Goal: Information Seeking & Learning: Check status

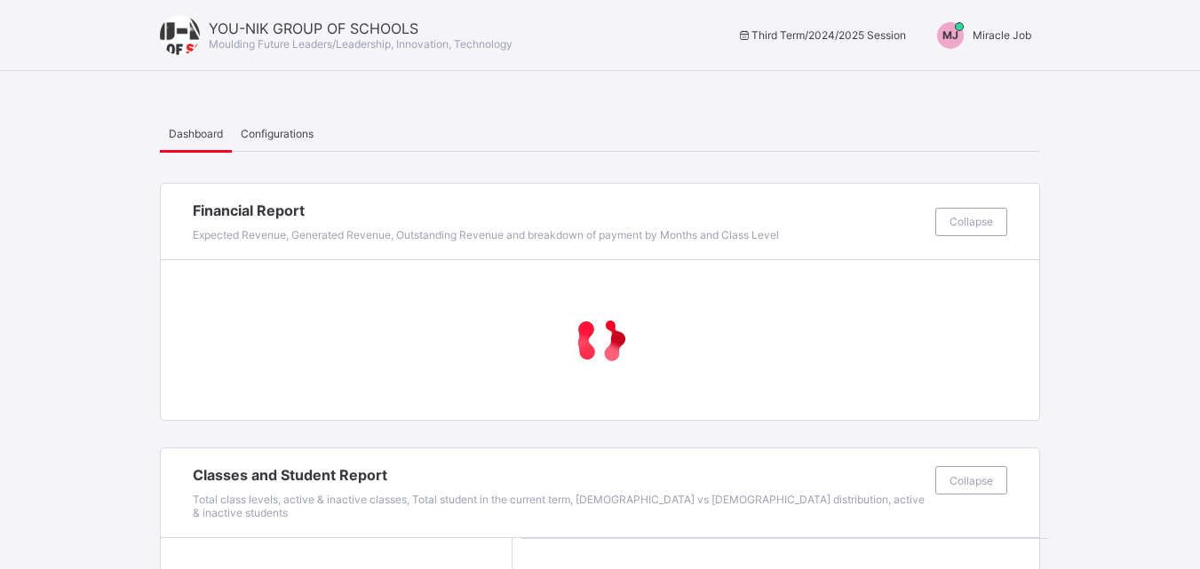
click at [1024, 43] on div "MJ Miracle Job" at bounding box center [979, 35] width 121 height 27
click at [1012, 39] on span "Miracle Job" at bounding box center [1002, 34] width 59 height 13
click at [1012, 38] on span "Miracle Job" at bounding box center [1002, 34] width 59 height 13
click at [1001, 24] on div "MJ Miracle Job" at bounding box center [979, 35] width 121 height 27
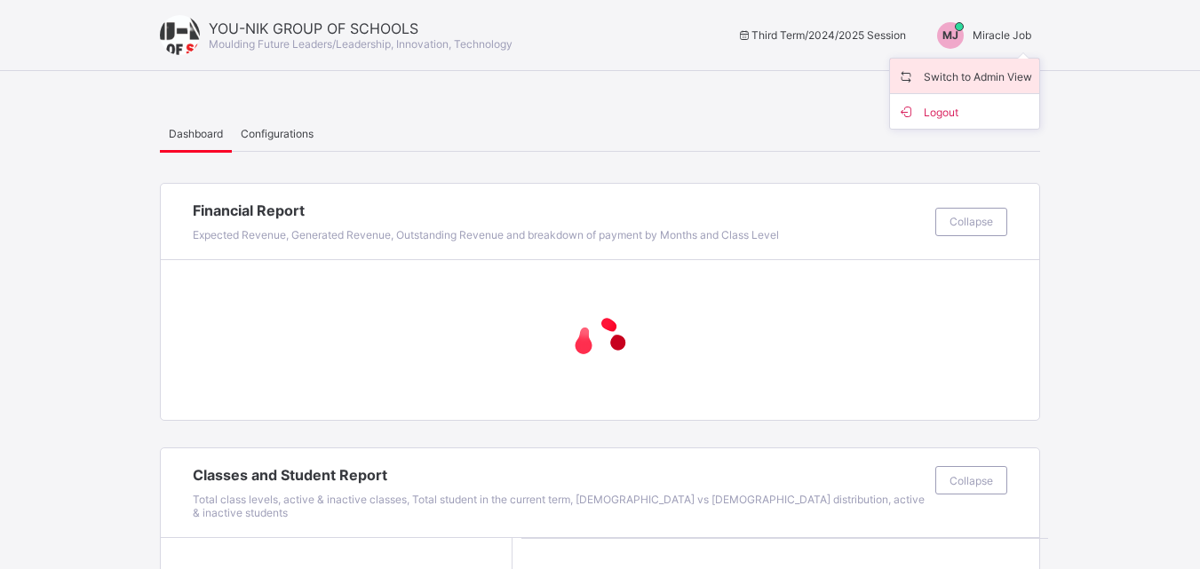
click at [995, 86] on li "Switch to Admin View" at bounding box center [964, 77] width 149 height 36
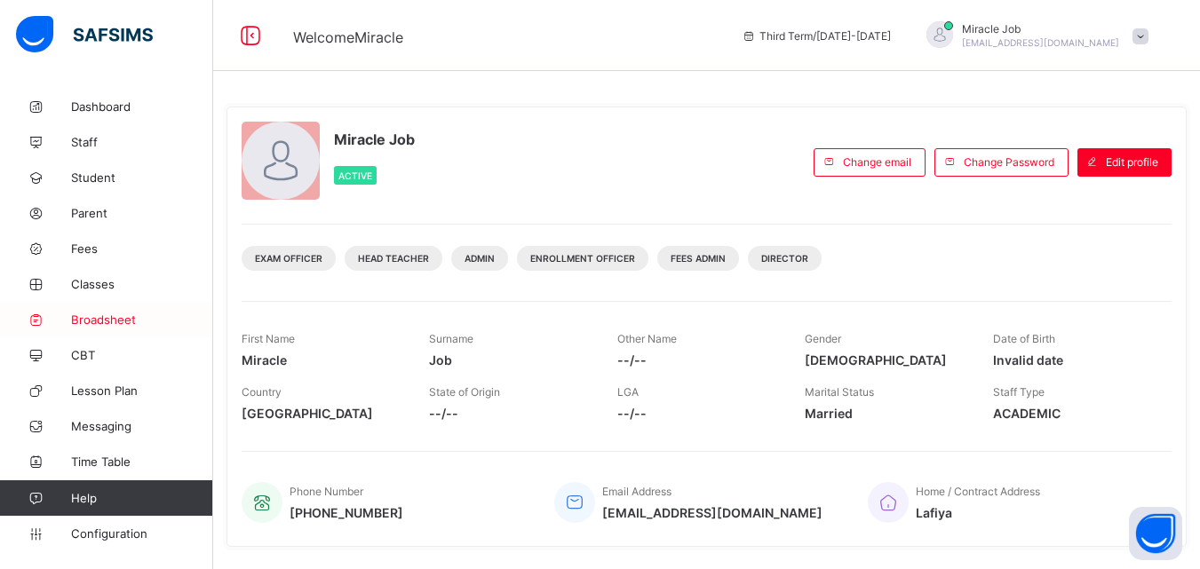
click at [132, 331] on link "Broadsheet" at bounding box center [106, 320] width 213 height 36
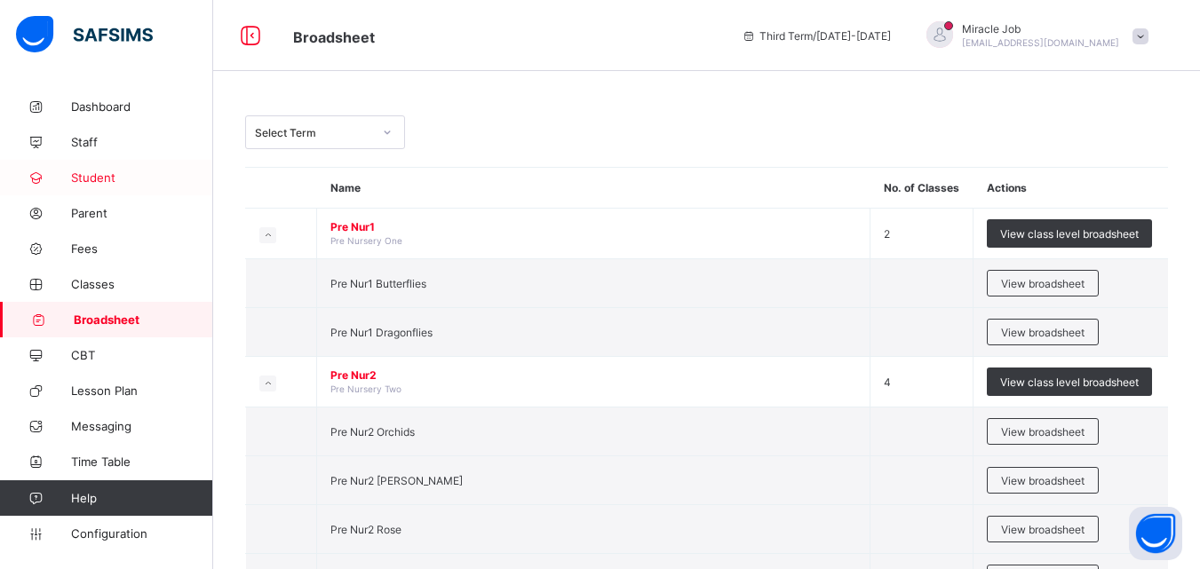
click at [125, 179] on span "Student" at bounding box center [142, 178] width 142 height 14
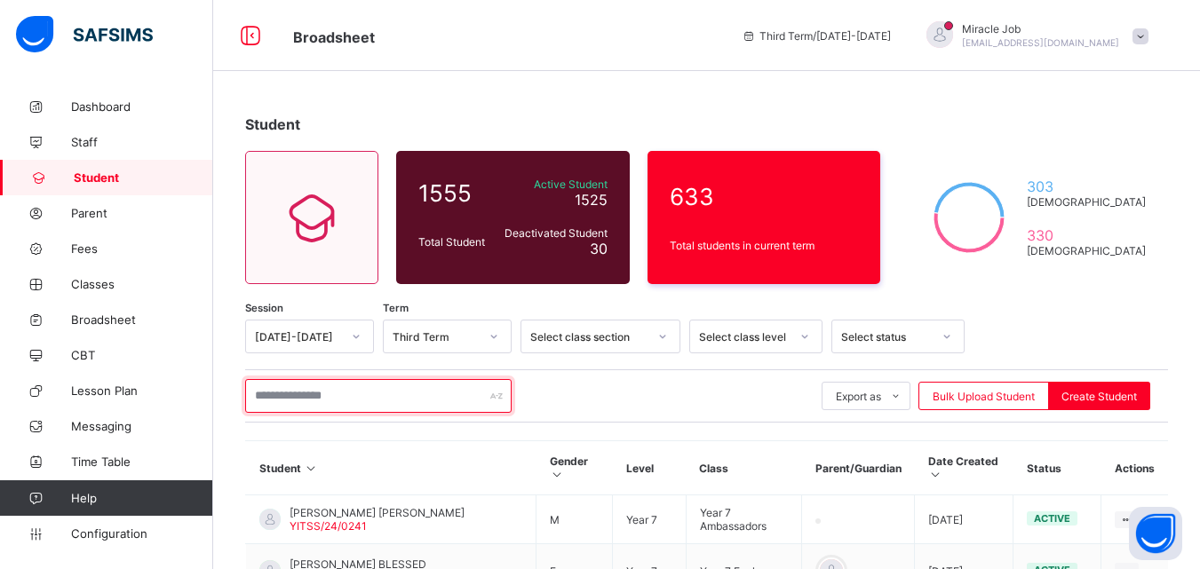
click at [346, 401] on input "text" at bounding box center [378, 396] width 266 height 34
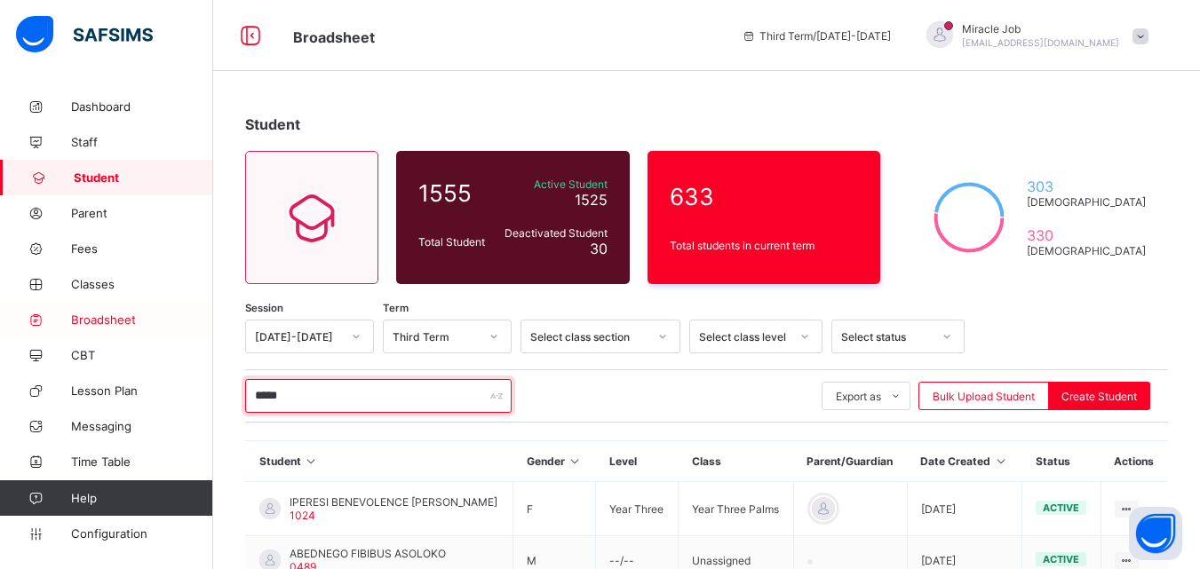
type input "*****"
click at [139, 311] on link "Broadsheet" at bounding box center [106, 320] width 213 height 36
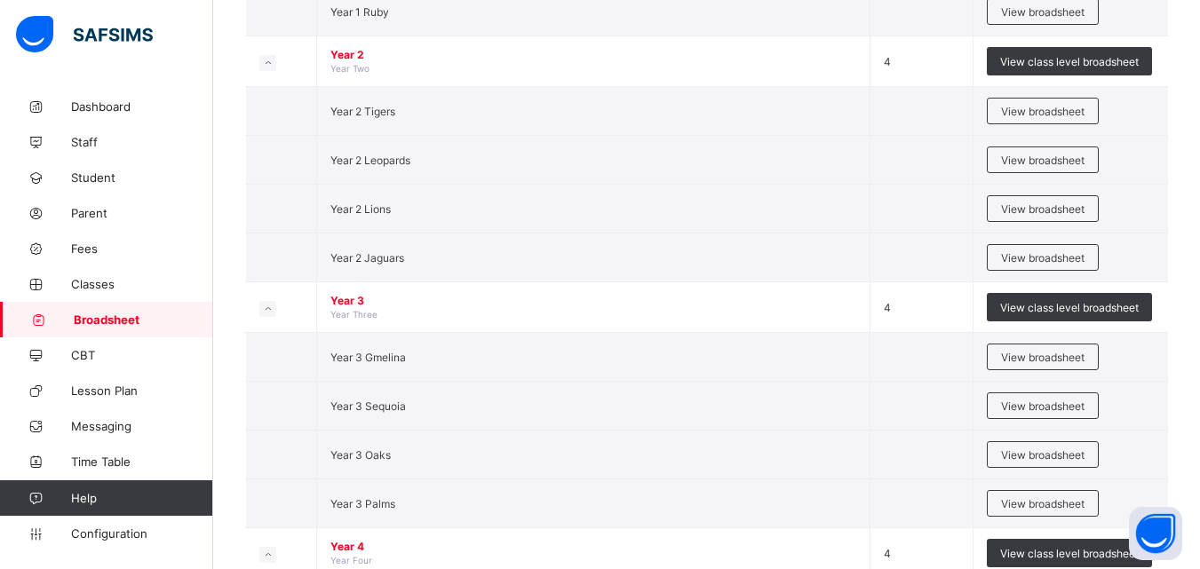
scroll to position [1608, 0]
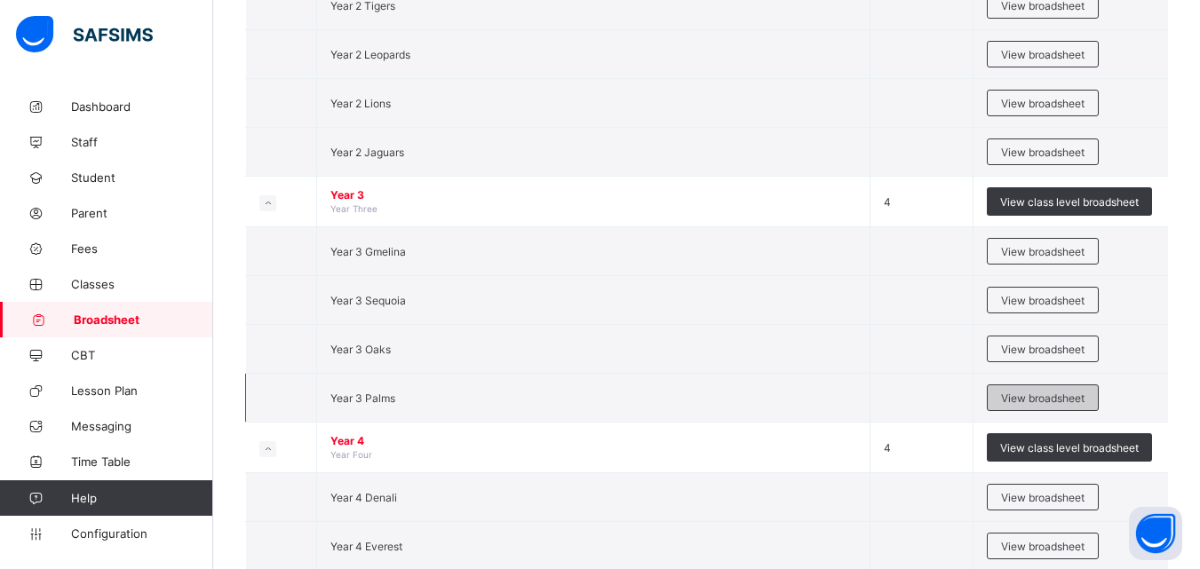
click at [1023, 408] on div "View broadsheet" at bounding box center [1043, 398] width 112 height 27
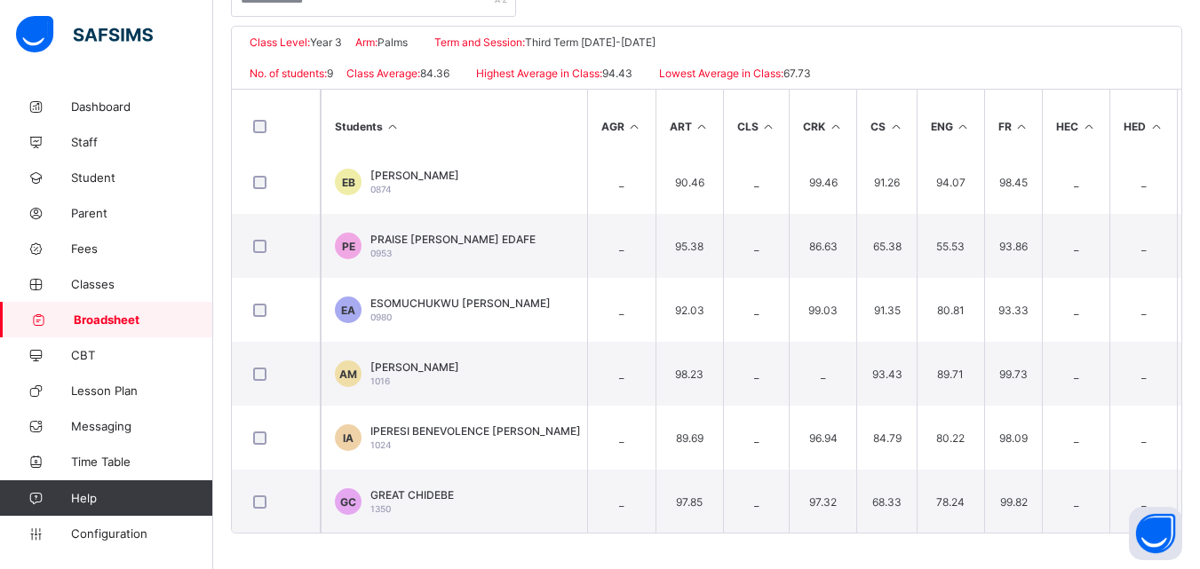
scroll to position [212, 0]
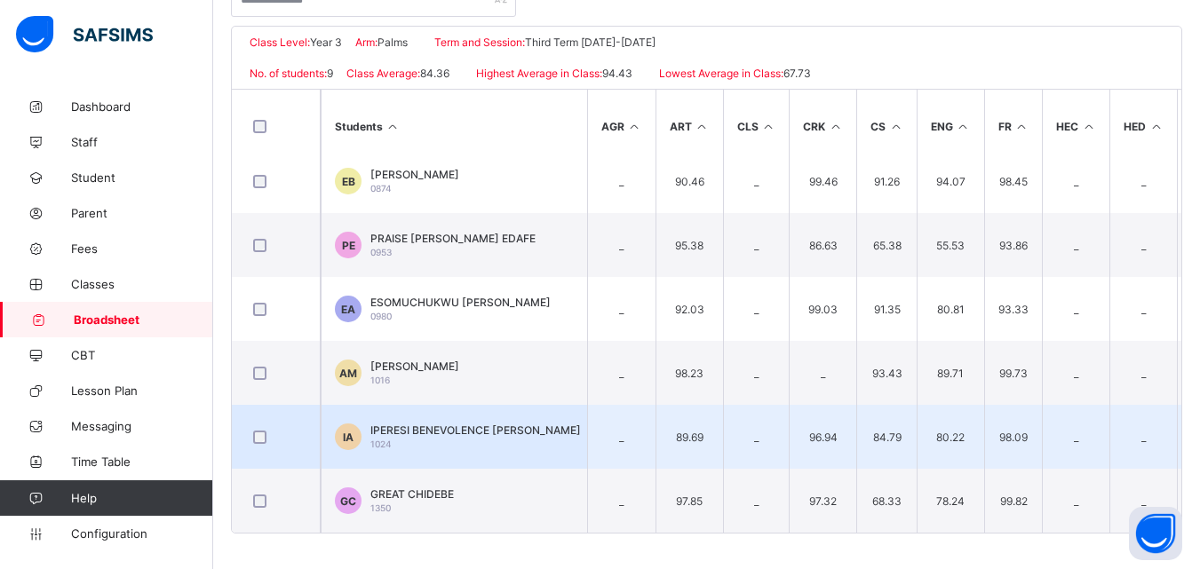
click at [559, 435] on td "IA IPERESI BENEVOLENCE ALOKO 1024" at bounding box center [454, 437] width 266 height 64
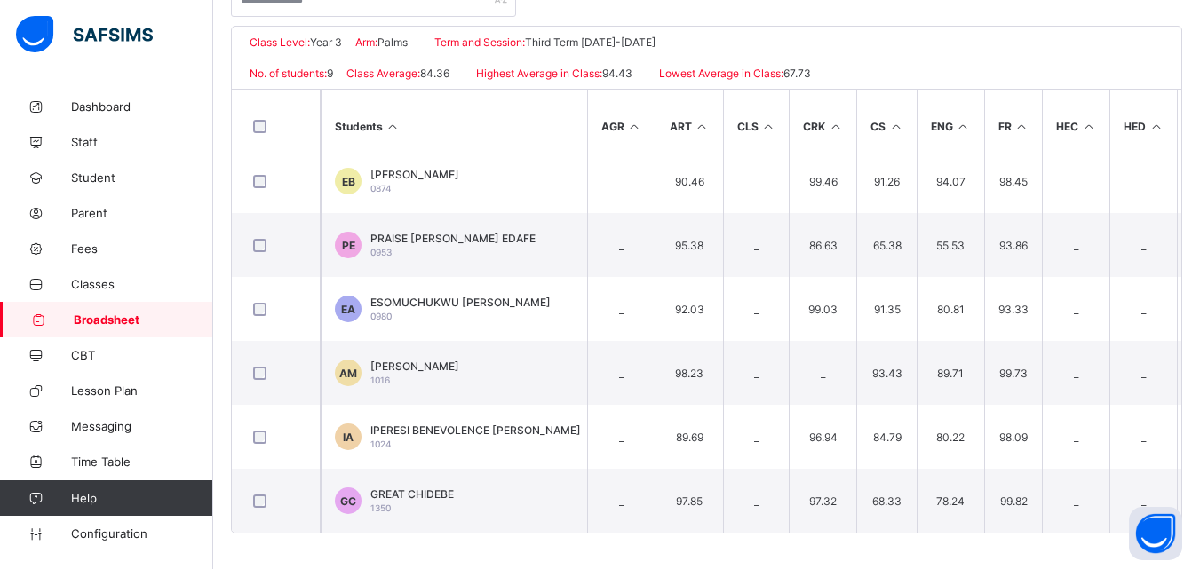
scroll to position [4, 0]
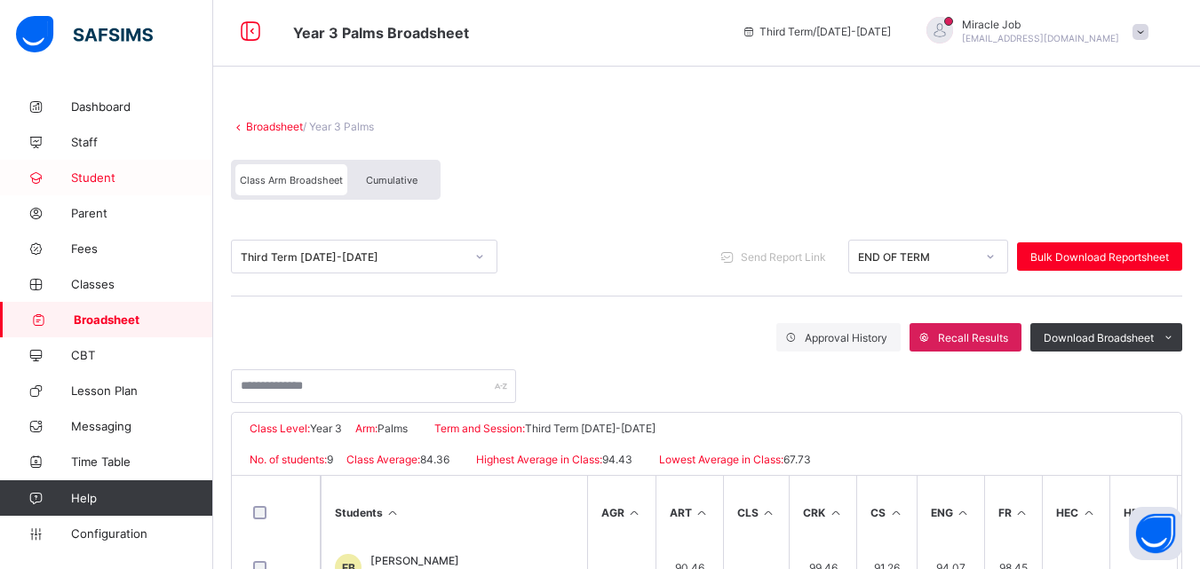
click at [147, 178] on span "Student" at bounding box center [142, 178] width 142 height 14
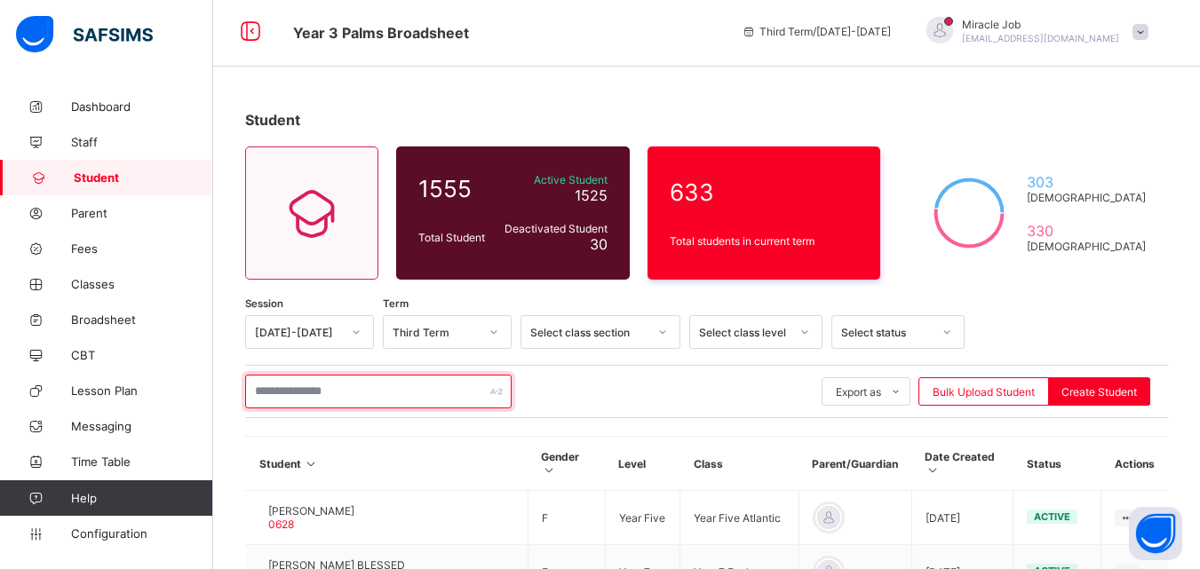
click at [347, 390] on input "text" at bounding box center [378, 392] width 266 height 34
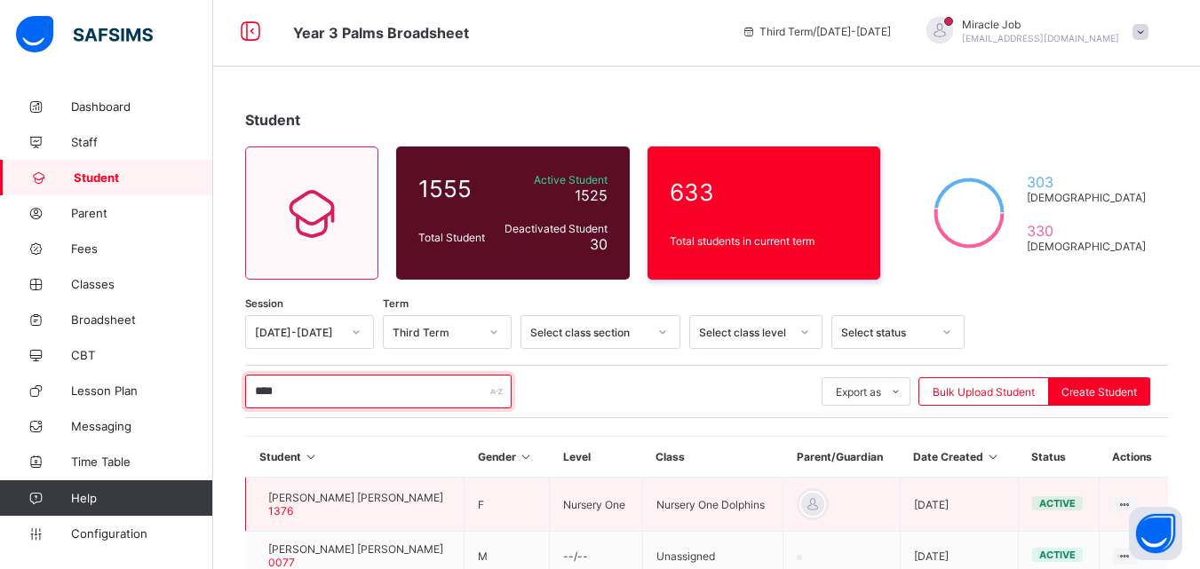
type input "****"
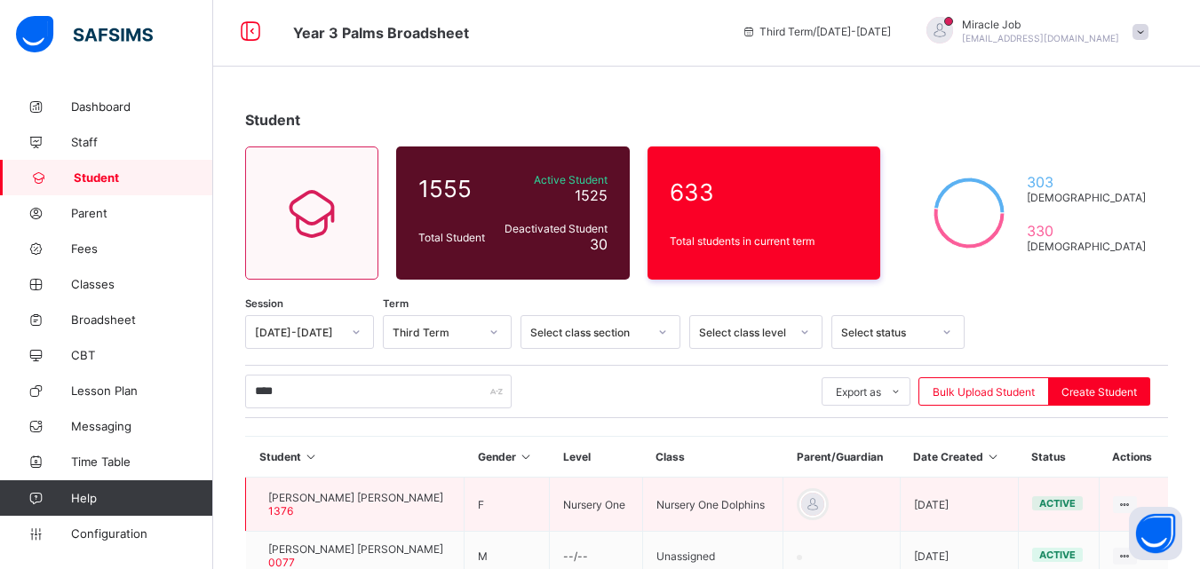
click at [373, 507] on div "SABINA PETER BAKO 1376" at bounding box center [355, 504] width 175 height 27
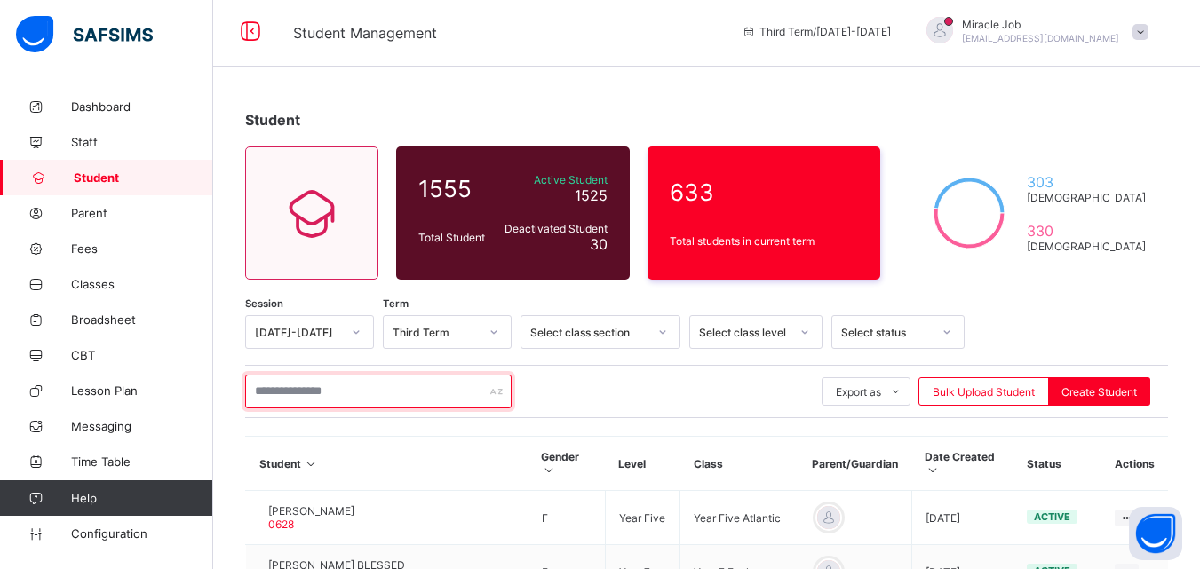
click at [366, 398] on input "text" at bounding box center [378, 392] width 266 height 34
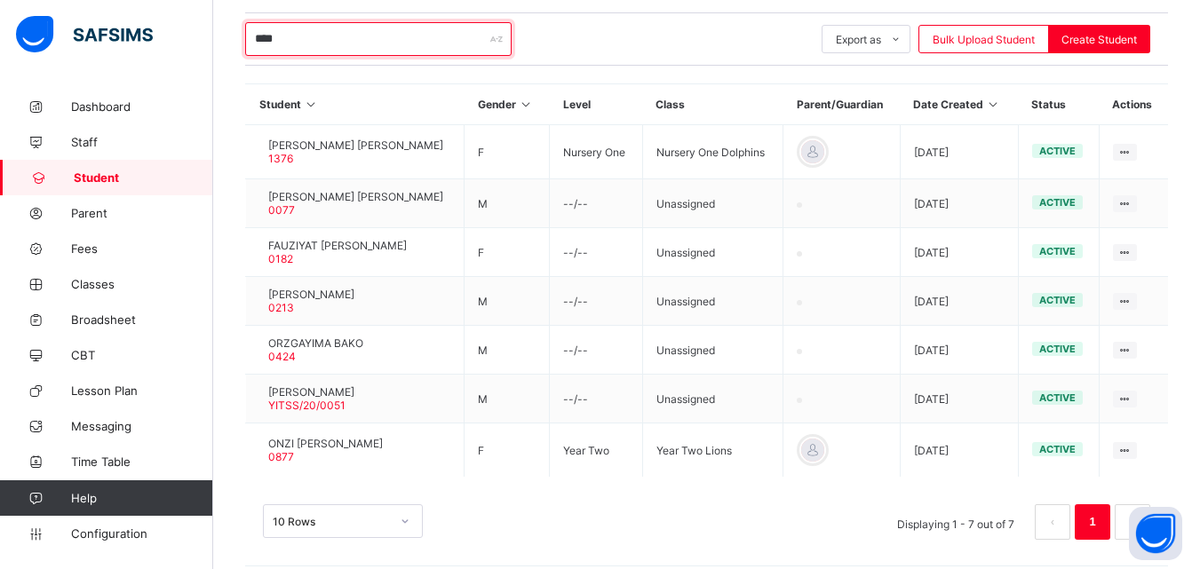
scroll to position [364, 0]
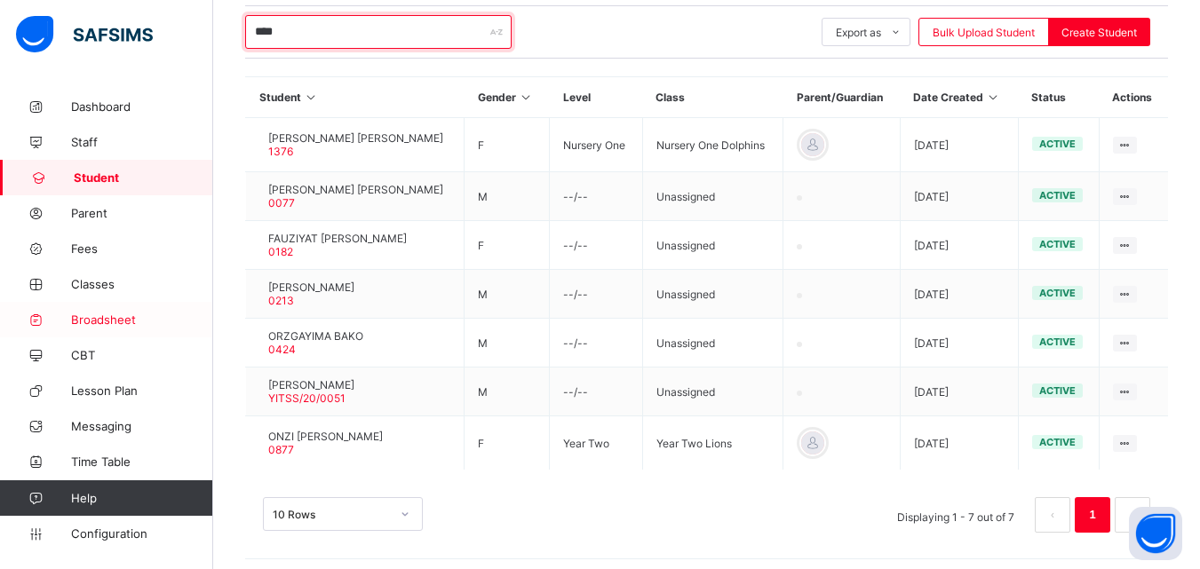
type input "****"
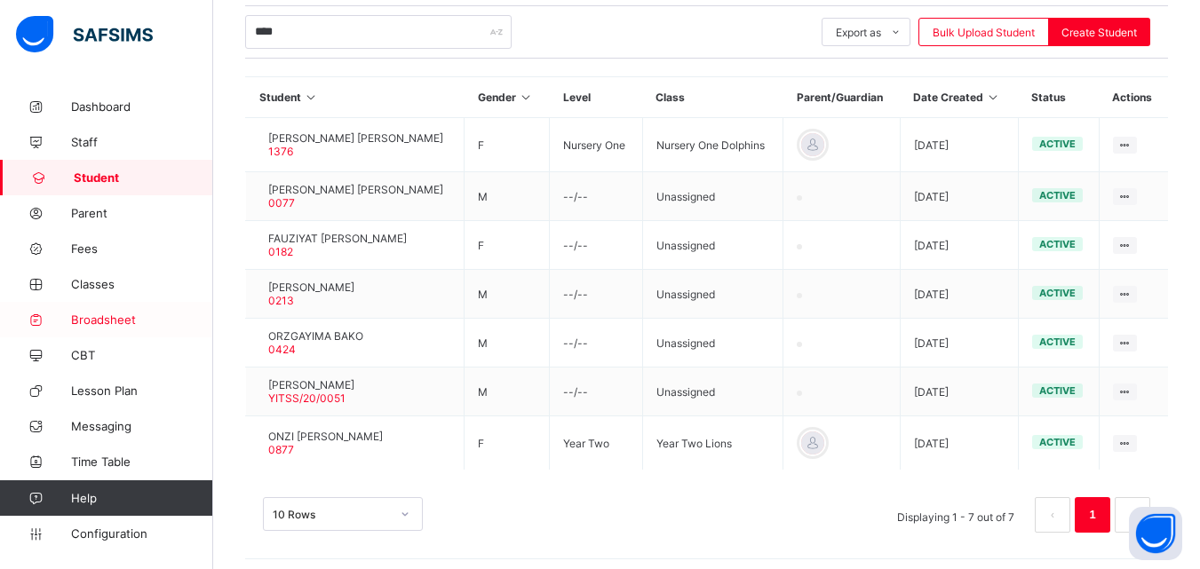
click at [124, 303] on link "Broadsheet" at bounding box center [106, 320] width 213 height 36
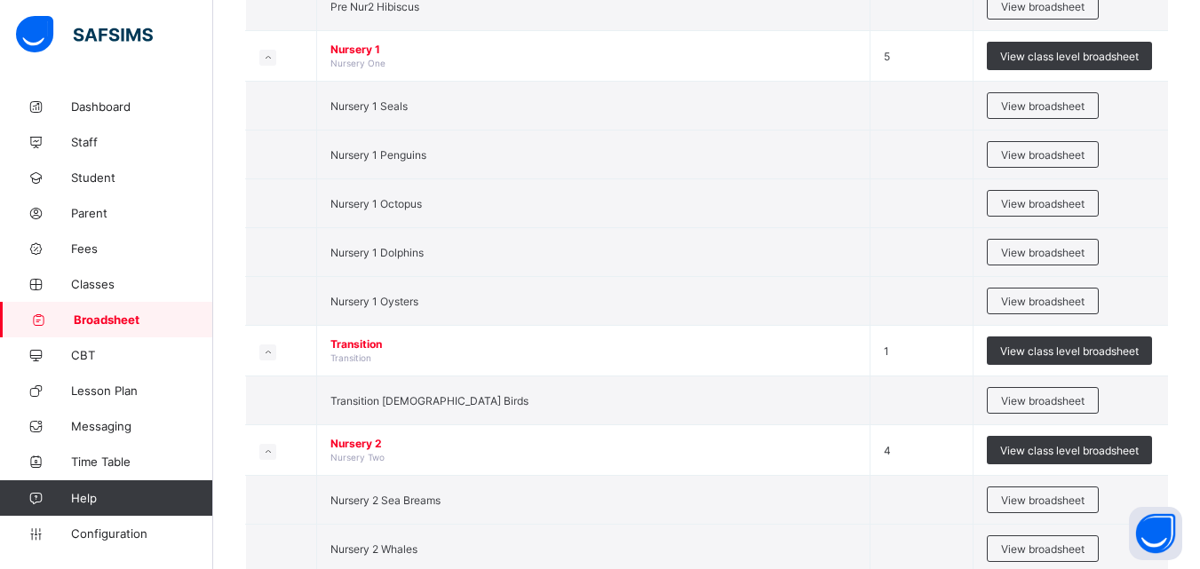
scroll to position [578, 0]
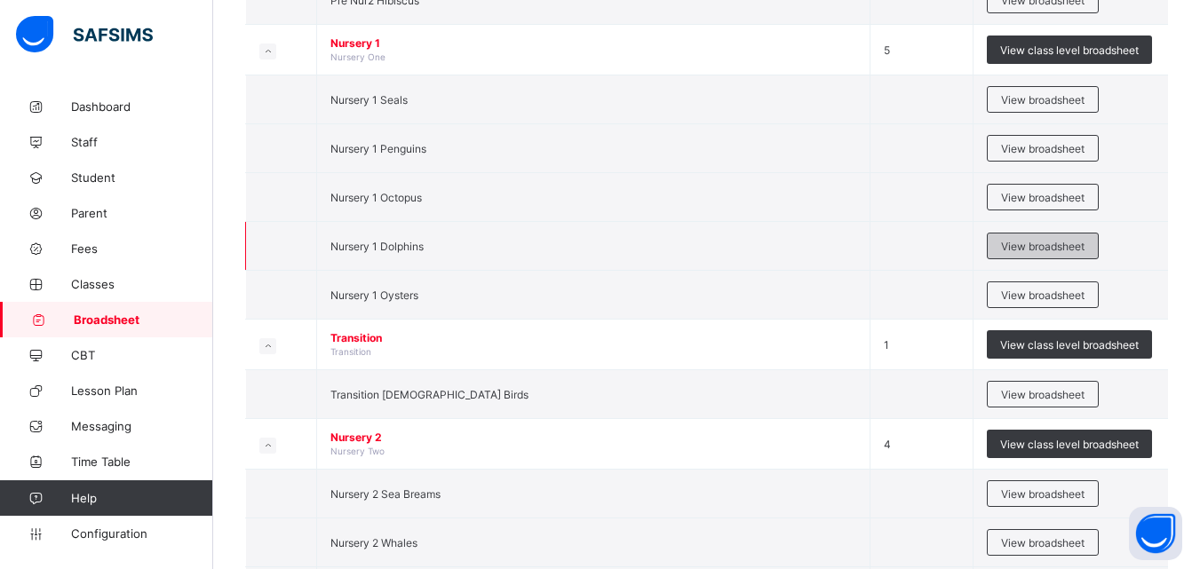
click at [1025, 242] on span "View broadsheet" at bounding box center [1042, 246] width 83 height 13
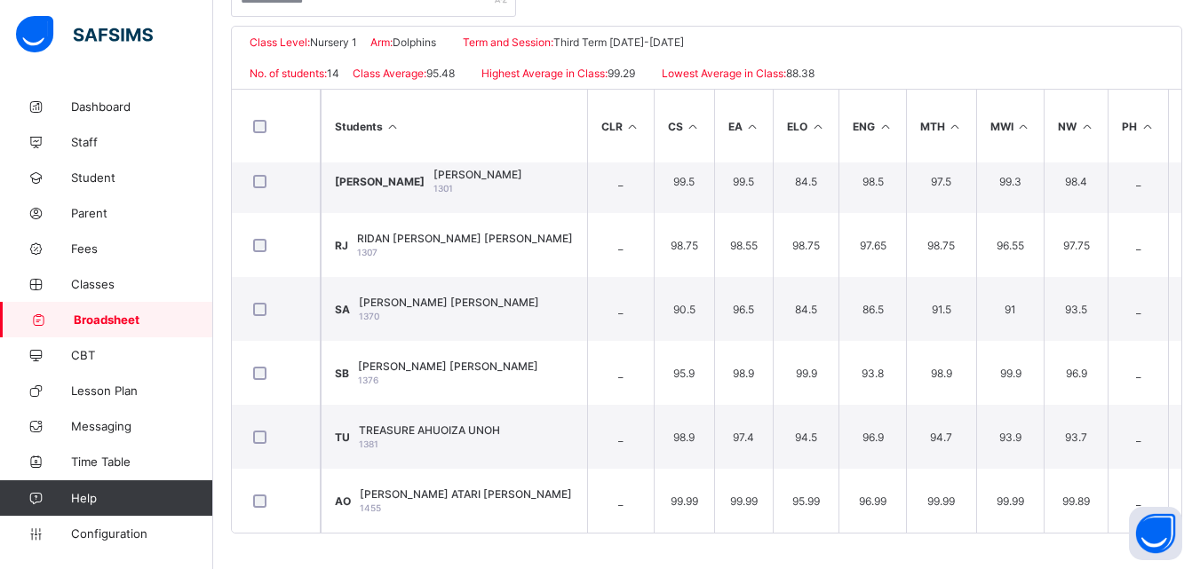
scroll to position [532, 0]
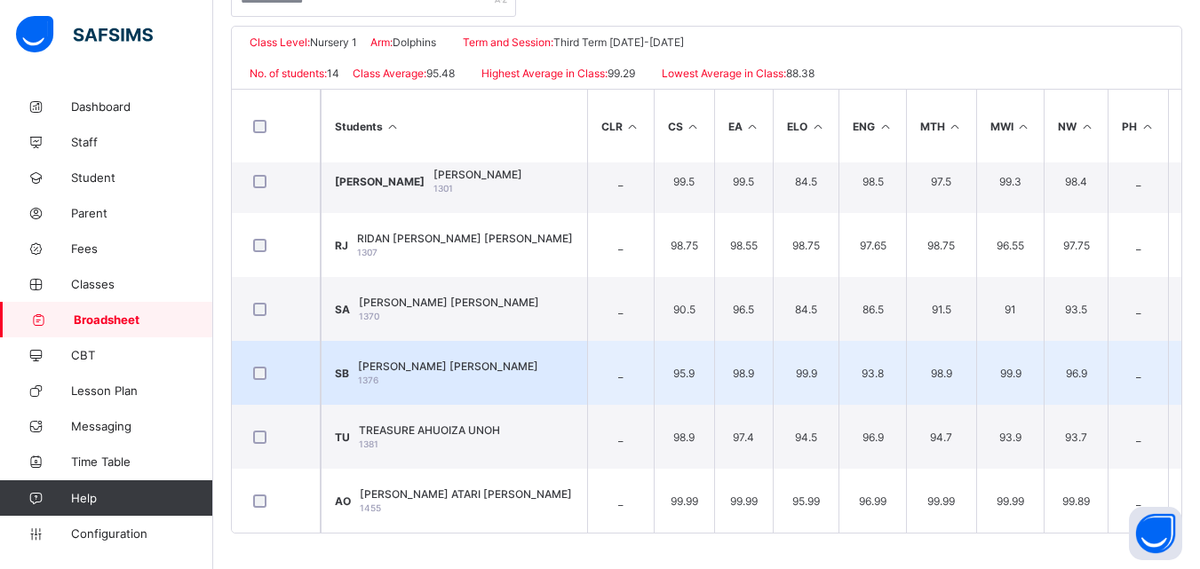
click at [505, 362] on td "SB SABINA PETER BAKO 1376" at bounding box center [454, 373] width 266 height 64
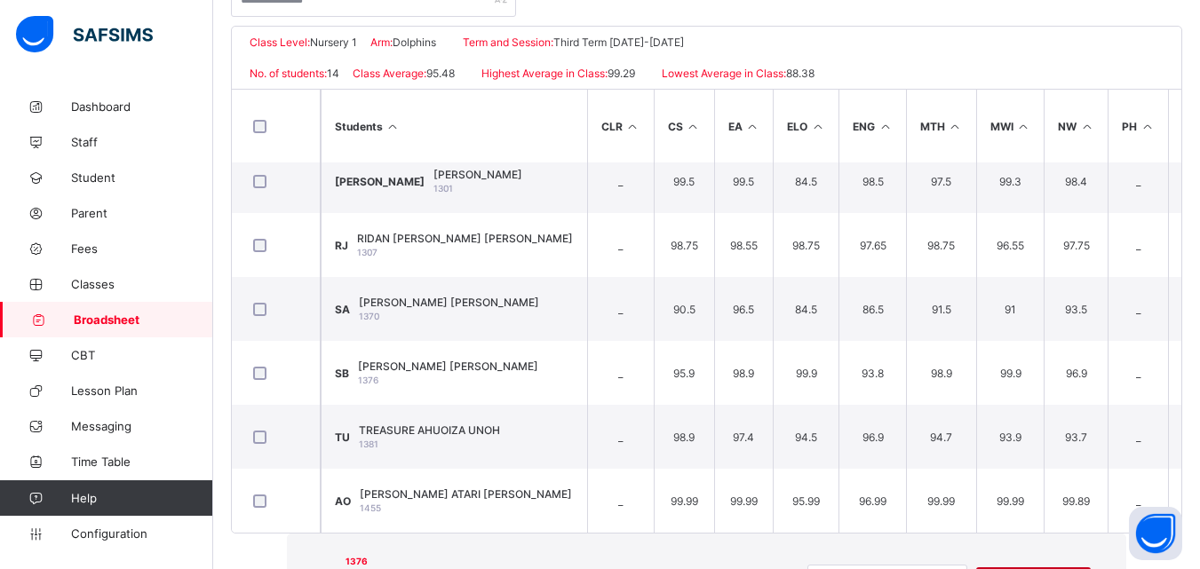
drag, startPoint x: 882, startPoint y: 114, endPoint x: 885, endPoint y: 104, distance: 10.4
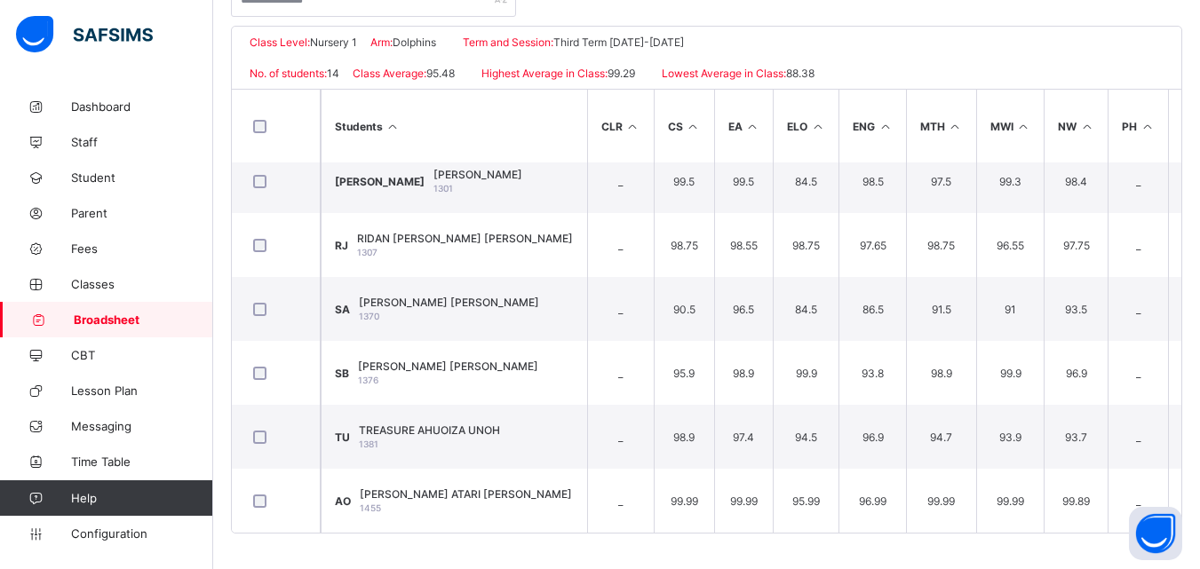
click at [183, 323] on span "Broadsheet" at bounding box center [143, 320] width 139 height 14
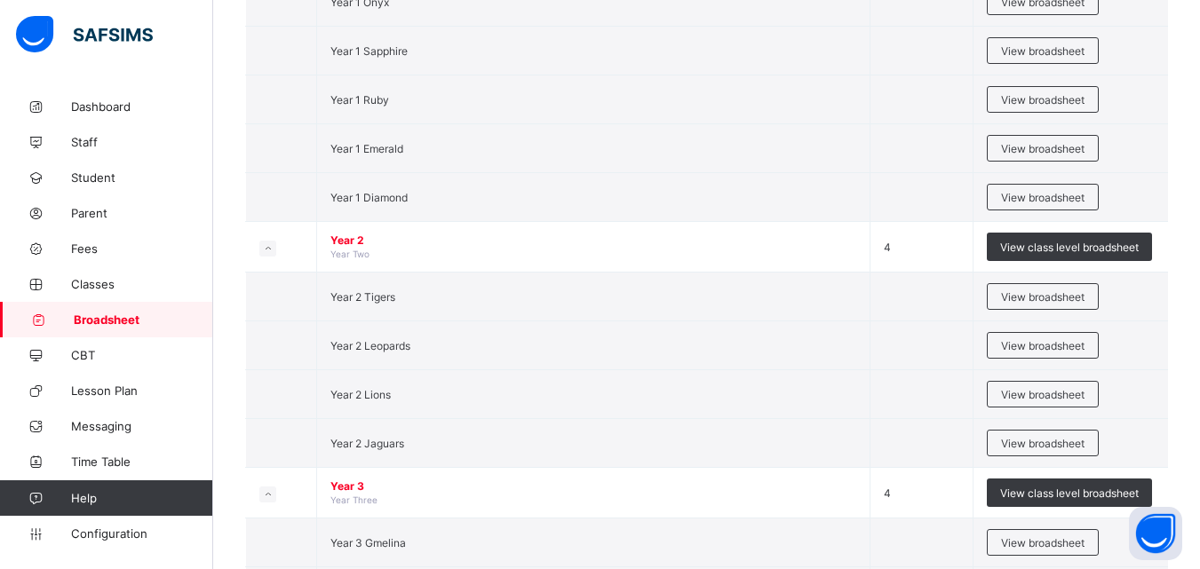
scroll to position [1328, 0]
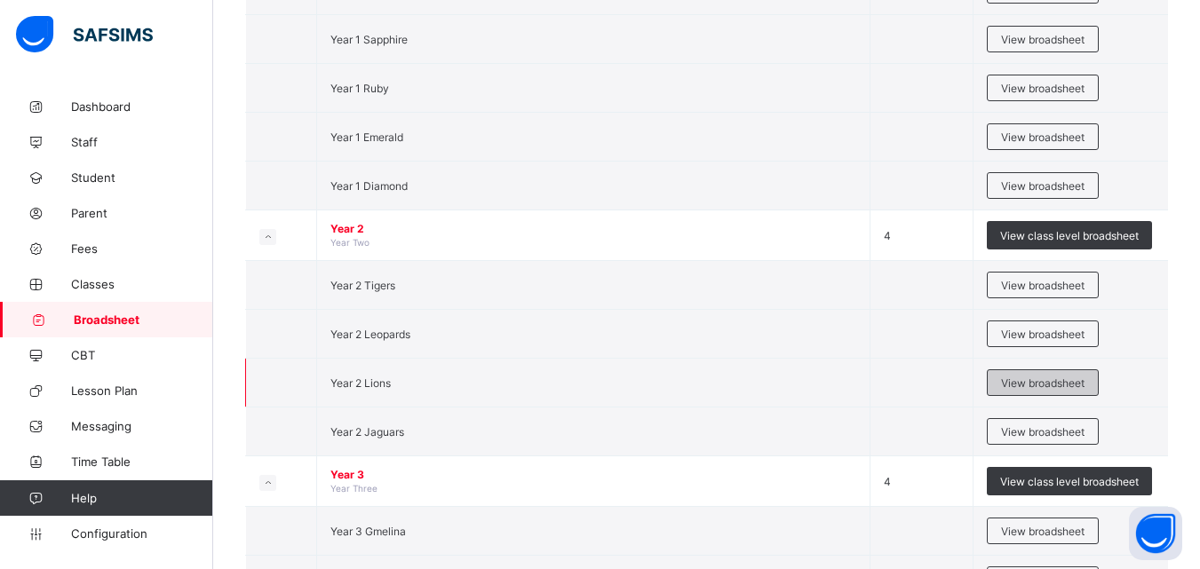
click at [1039, 378] on span "View broadsheet" at bounding box center [1042, 383] width 83 height 13
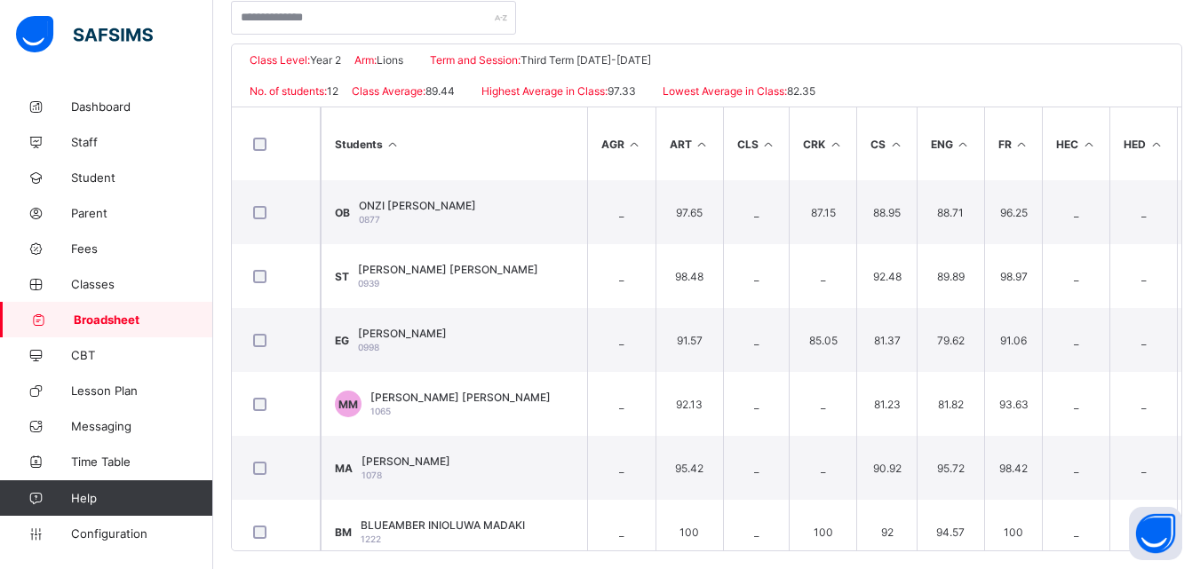
scroll to position [391, 0]
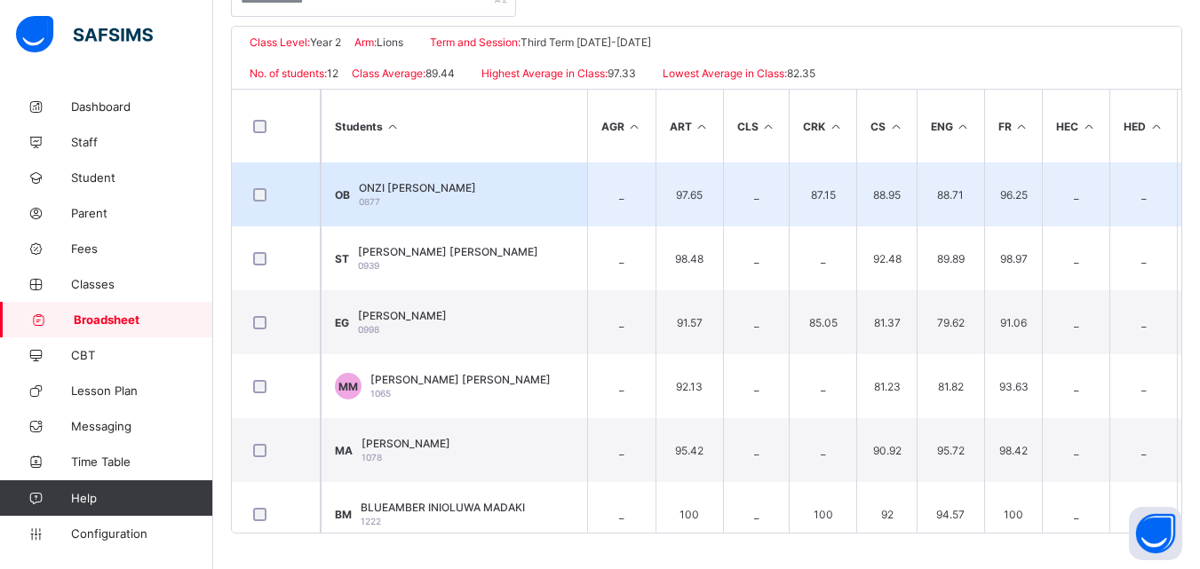
click at [491, 176] on td "OB ONZI JOHN BAKO 0877" at bounding box center [454, 195] width 266 height 64
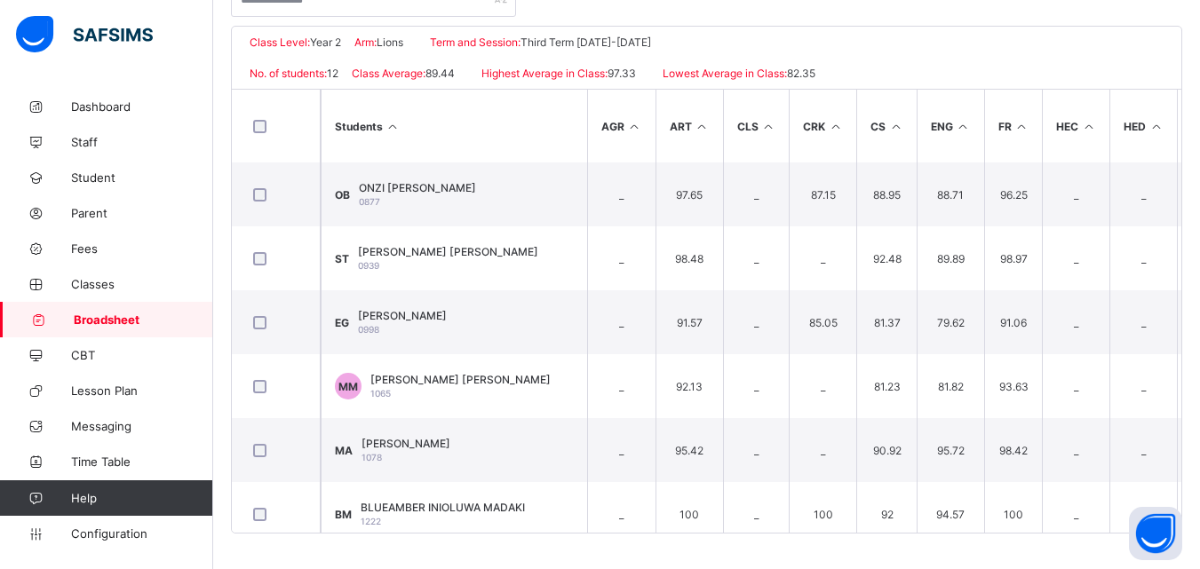
click at [146, 322] on span "Broadsheet" at bounding box center [143, 320] width 139 height 14
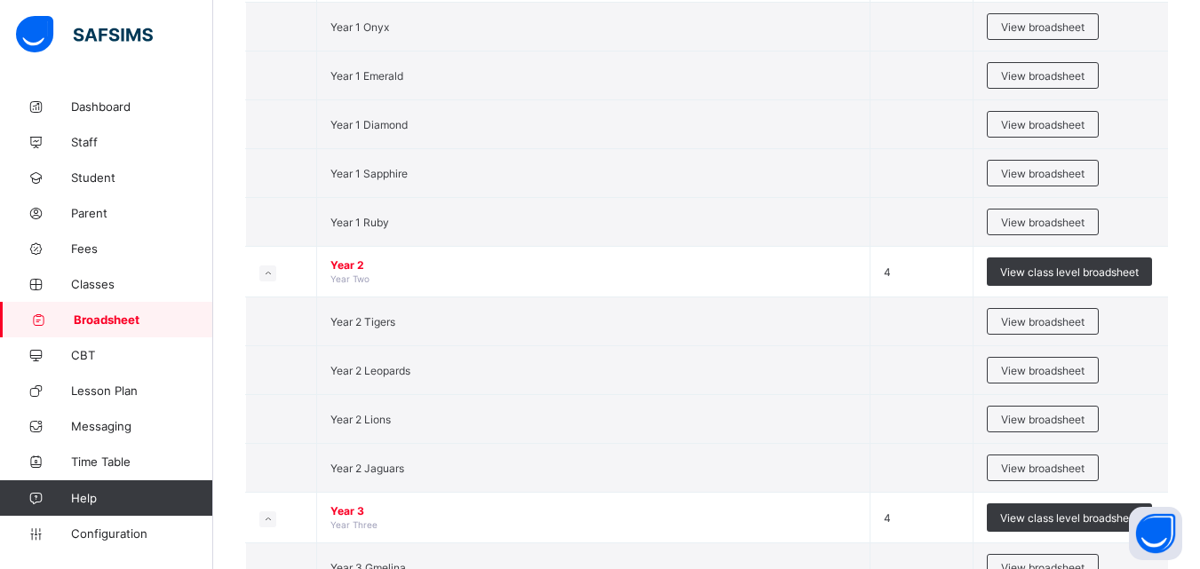
scroll to position [1285, 0]
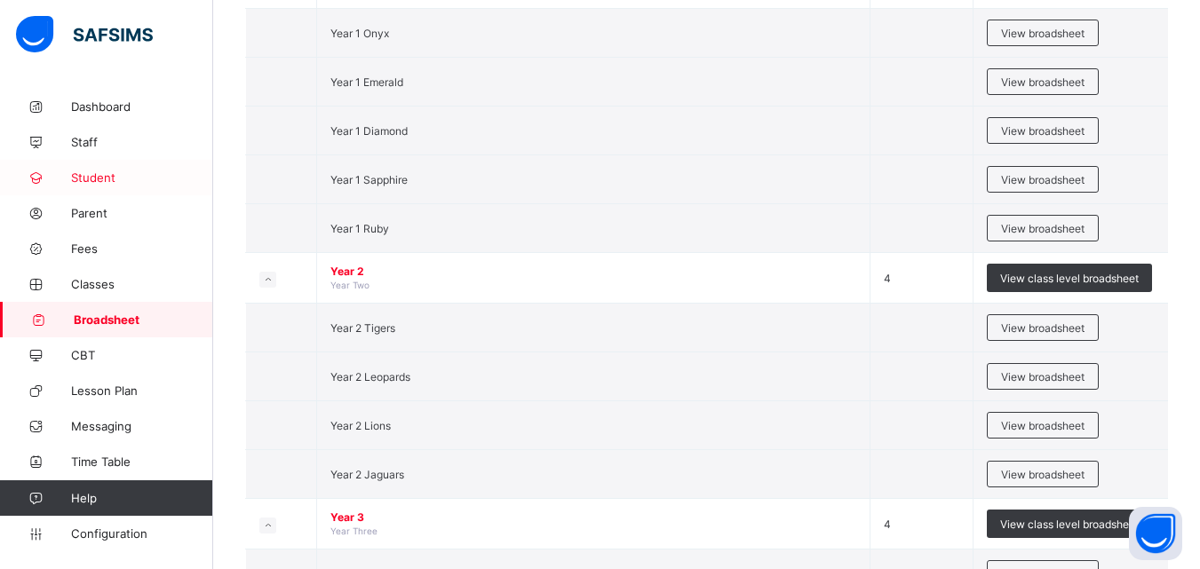
click at [144, 172] on span "Student" at bounding box center [142, 178] width 142 height 14
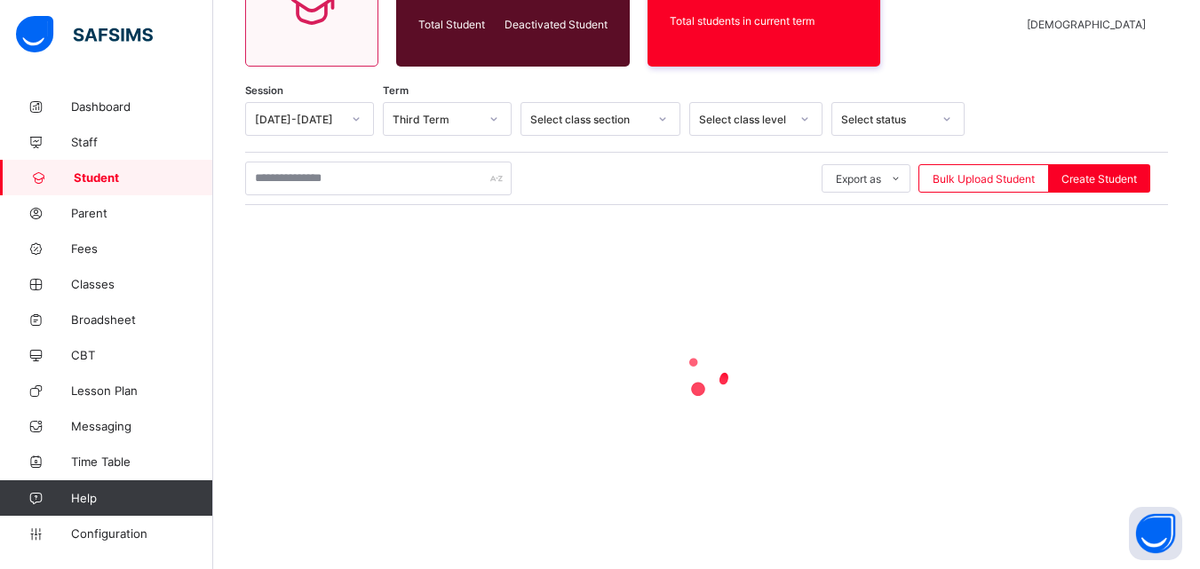
scroll to position [218, 0]
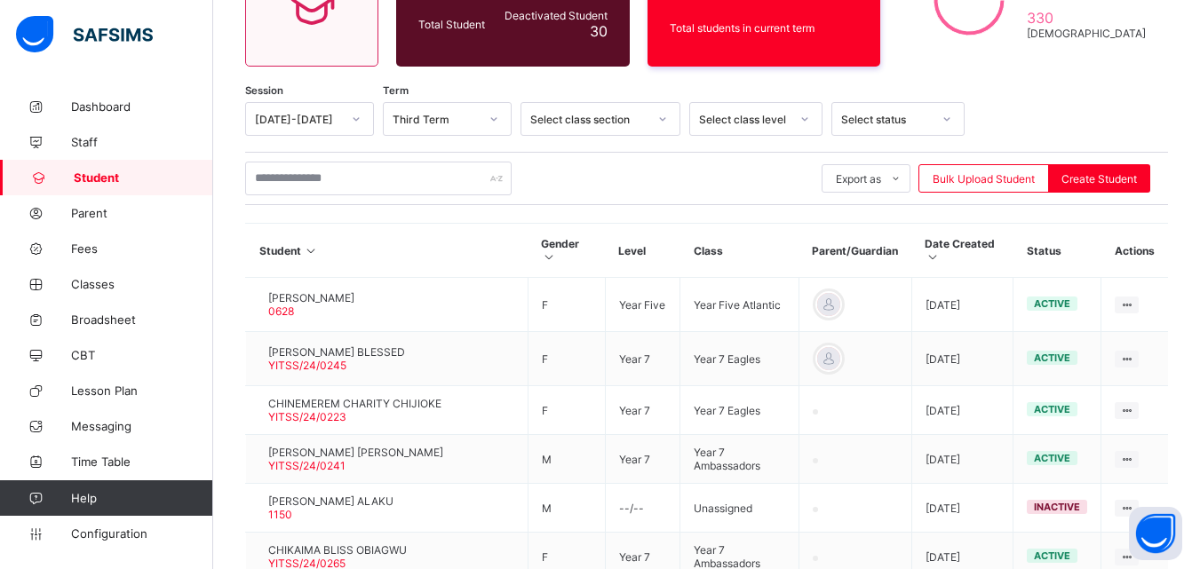
click at [420, 484] on td "OVEY MALLA ALAKU 1150" at bounding box center [387, 508] width 282 height 49
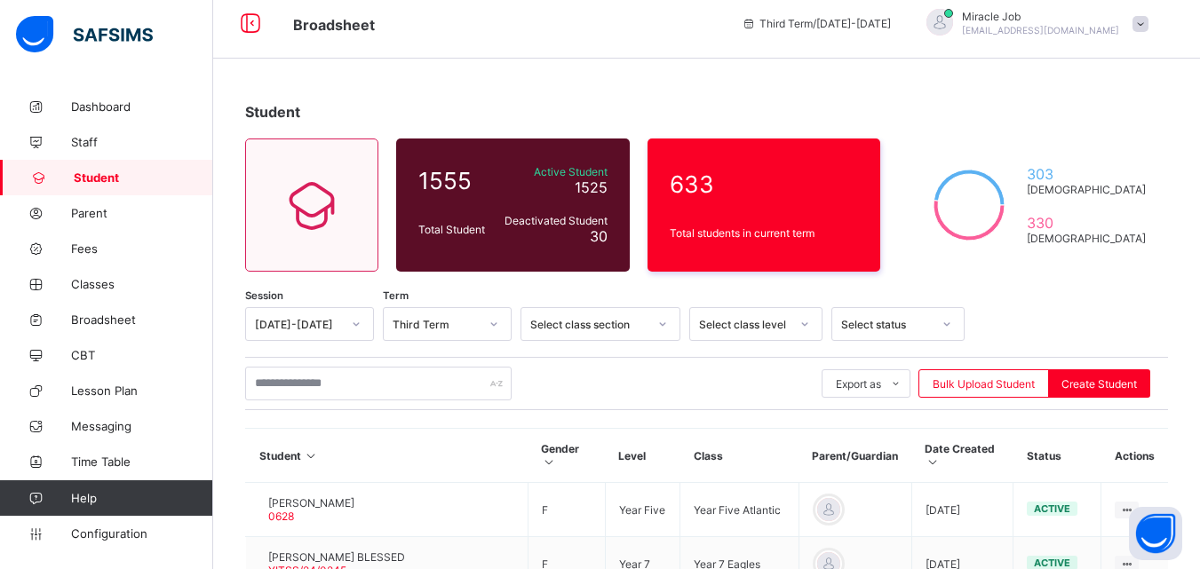
scroll to position [0, 0]
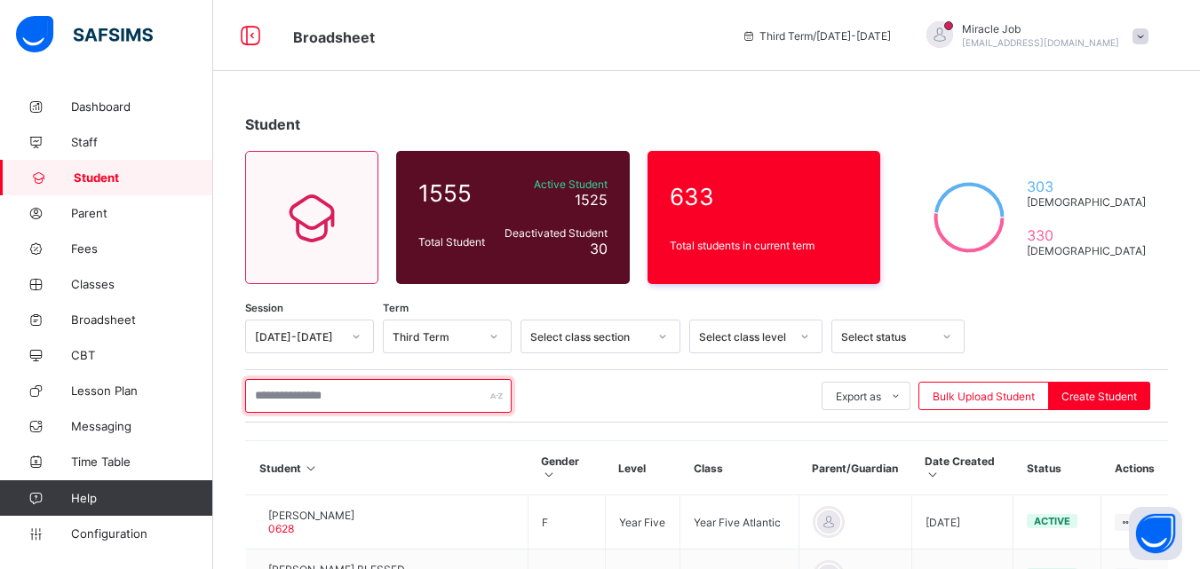
click at [424, 396] on input "text" at bounding box center [378, 396] width 266 height 34
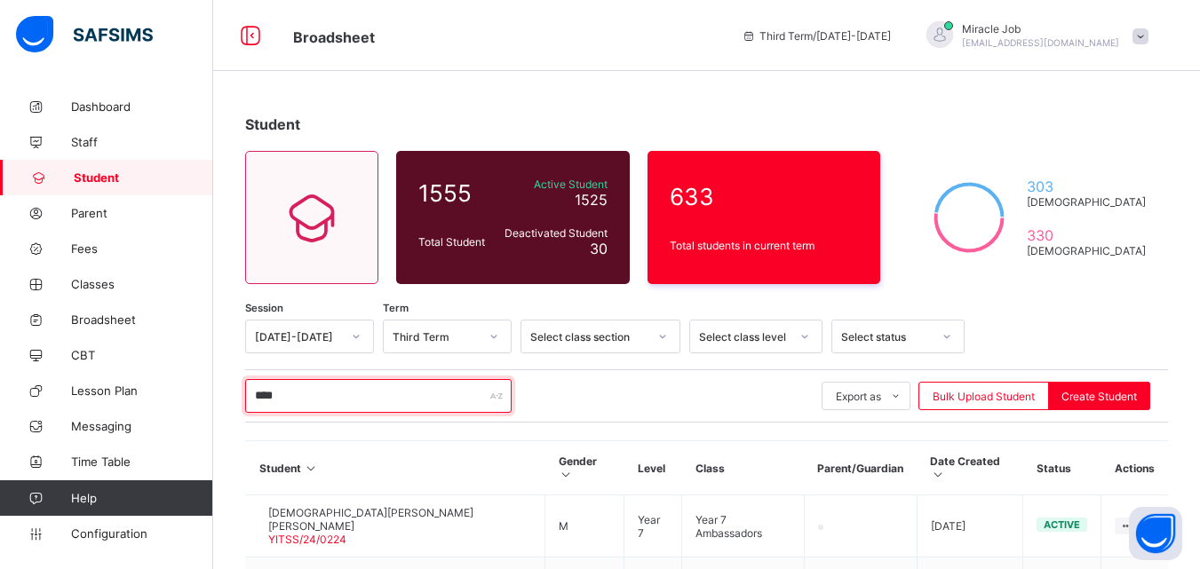
type input "*******"
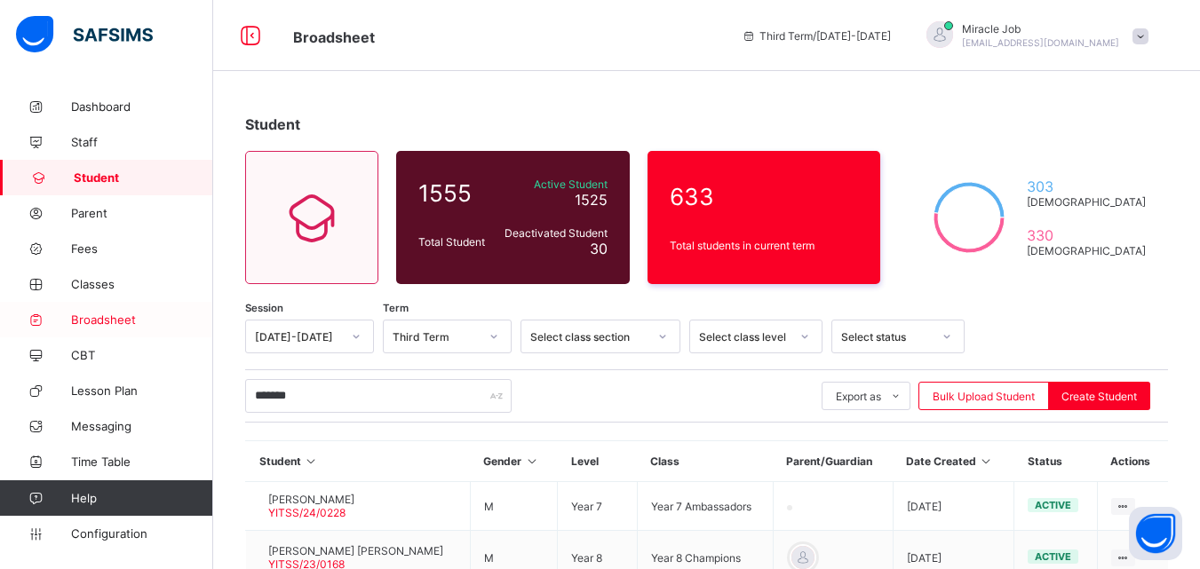
click at [114, 314] on span "Broadsheet" at bounding box center [142, 320] width 142 height 14
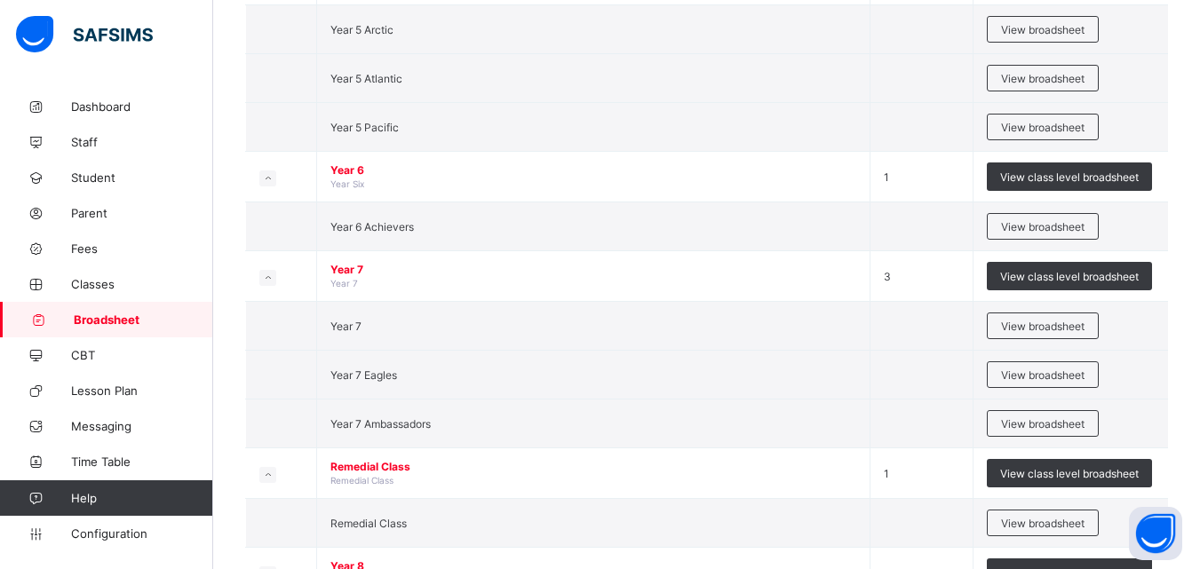
scroll to position [2384, 0]
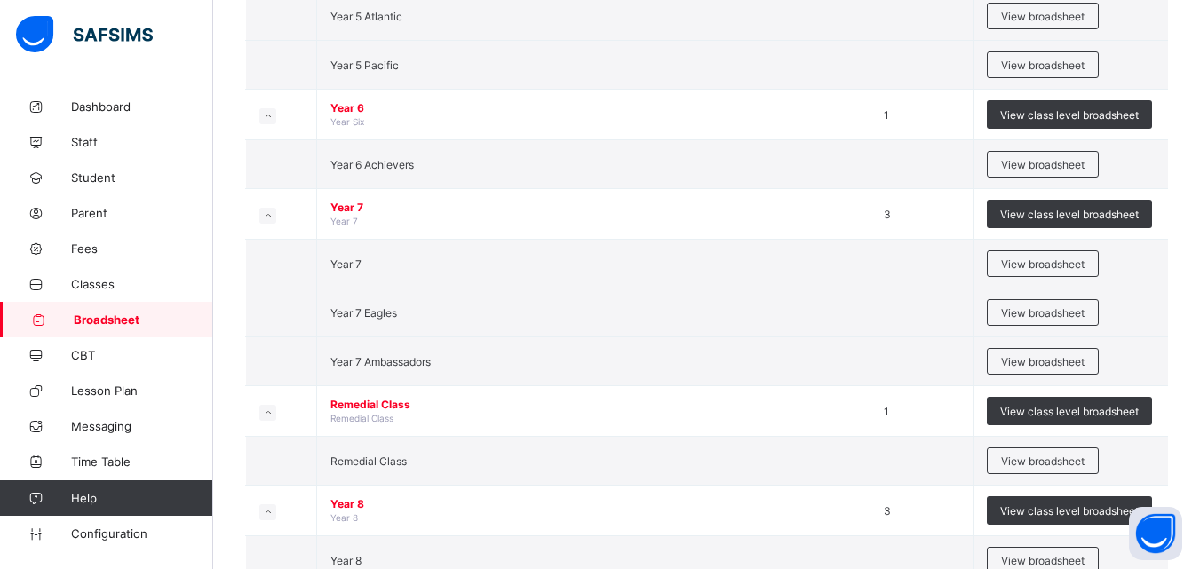
drag, startPoint x: 1184, startPoint y: 398, endPoint x: 1212, endPoint y: 392, distance: 29.1
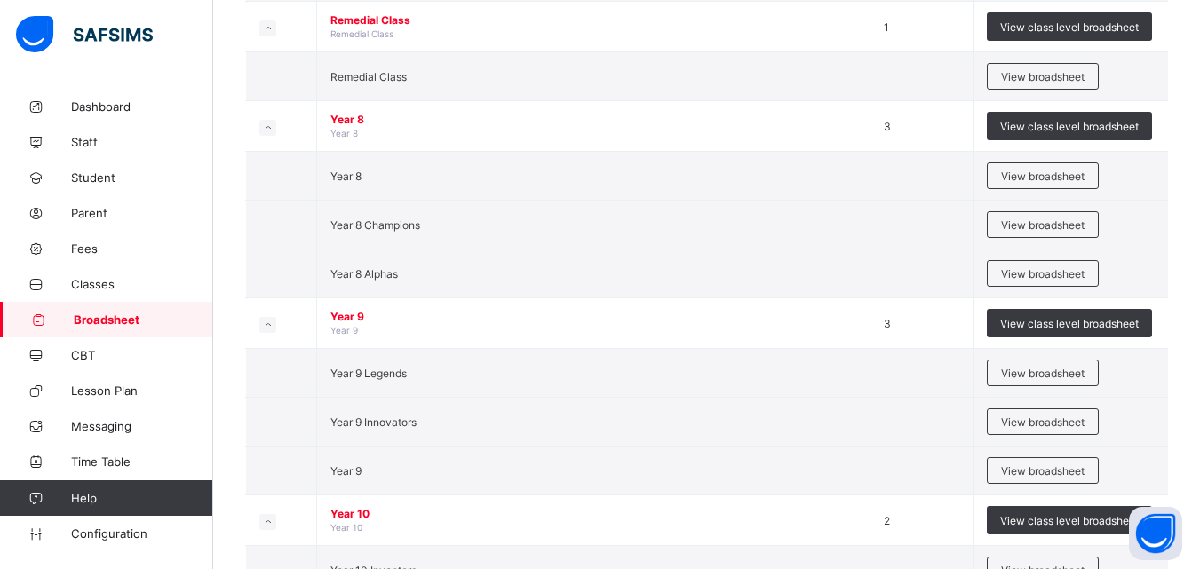
scroll to position [2843, 0]
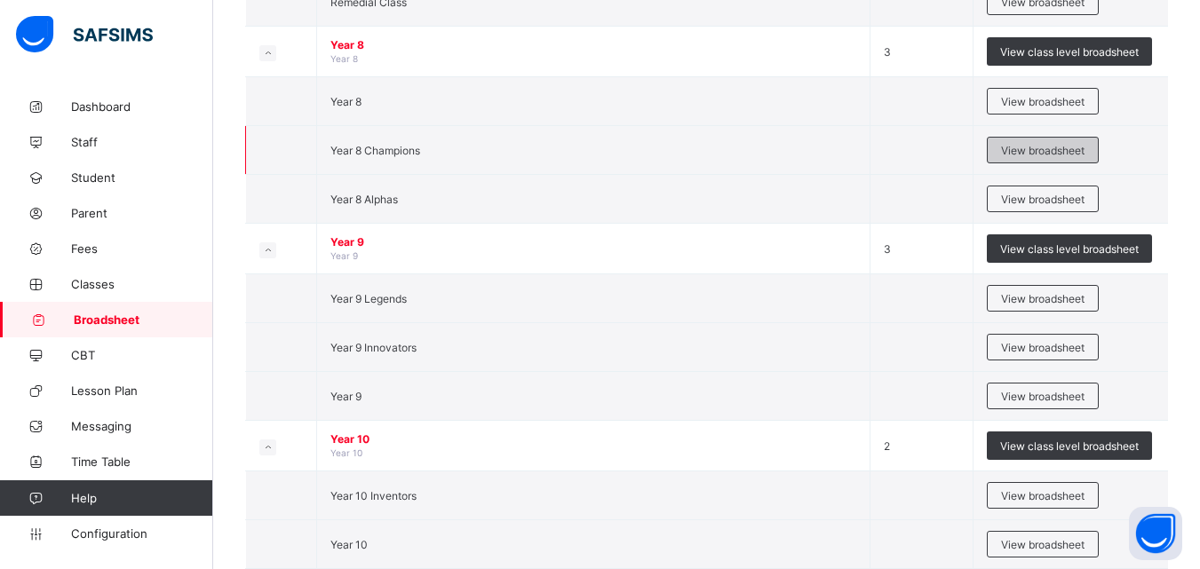
click at [1034, 163] on div "View broadsheet" at bounding box center [1043, 150] width 112 height 27
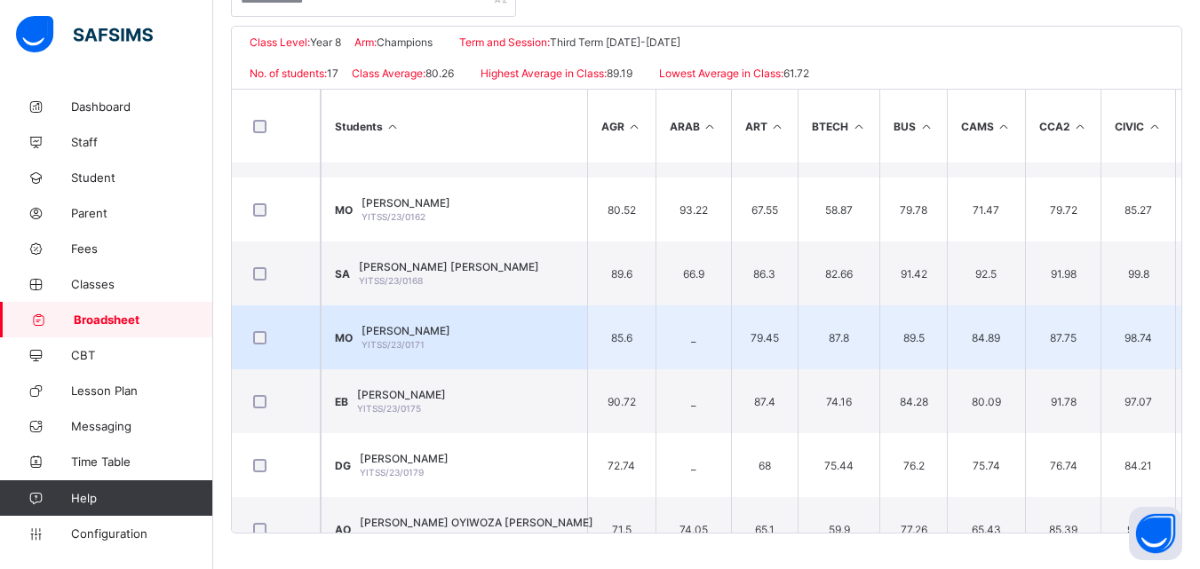
scroll to position [400, 0]
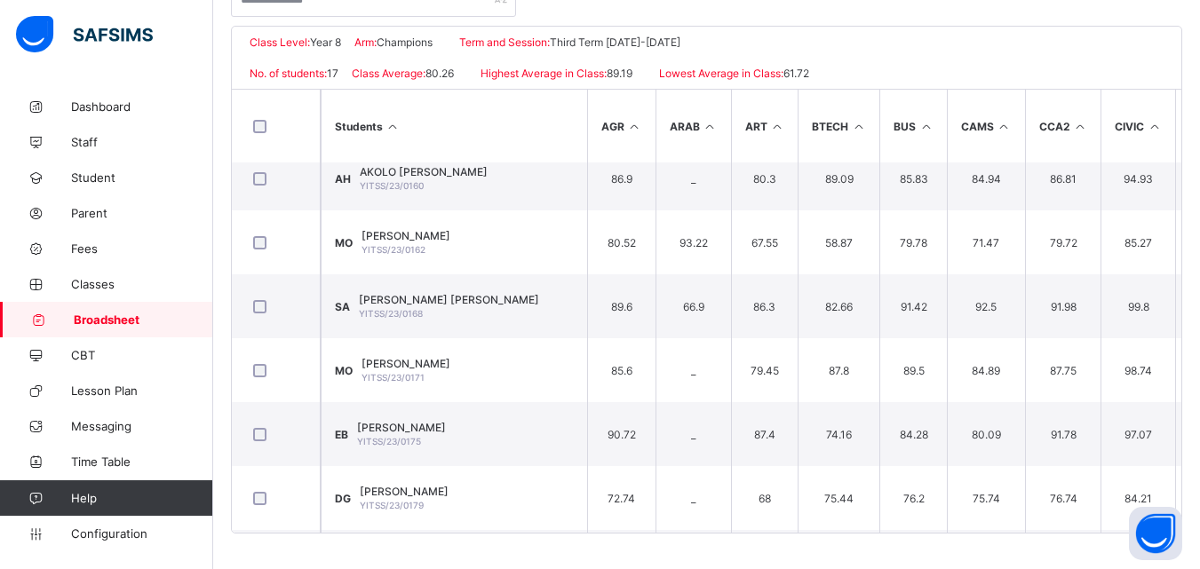
click at [554, 301] on td "SA SHAMSUDEEN LIMAN ARI YITSS/23/0168" at bounding box center [454, 306] width 266 height 64
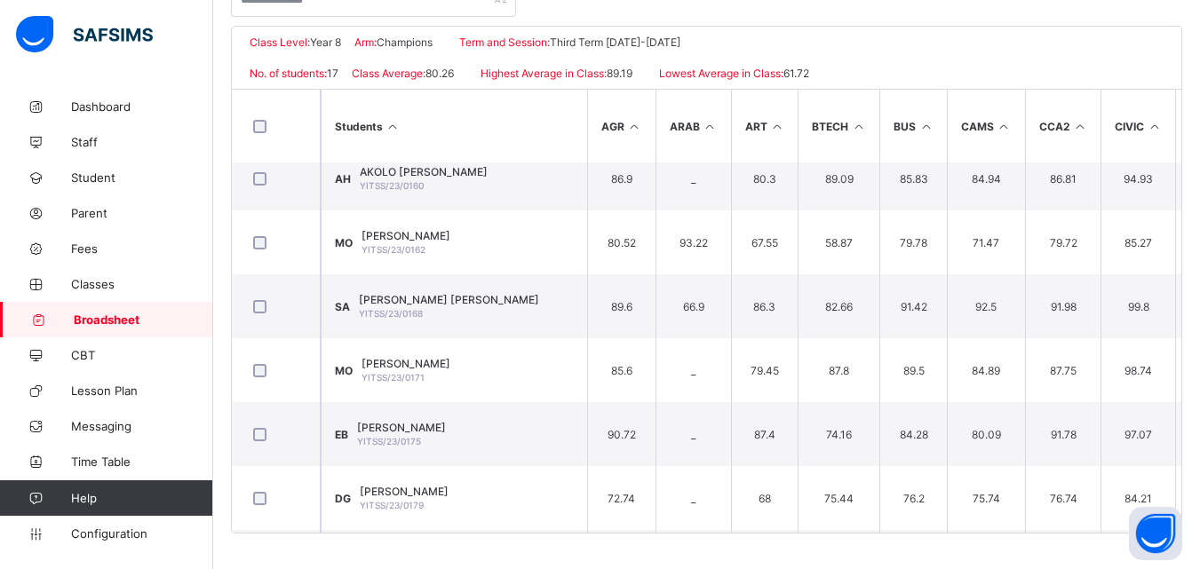
click at [131, 322] on span "Broadsheet" at bounding box center [143, 320] width 139 height 14
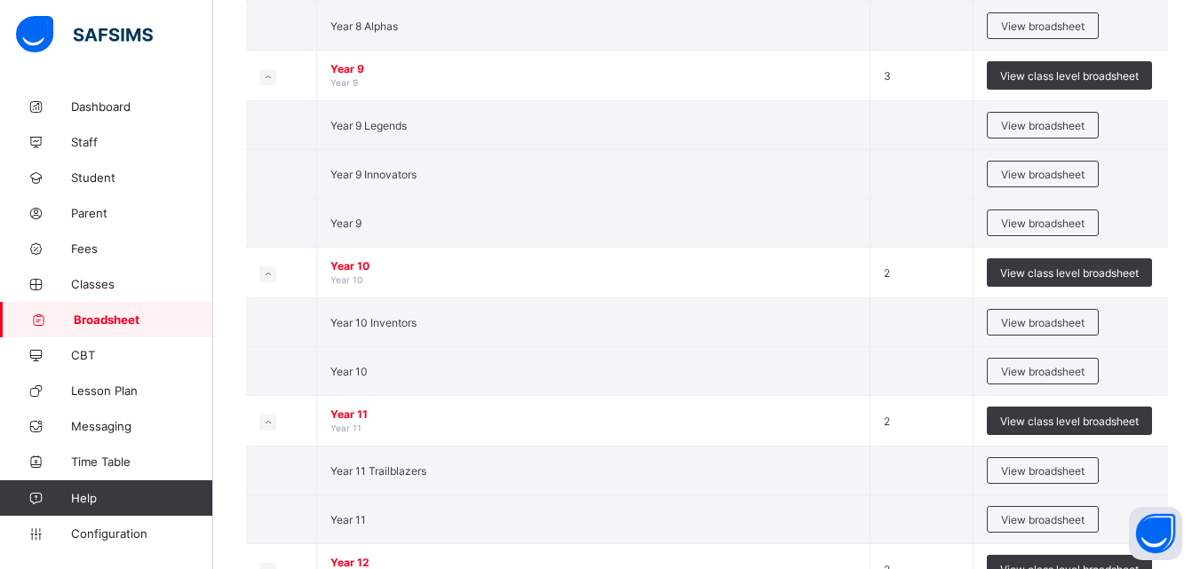
scroll to position [3060, 0]
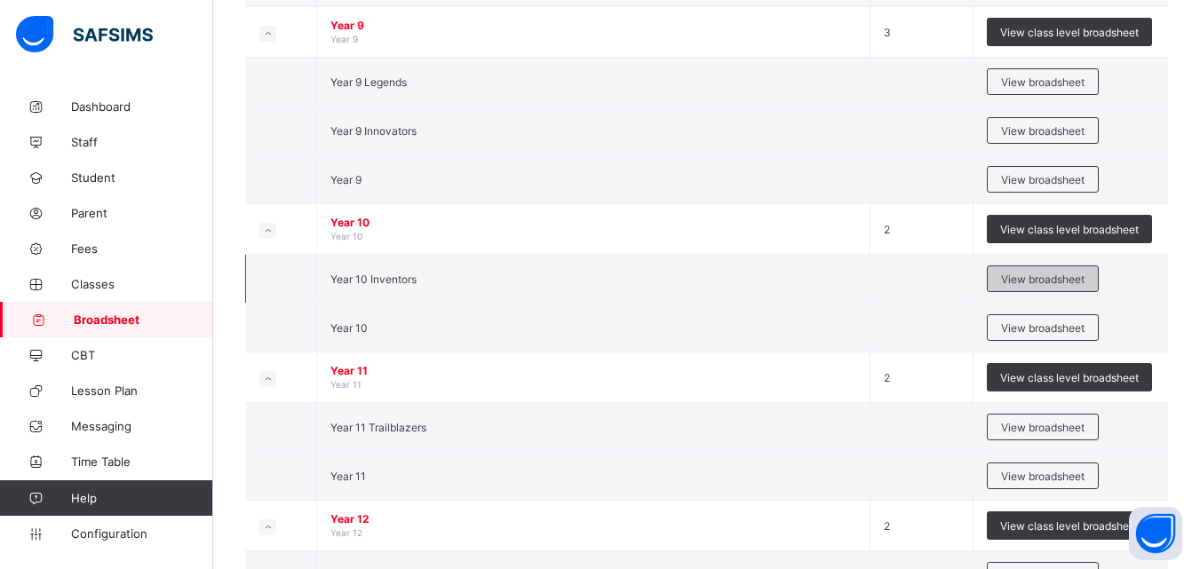
click at [1039, 283] on span "View broadsheet" at bounding box center [1042, 279] width 83 height 13
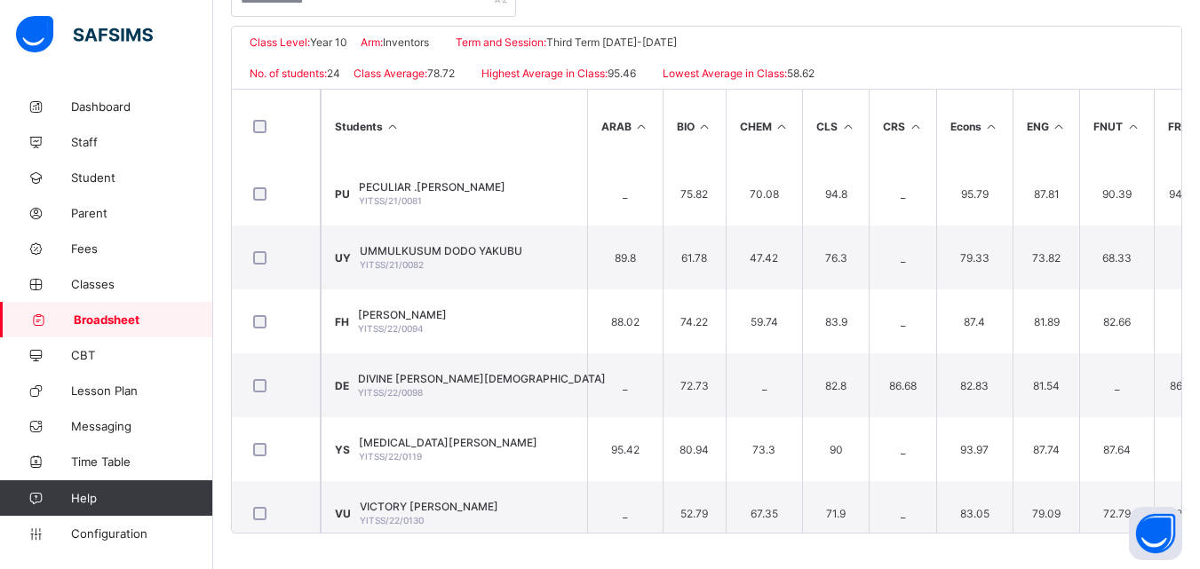
scroll to position [590, 0]
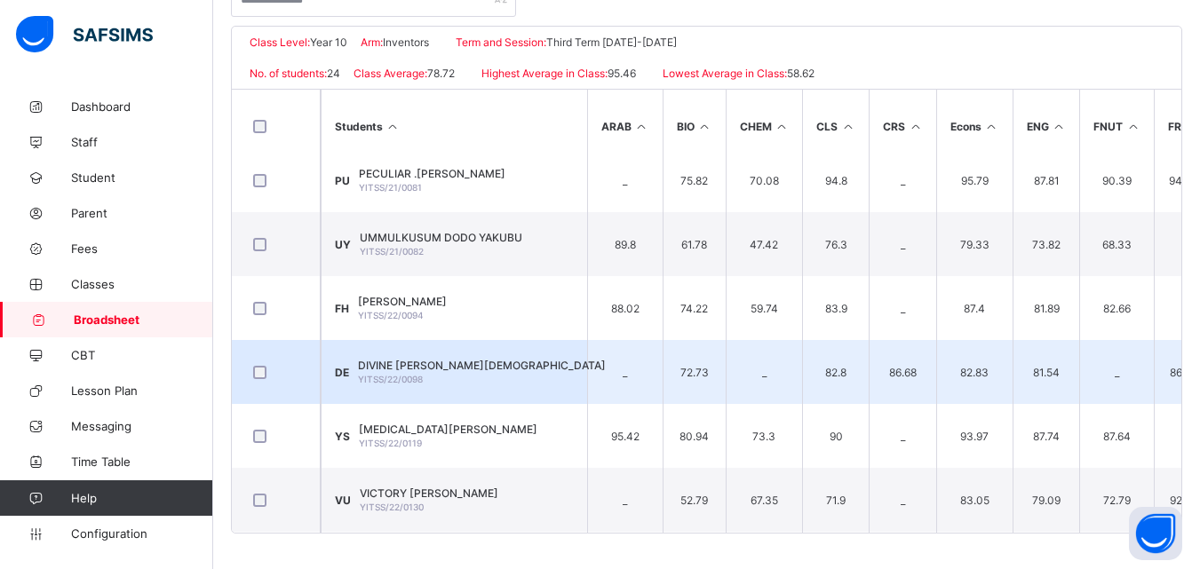
click at [516, 361] on td "DE DIVINE NNEOMA EZEKIEL YITSS/22/0098" at bounding box center [454, 372] width 266 height 64
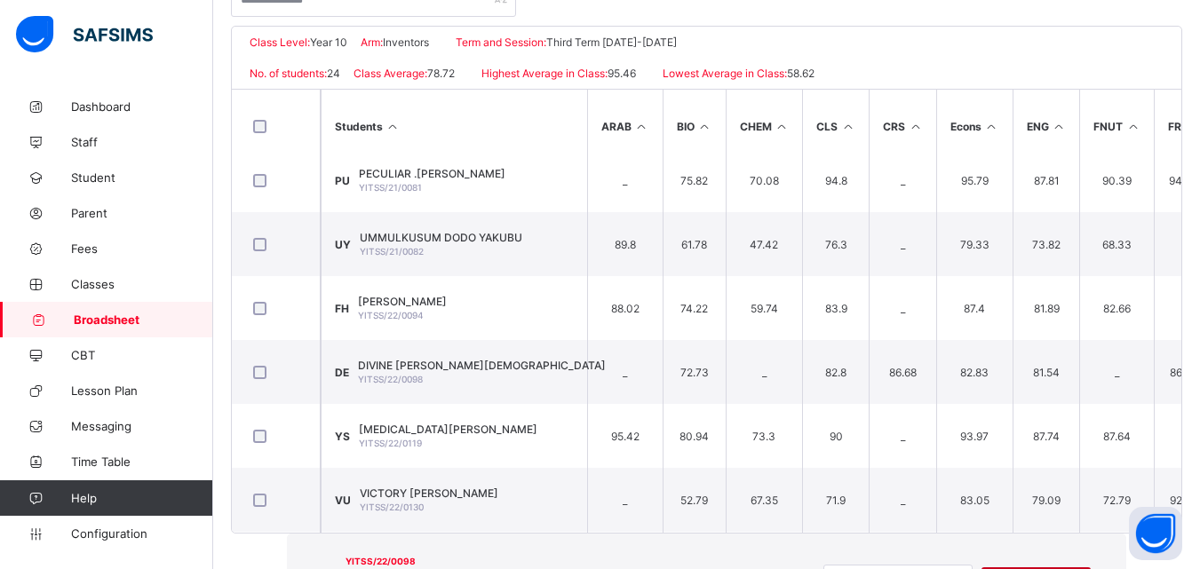
drag, startPoint x: 1189, startPoint y: 222, endPoint x: 1191, endPoint y: 183, distance: 39.1
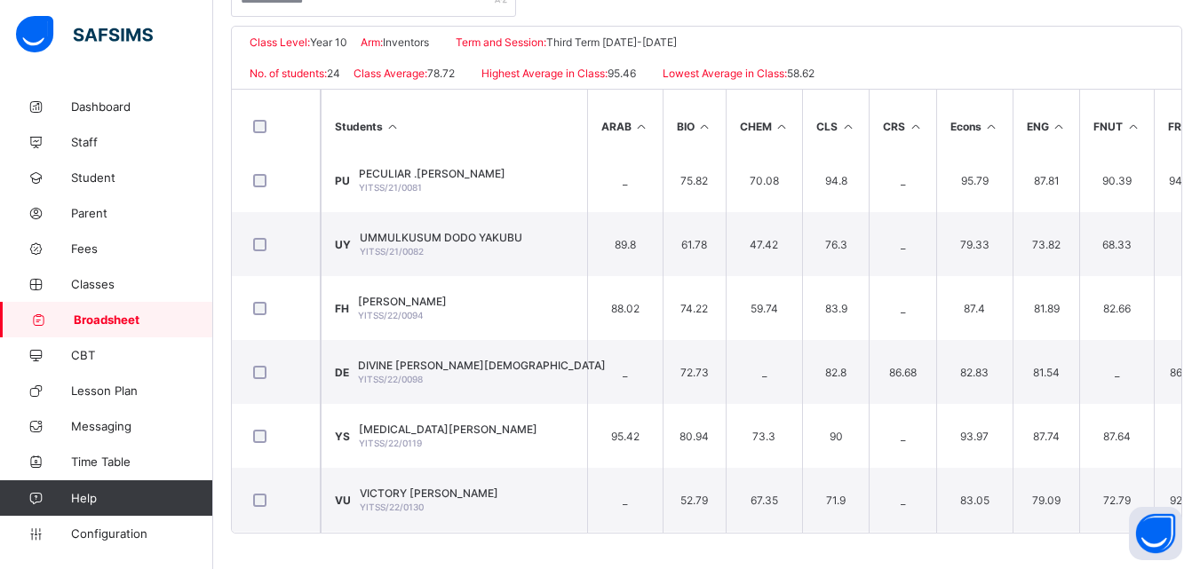
click at [192, 311] on link "Broadsheet" at bounding box center [106, 320] width 213 height 36
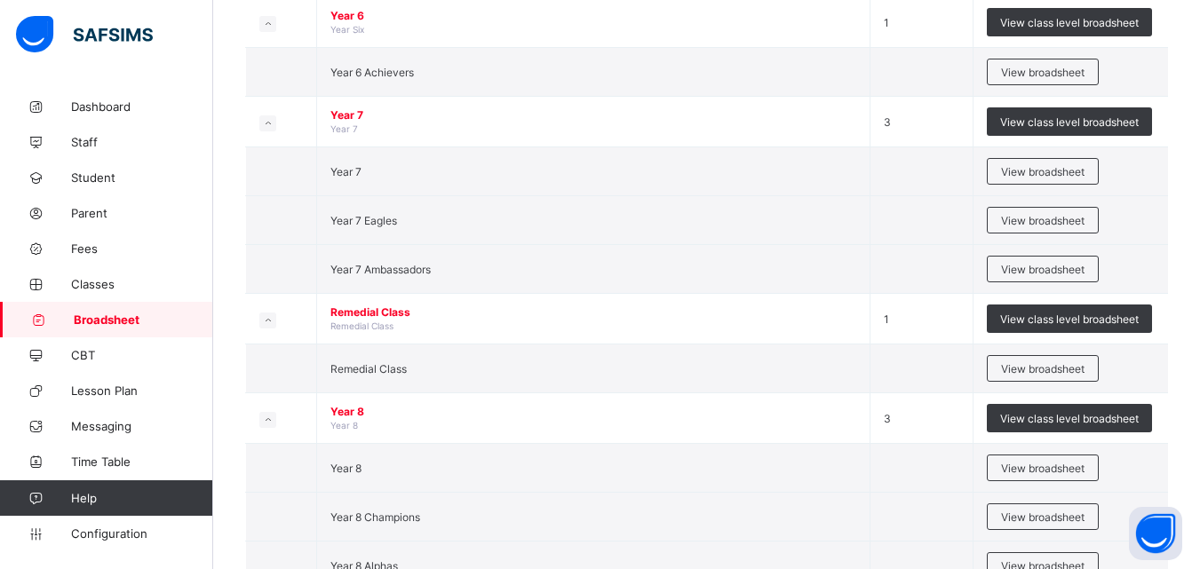
scroll to position [2470, 0]
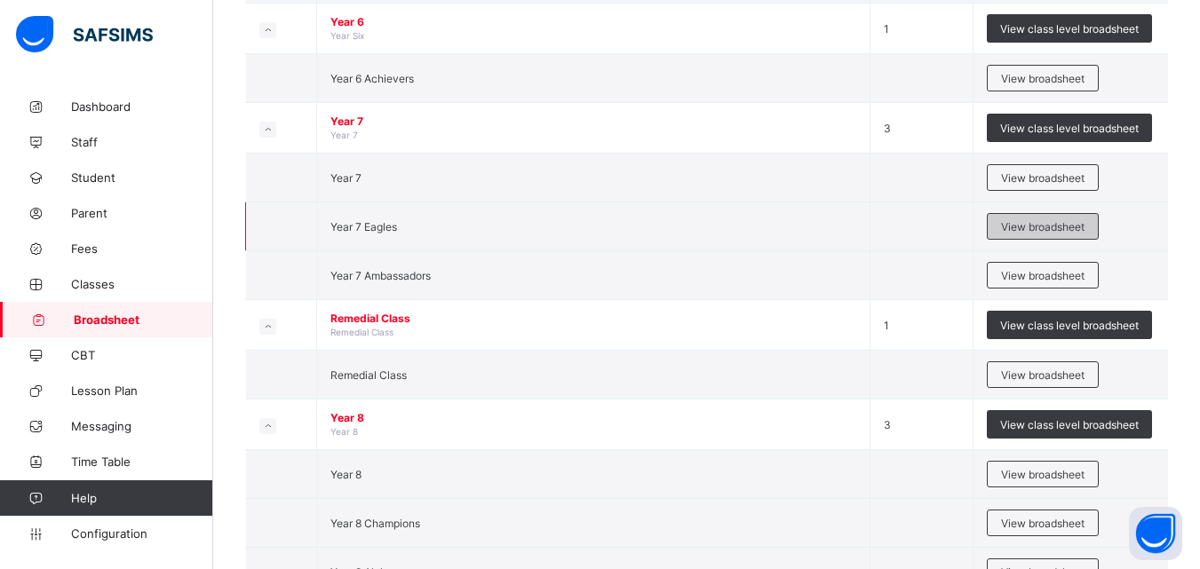
click at [1052, 231] on span "View broadsheet" at bounding box center [1042, 226] width 83 height 13
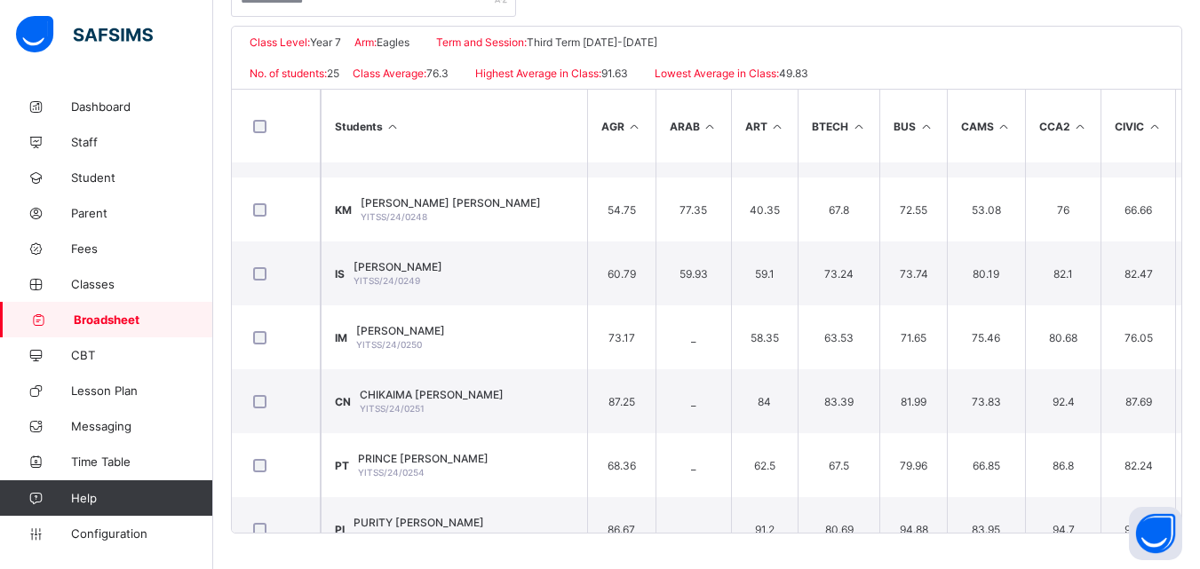
scroll to position [1062, 0]
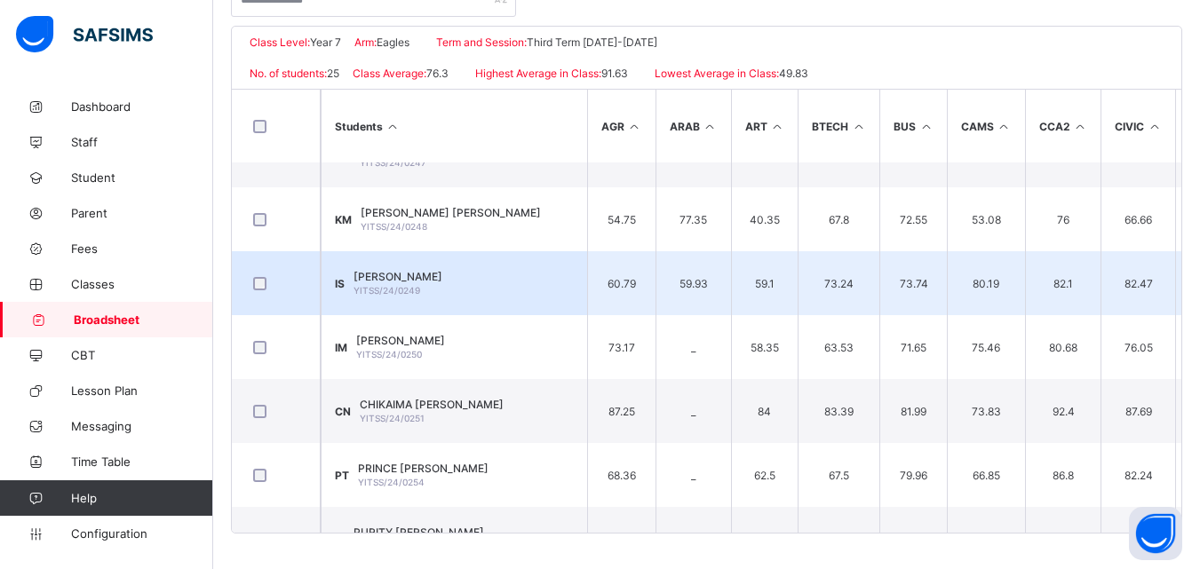
click at [442, 275] on span "IBRAHIM KABIRU SULEIMAN" at bounding box center [397, 276] width 89 height 13
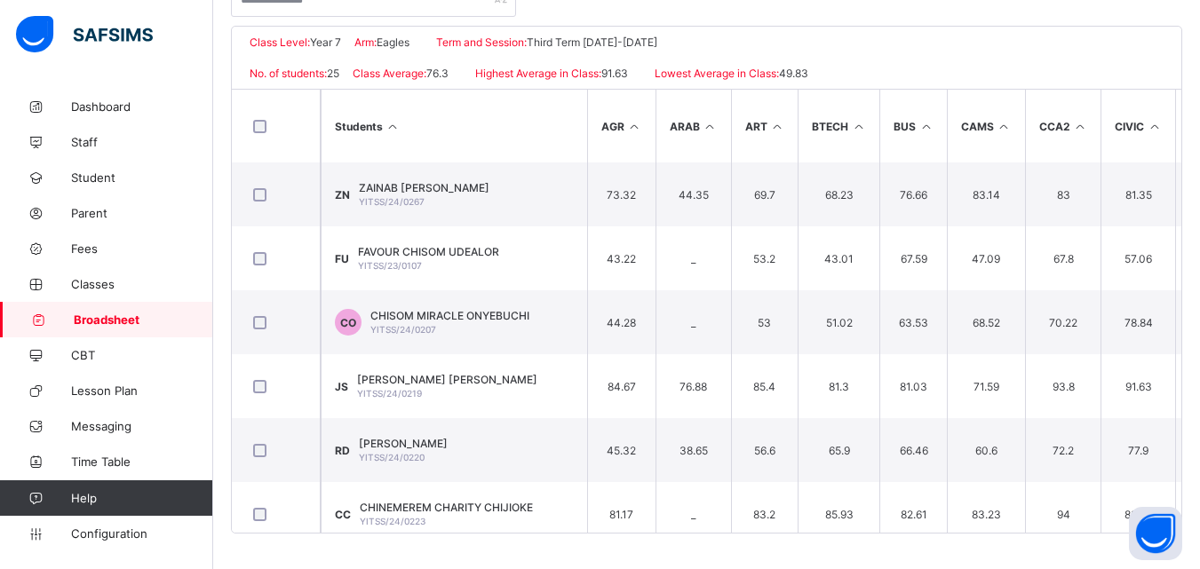
scroll to position [0, 0]
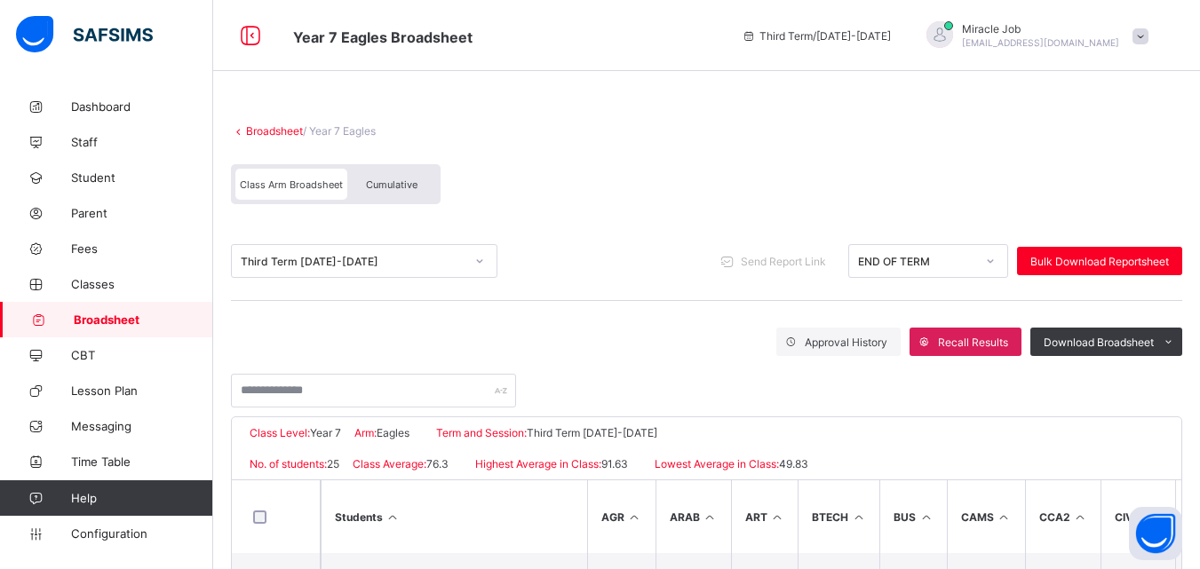
click at [273, 125] on link "Broadsheet" at bounding box center [274, 130] width 57 height 13
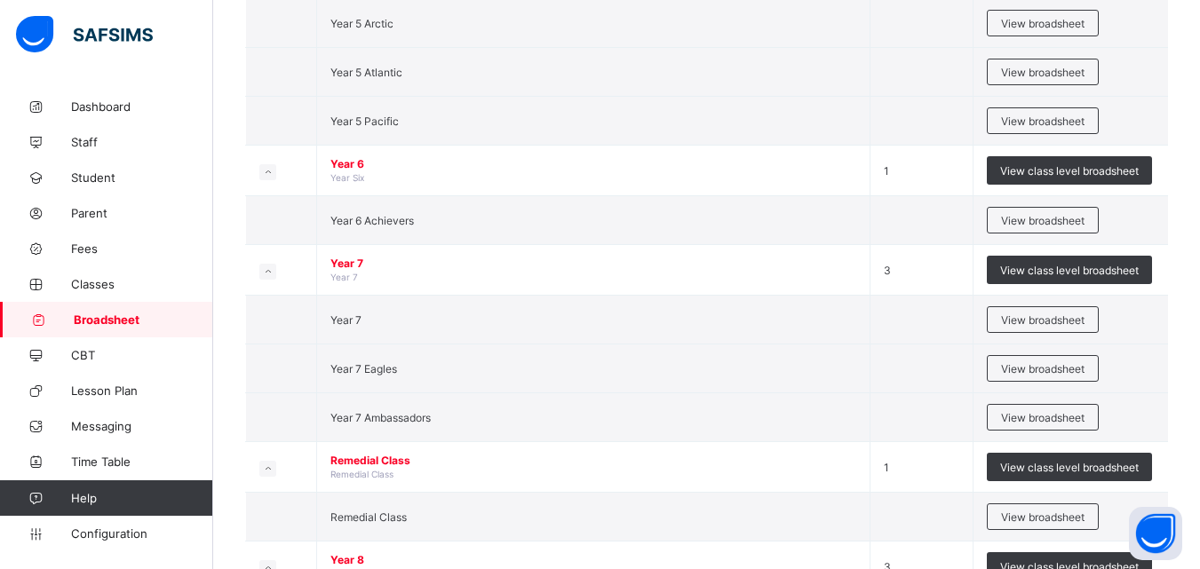
scroll to position [2334, 0]
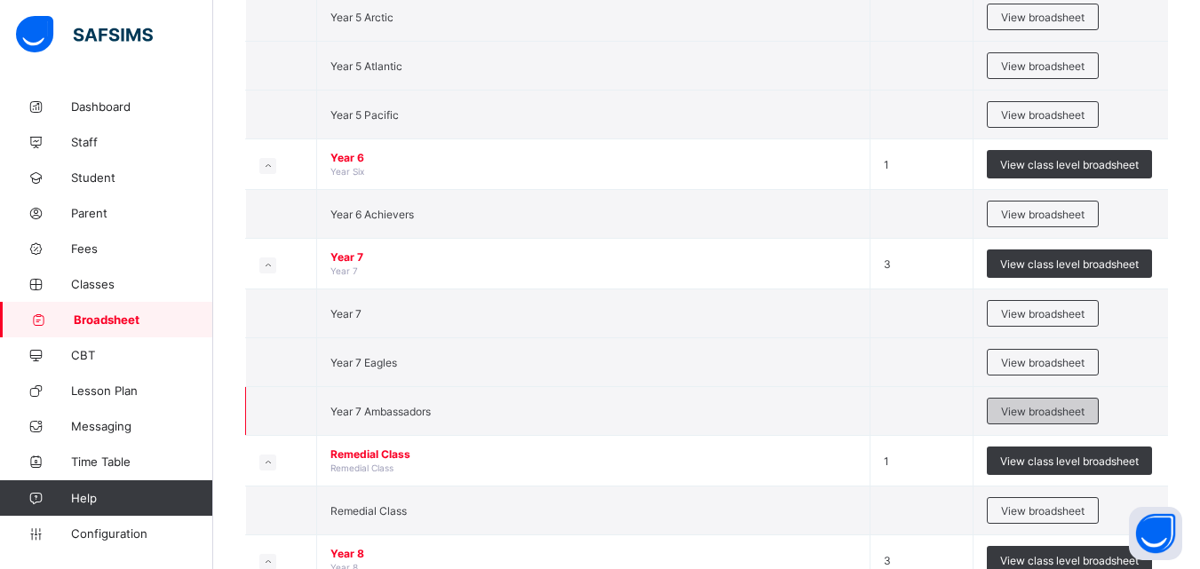
click at [1025, 414] on span "View broadsheet" at bounding box center [1042, 411] width 83 height 13
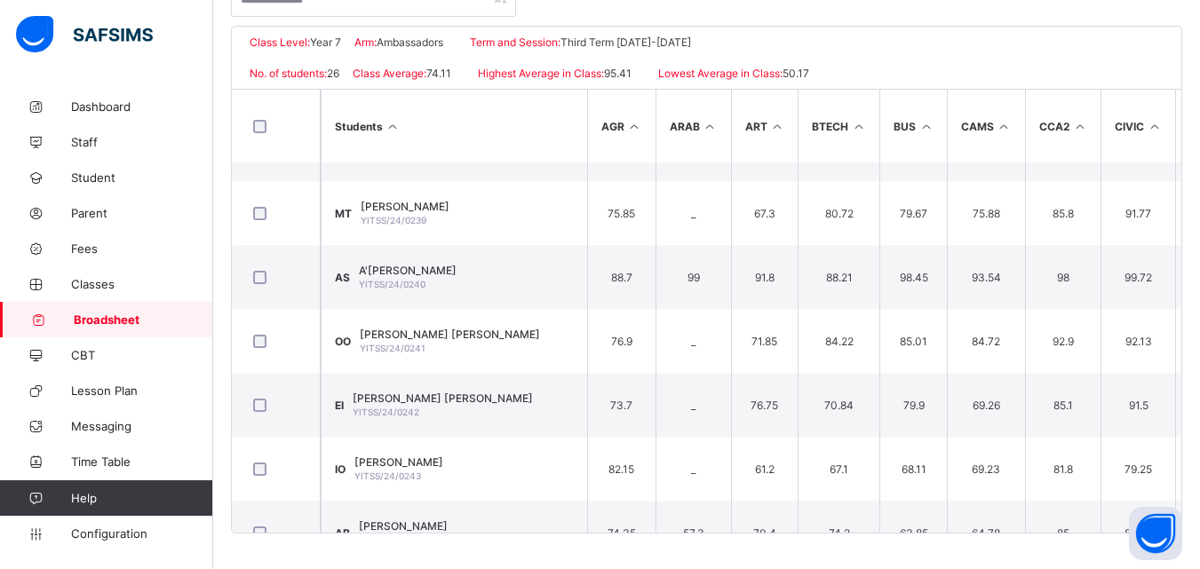
scroll to position [636, 0]
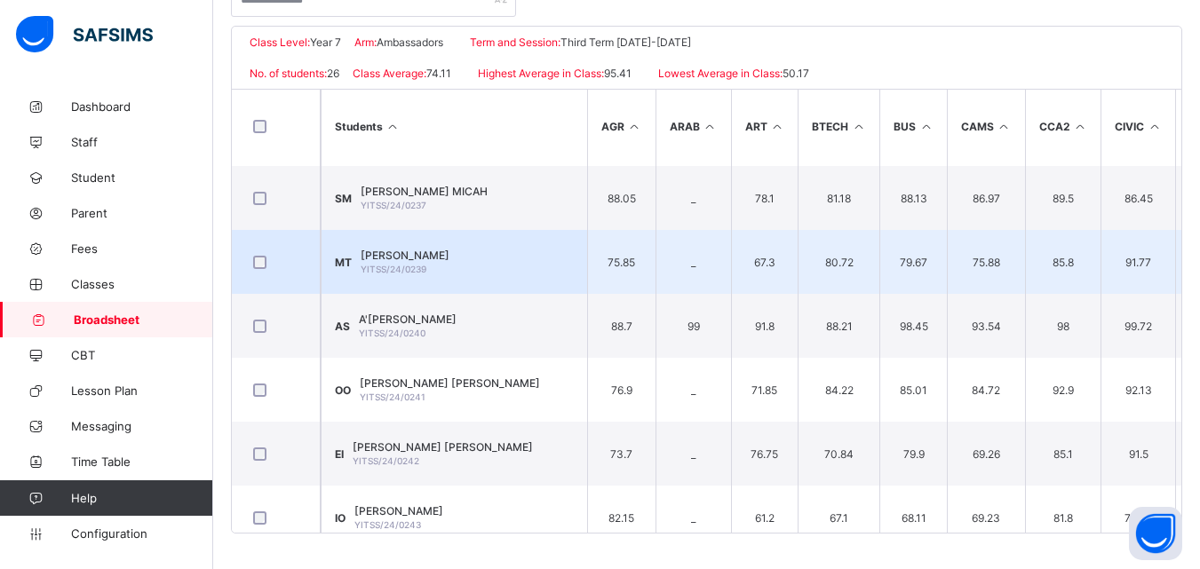
click at [552, 261] on td "MT MARRIET VALERIA TAKYUN YITSS/24/0239" at bounding box center [454, 262] width 266 height 64
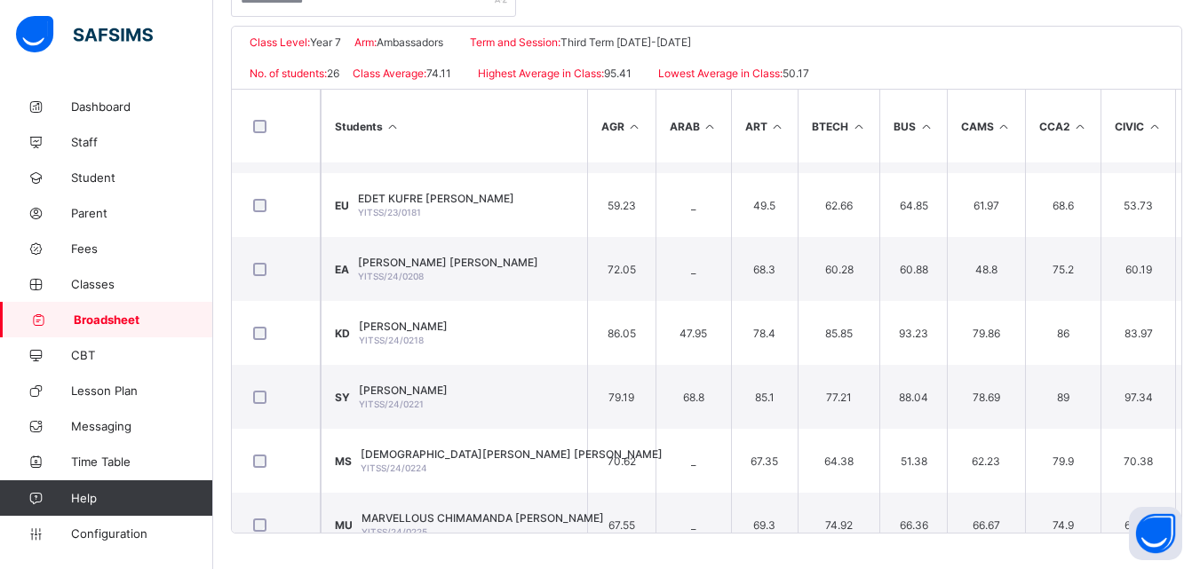
scroll to position [0, 0]
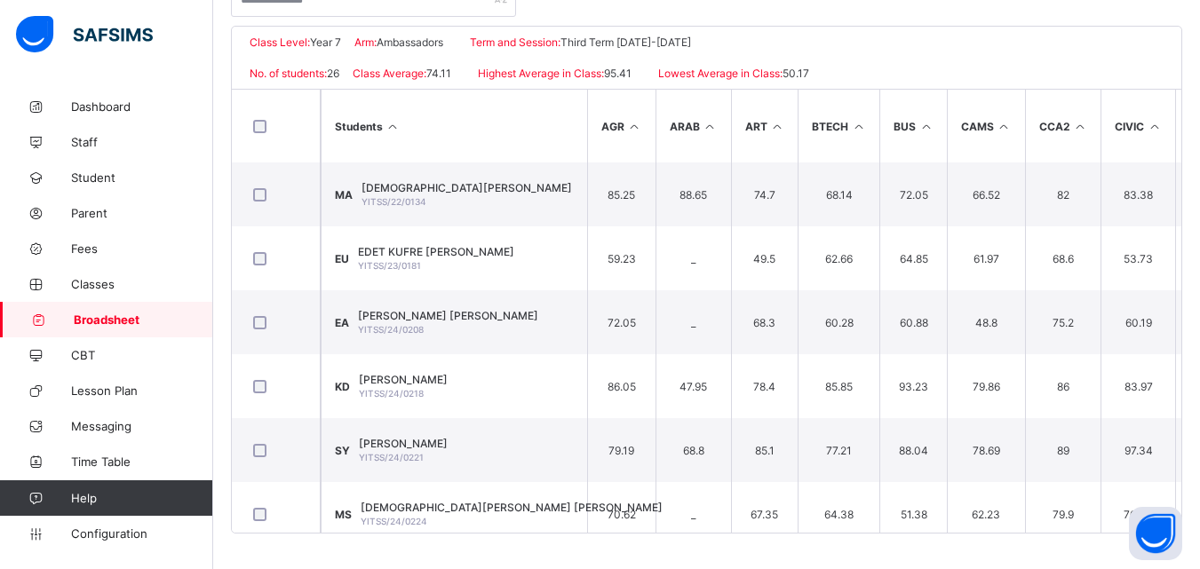
click at [154, 329] on link "Broadsheet" at bounding box center [106, 320] width 213 height 36
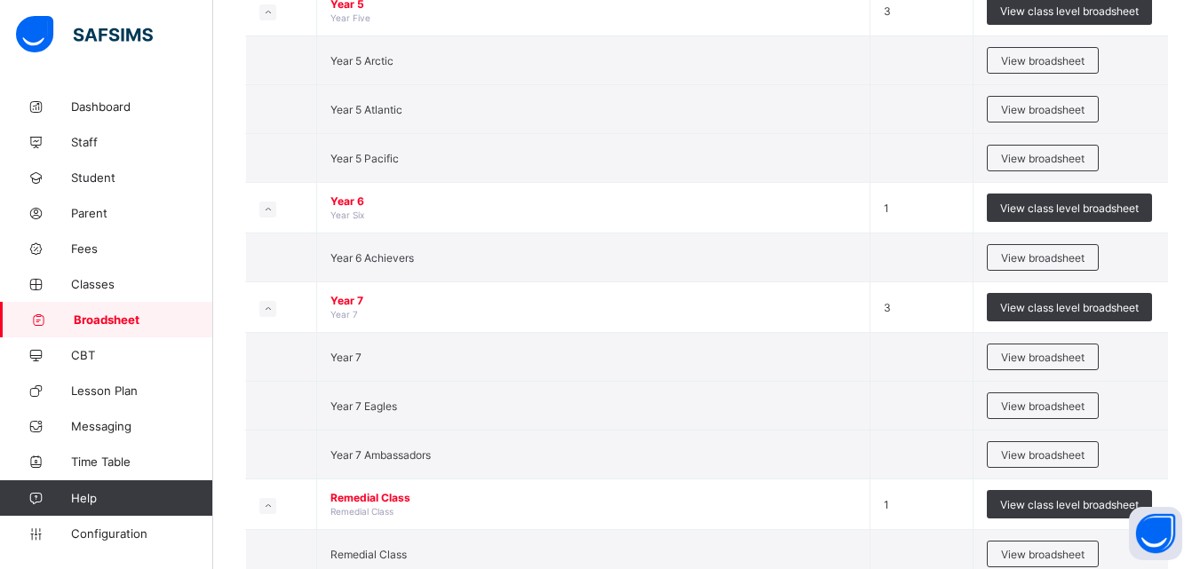
scroll to position [2309, 0]
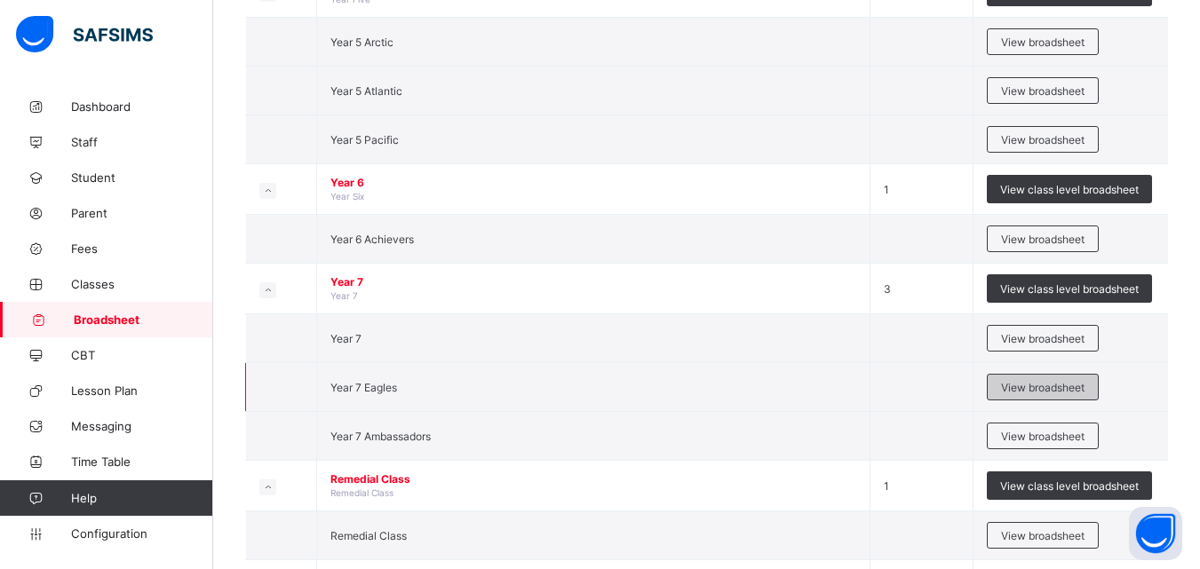
click at [1052, 387] on span "View broadsheet" at bounding box center [1042, 387] width 83 height 13
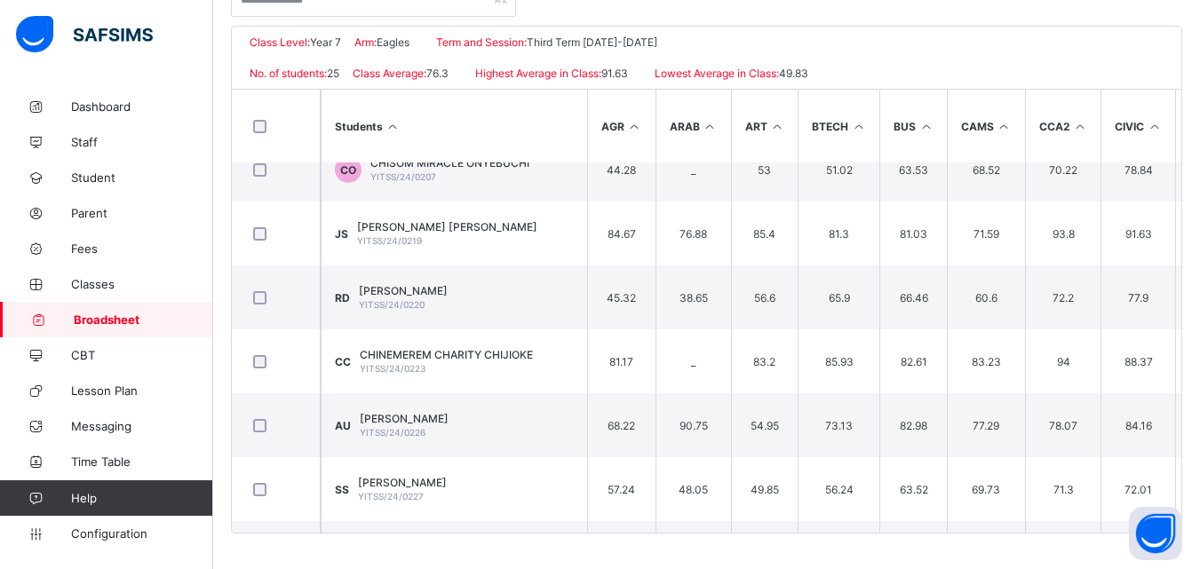
scroll to position [154, 0]
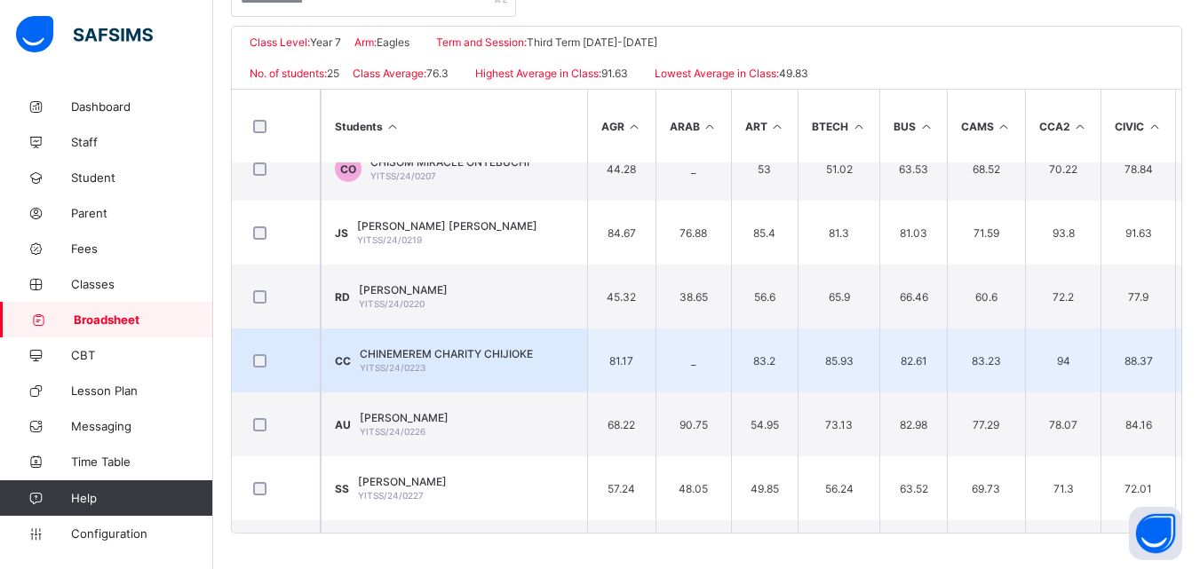
click at [479, 350] on span "CHINEMEREM CHARITY CHIJIOKE" at bounding box center [446, 353] width 173 height 13
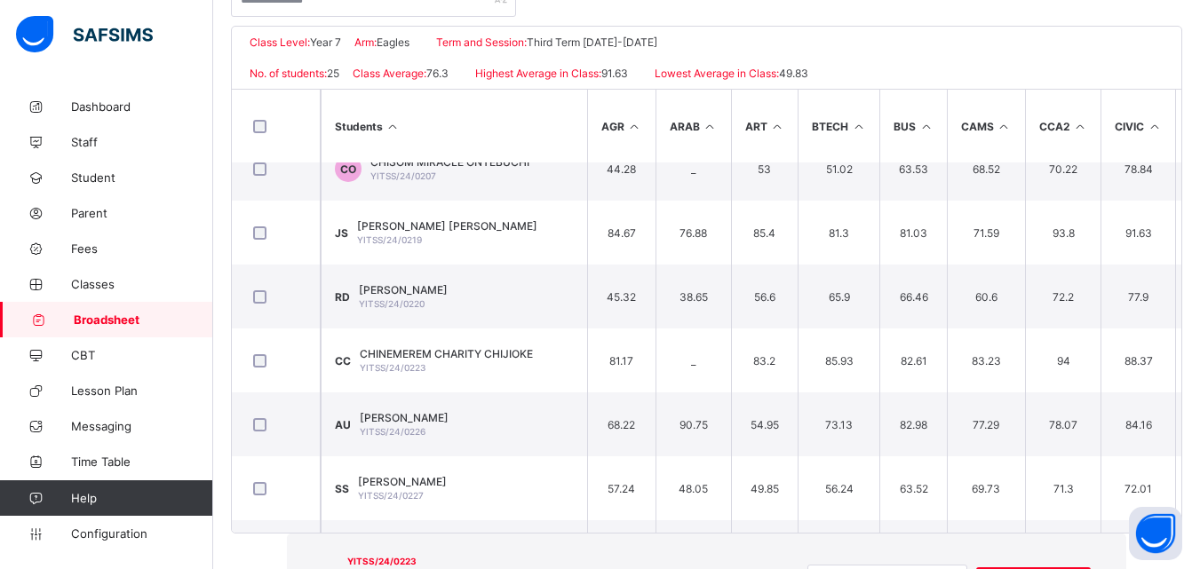
scroll to position [832, 0]
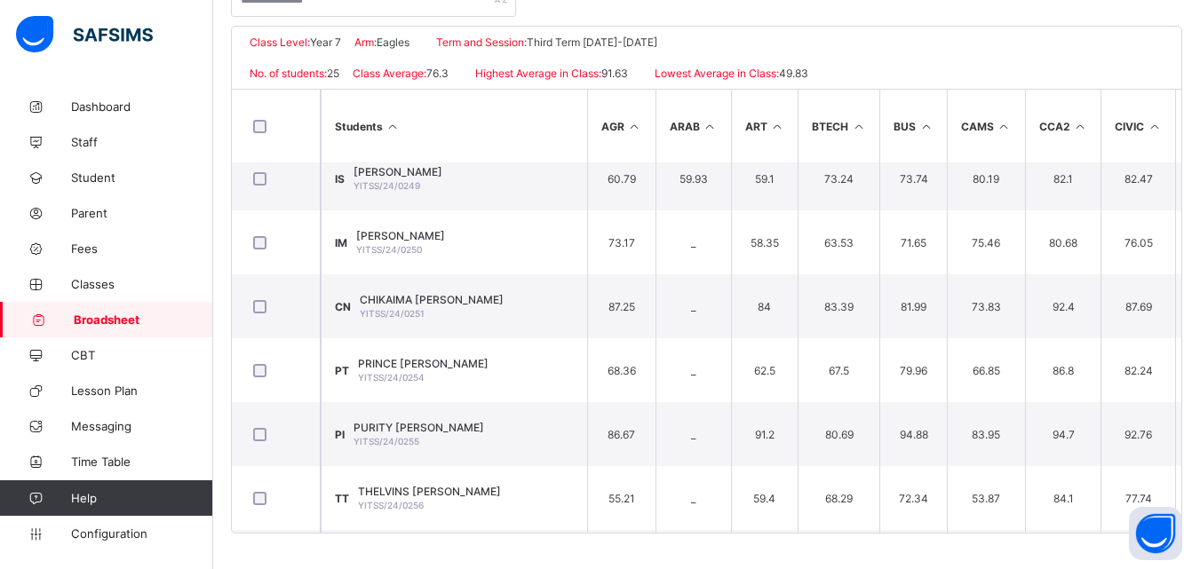
scroll to position [1235, 0]
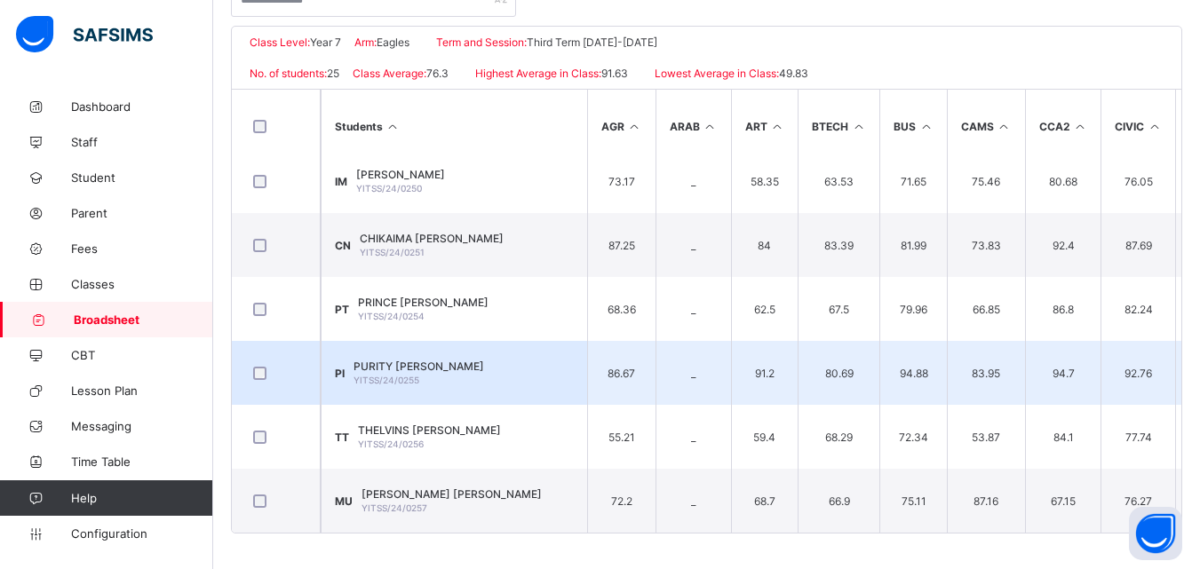
click at [522, 386] on td "PI PURITY CHINDINDU IKECHUKWU YITSS/24/0255" at bounding box center [454, 373] width 266 height 64
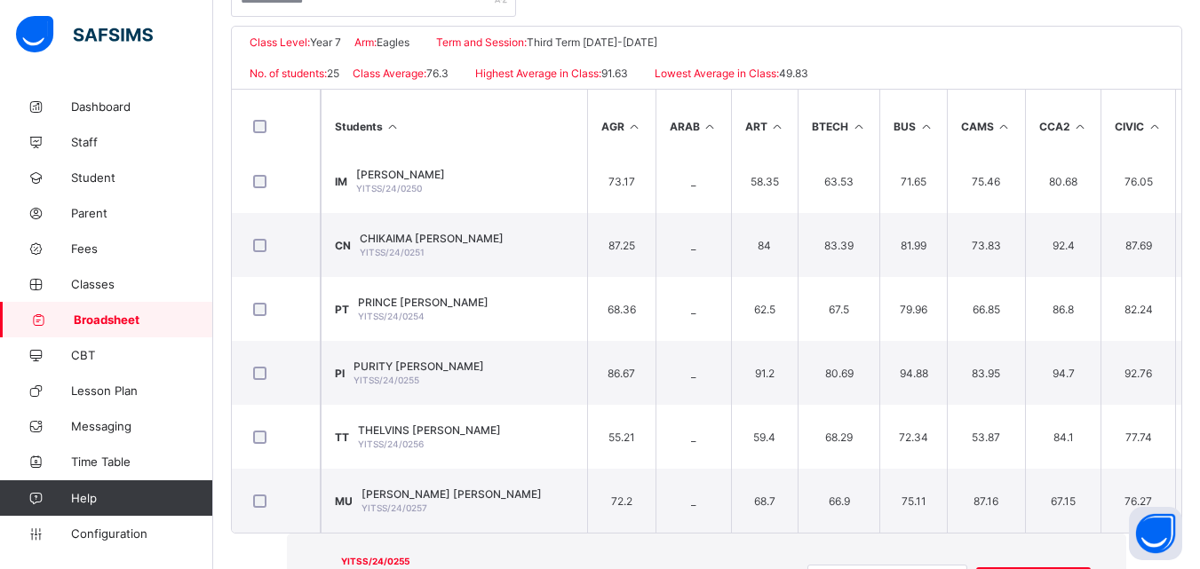
scroll to position [0, 0]
drag, startPoint x: 1190, startPoint y: 180, endPoint x: 1166, endPoint y: 517, distance: 337.5
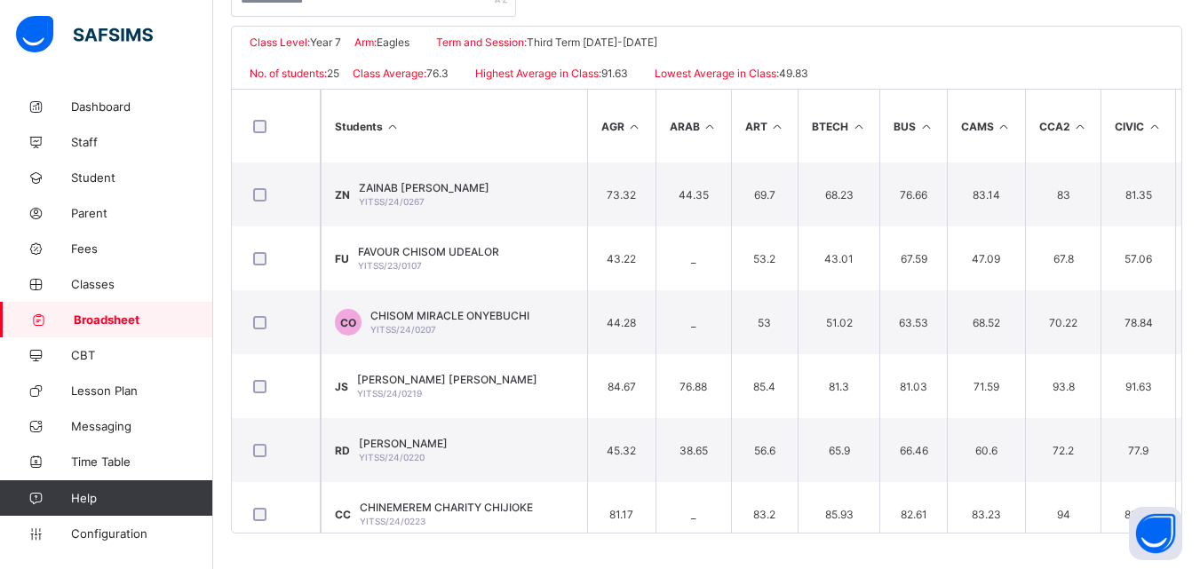
scroll to position [0, 0]
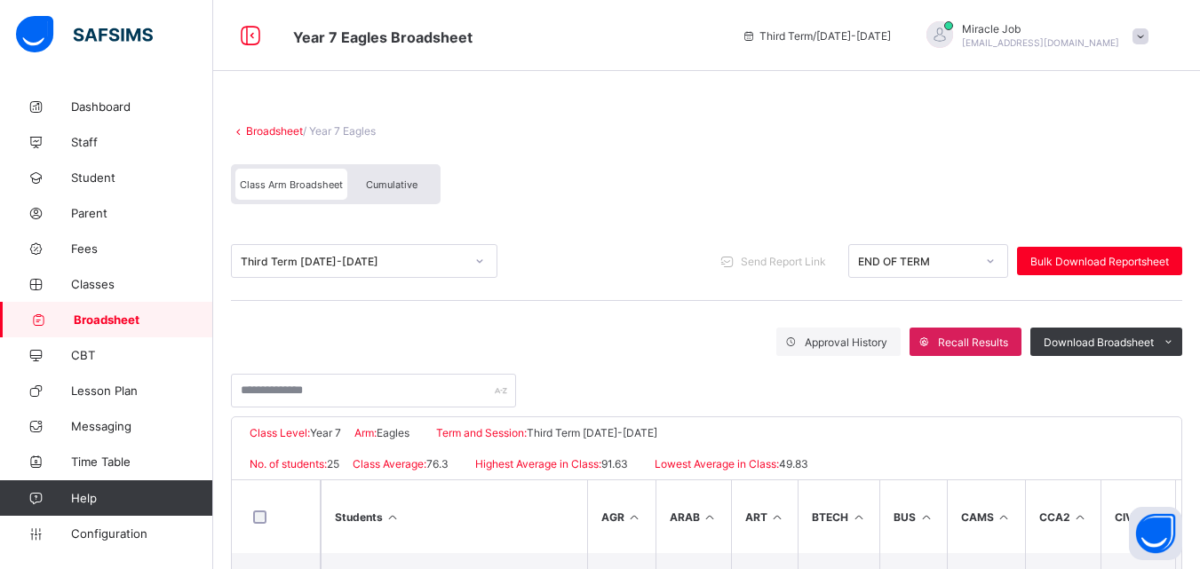
click at [276, 128] on link "Broadsheet" at bounding box center [274, 130] width 57 height 13
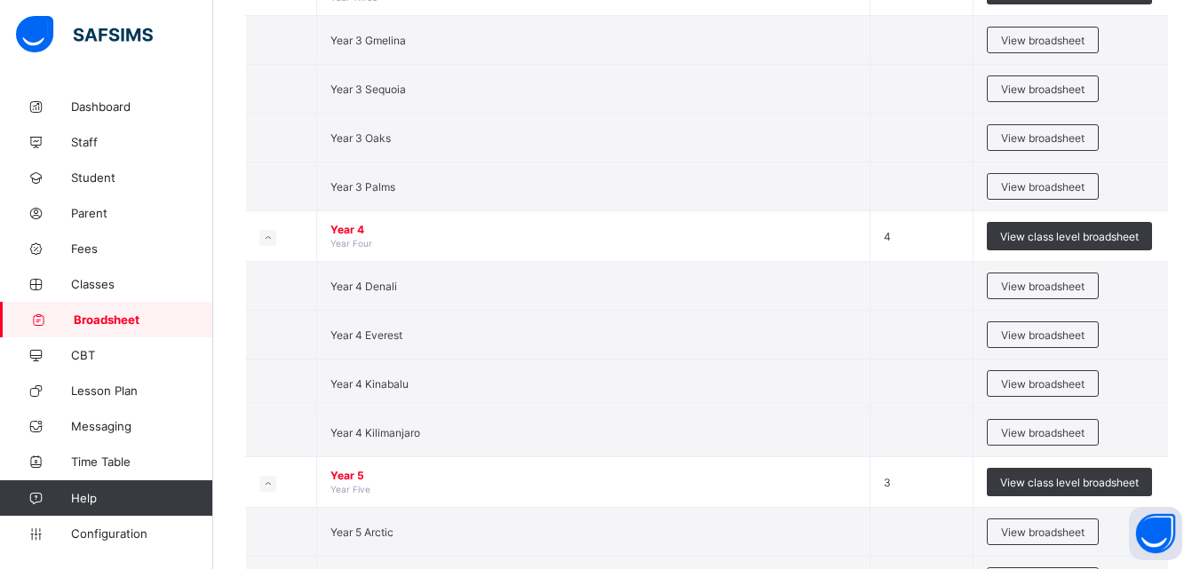
scroll to position [1813, 0]
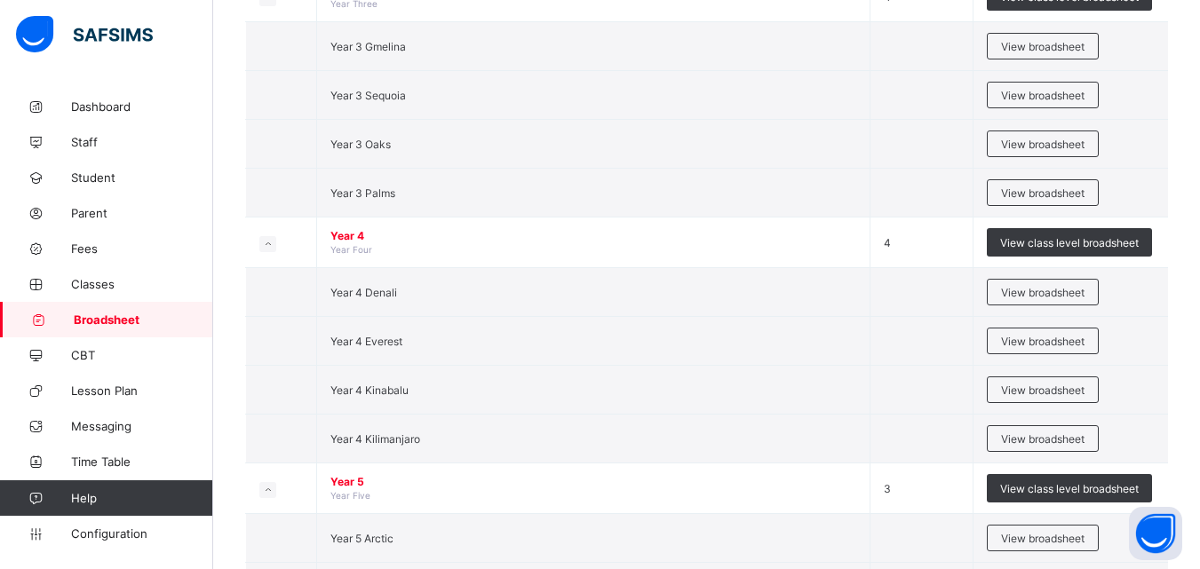
click at [1194, 309] on div "Select Term Name No. of Classes Actions Pre Nur1 Pre Nursery One 2 View class l…" at bounding box center [706, 108] width 987 height 3664
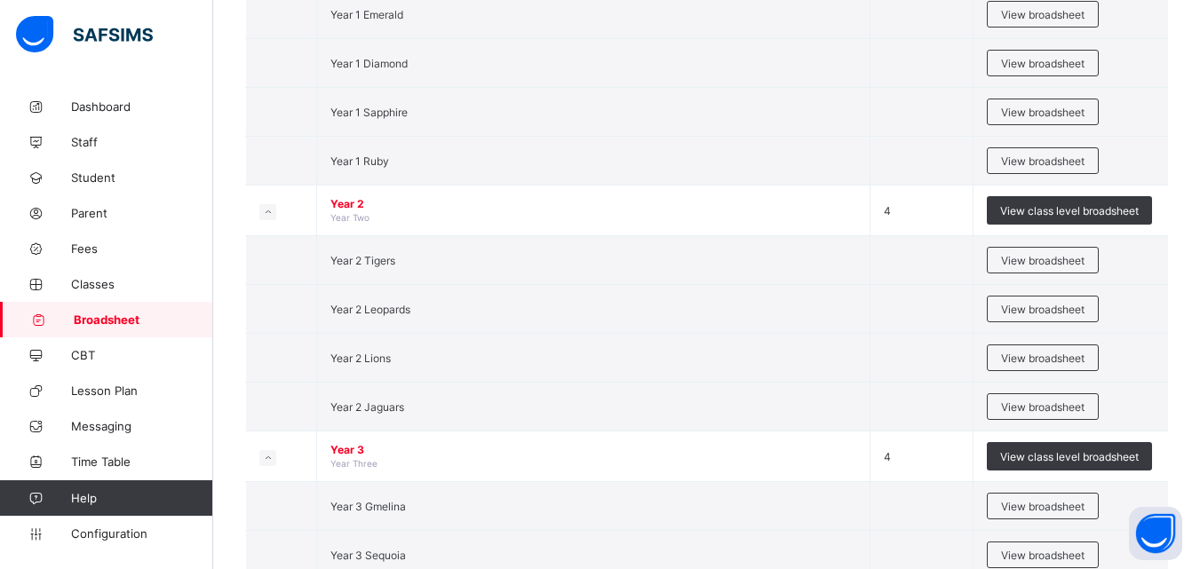
scroll to position [1371, 0]
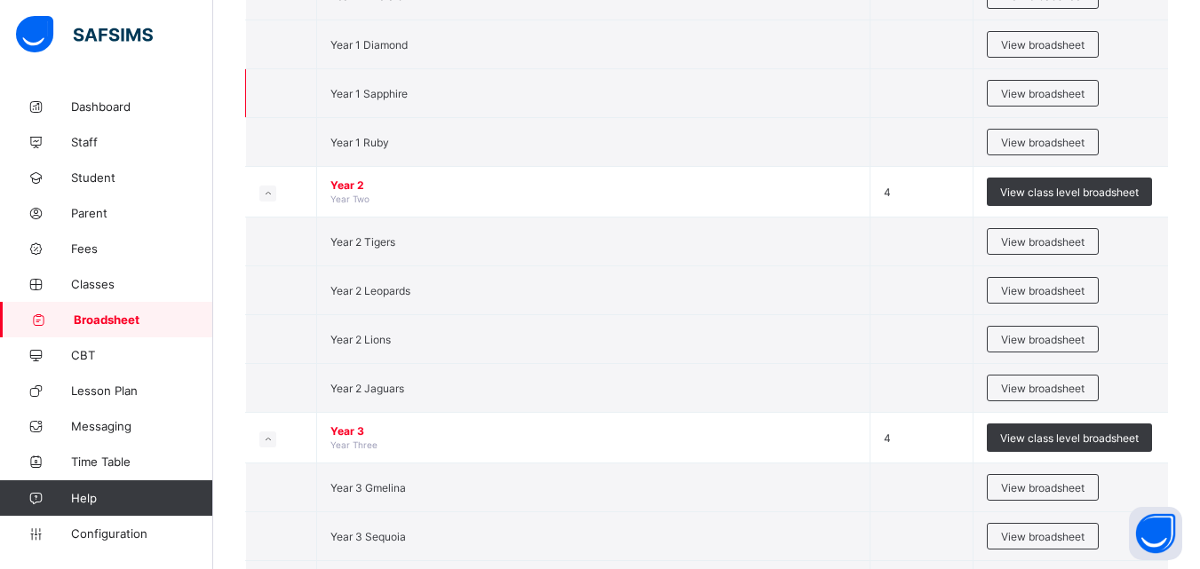
click at [409, 98] on td "Year 1 Sapphire" at bounding box center [593, 93] width 553 height 49
click at [400, 92] on span "Year 1 Sapphire" at bounding box center [368, 93] width 77 height 13
click at [1029, 97] on span "View broadsheet" at bounding box center [1042, 93] width 83 height 13
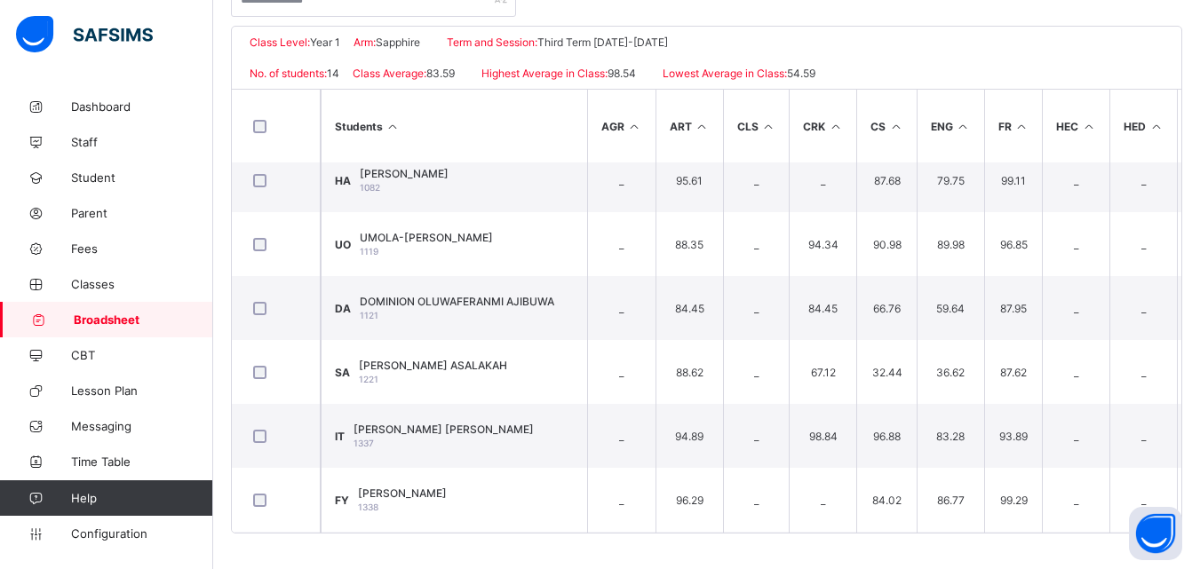
scroll to position [272, 0]
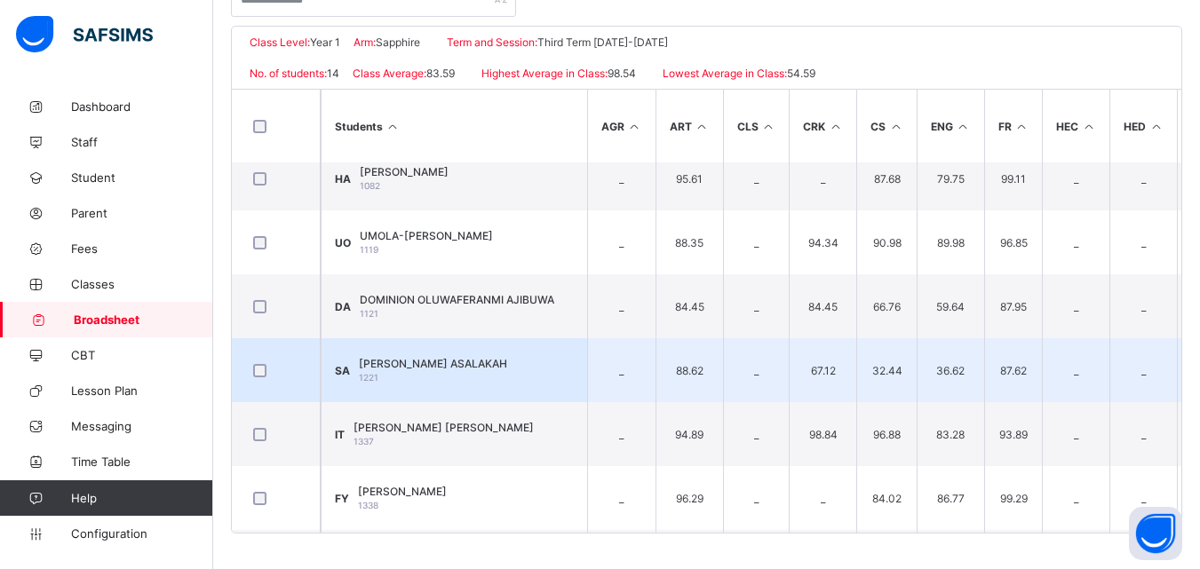
click at [491, 370] on div "SETH ADANWO ASALAKAH 1221" at bounding box center [433, 370] width 148 height 27
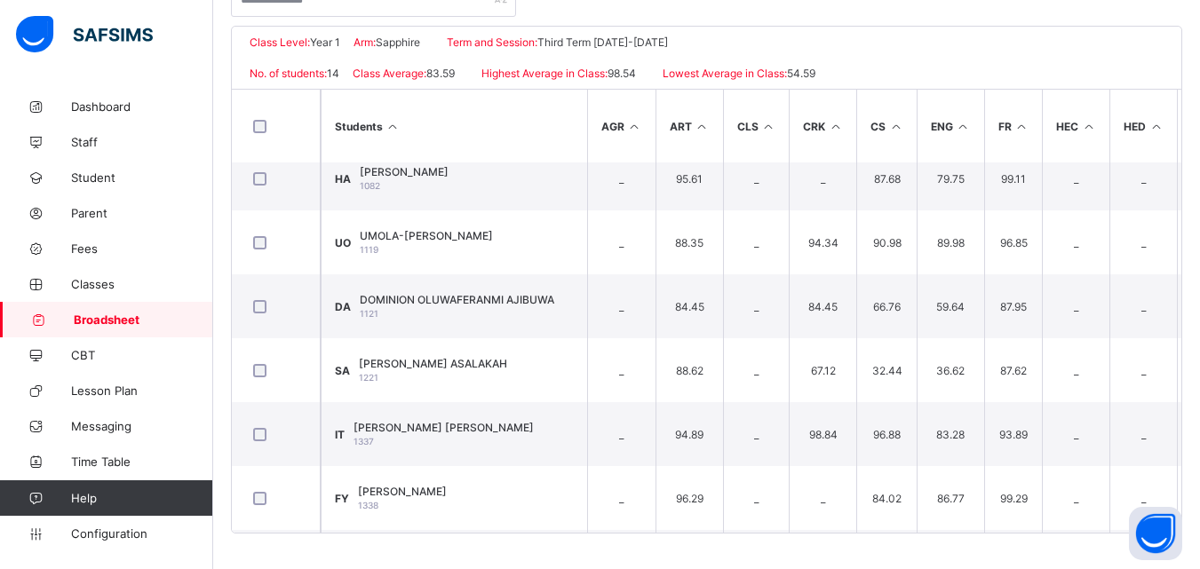
click at [147, 318] on span "Broadsheet" at bounding box center [143, 320] width 139 height 14
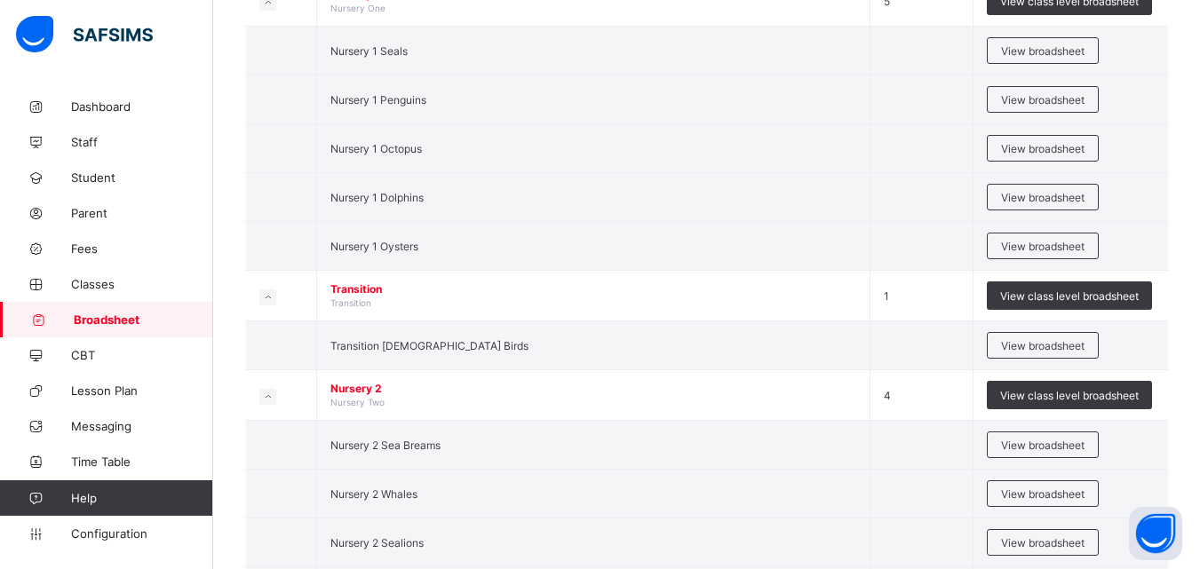
scroll to position [615, 0]
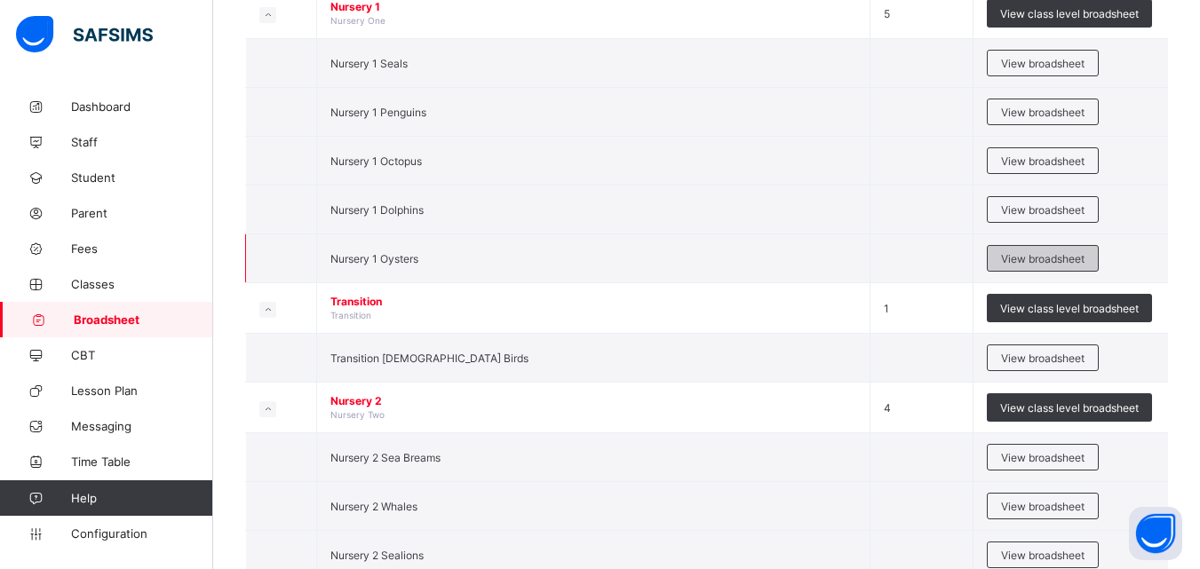
click at [1035, 255] on span "View broadsheet" at bounding box center [1042, 258] width 83 height 13
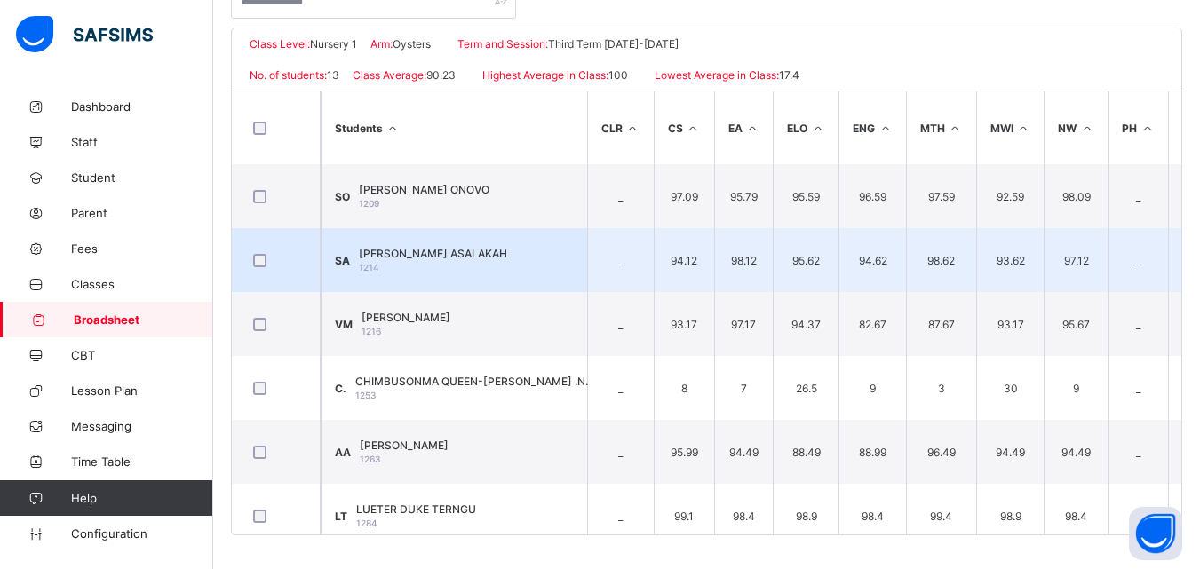
click at [423, 260] on div "SHIPHRAH OSOWOLE ASALAKAH 1214" at bounding box center [433, 260] width 148 height 27
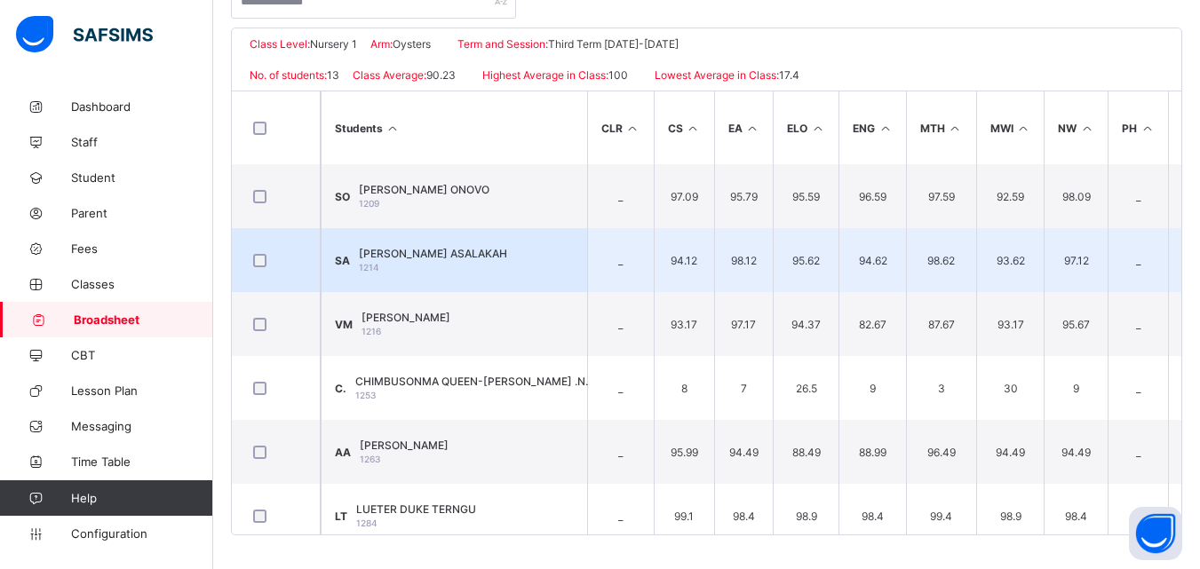
click at [507, 250] on span "SHIPHRAH OSOWOLE ASALAKAH" at bounding box center [433, 253] width 148 height 13
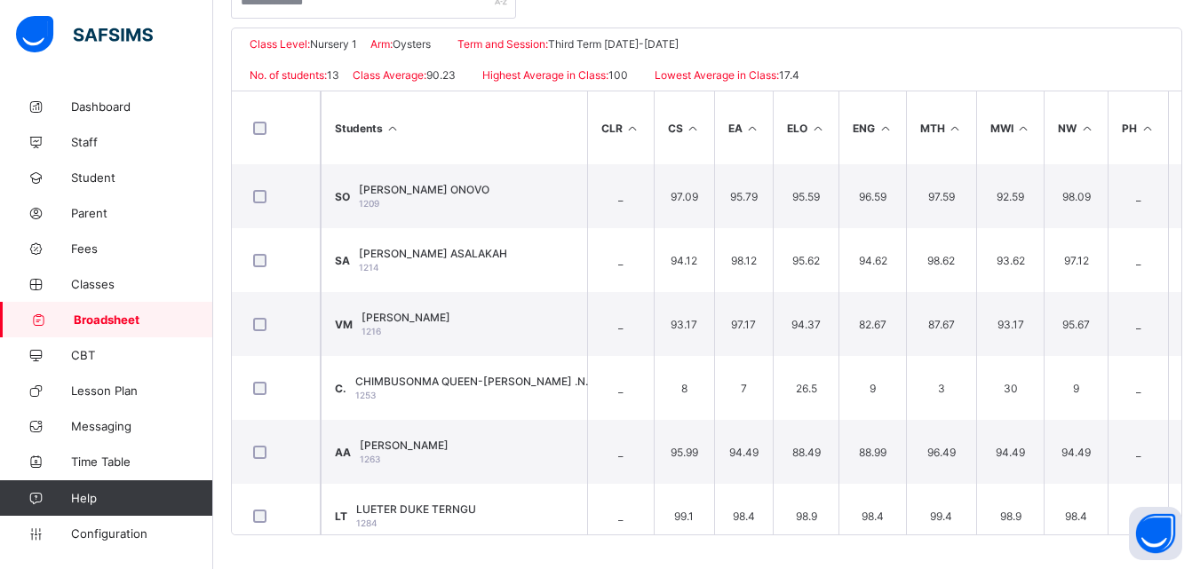
click at [140, 317] on span "Broadsheet" at bounding box center [143, 320] width 139 height 14
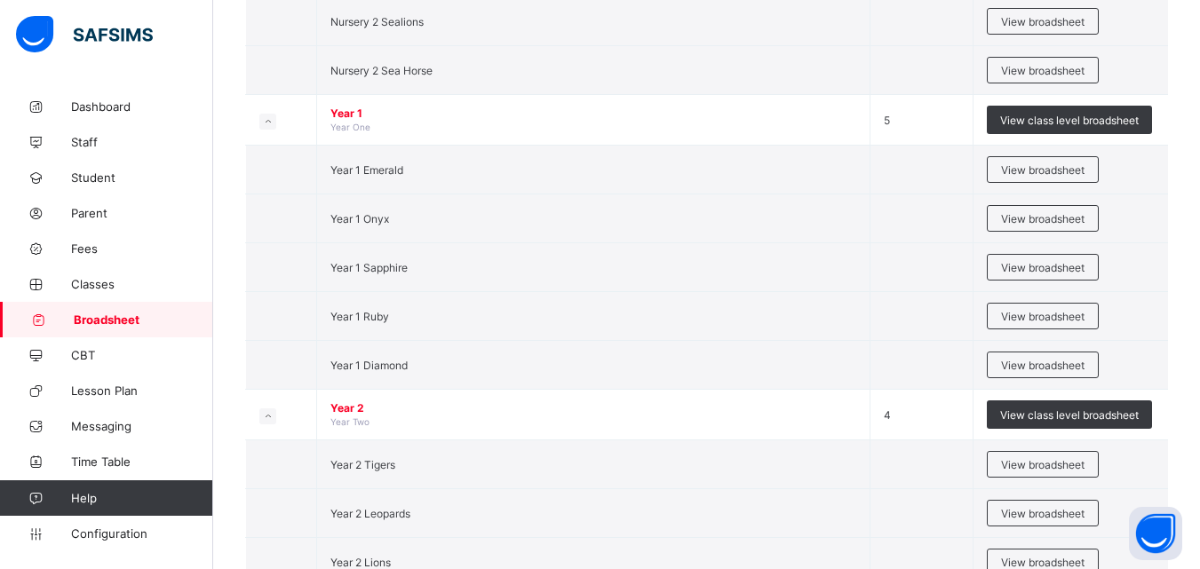
scroll to position [1155, 0]
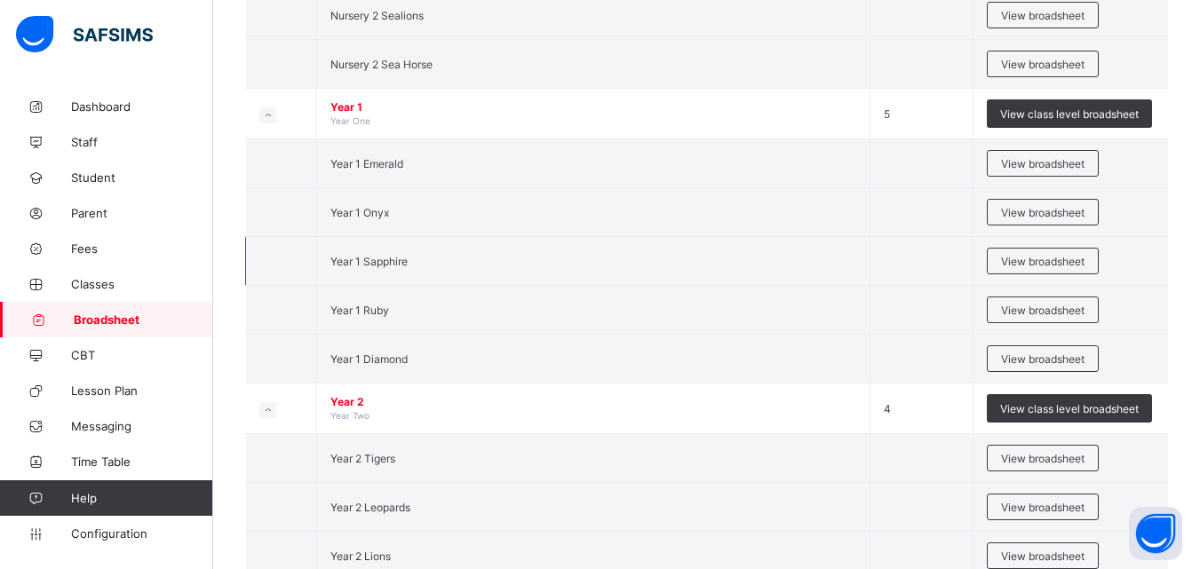
click at [1012, 274] on td "View broadsheet" at bounding box center [1070, 261] width 195 height 49
click at [1008, 258] on div "View broadsheet" at bounding box center [1043, 261] width 112 height 27
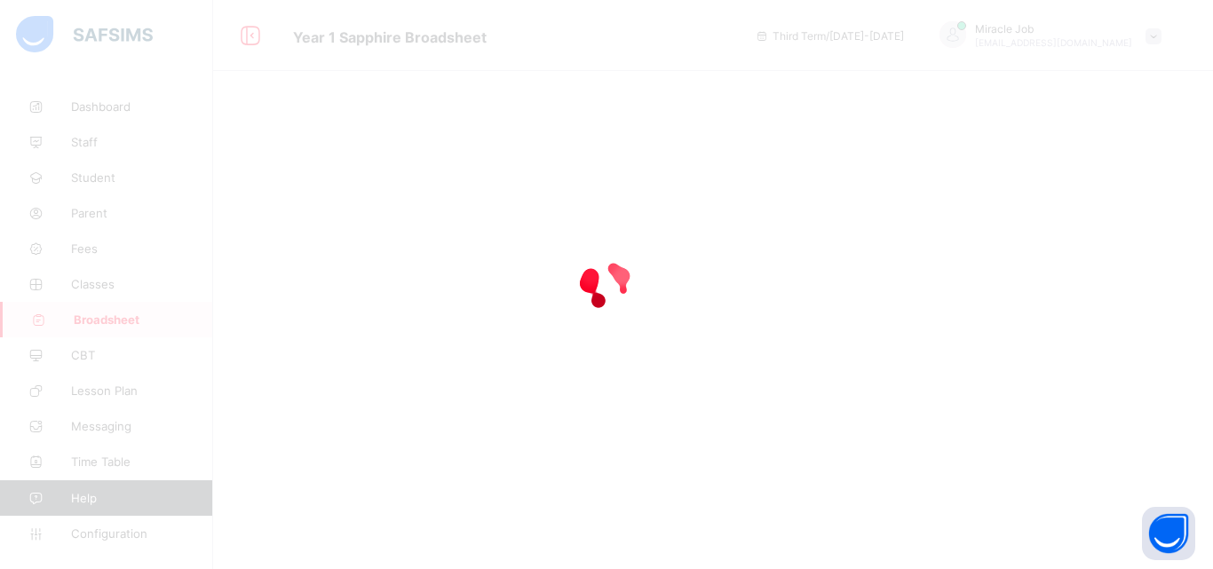
click at [478, 49] on div at bounding box center [606, 284] width 1213 height 569
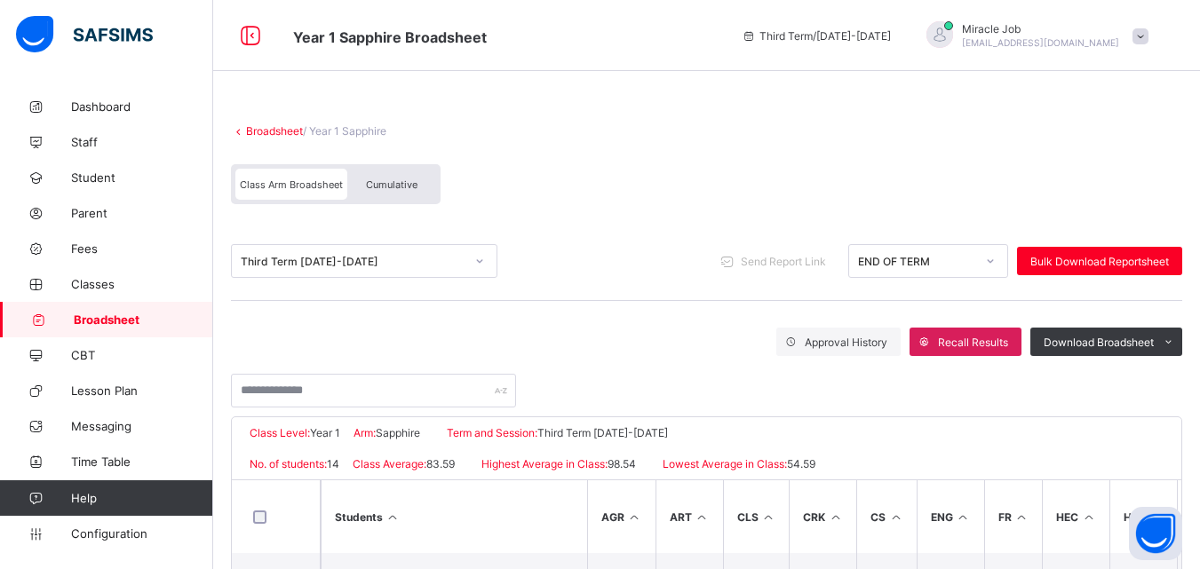
scroll to position [391, 0]
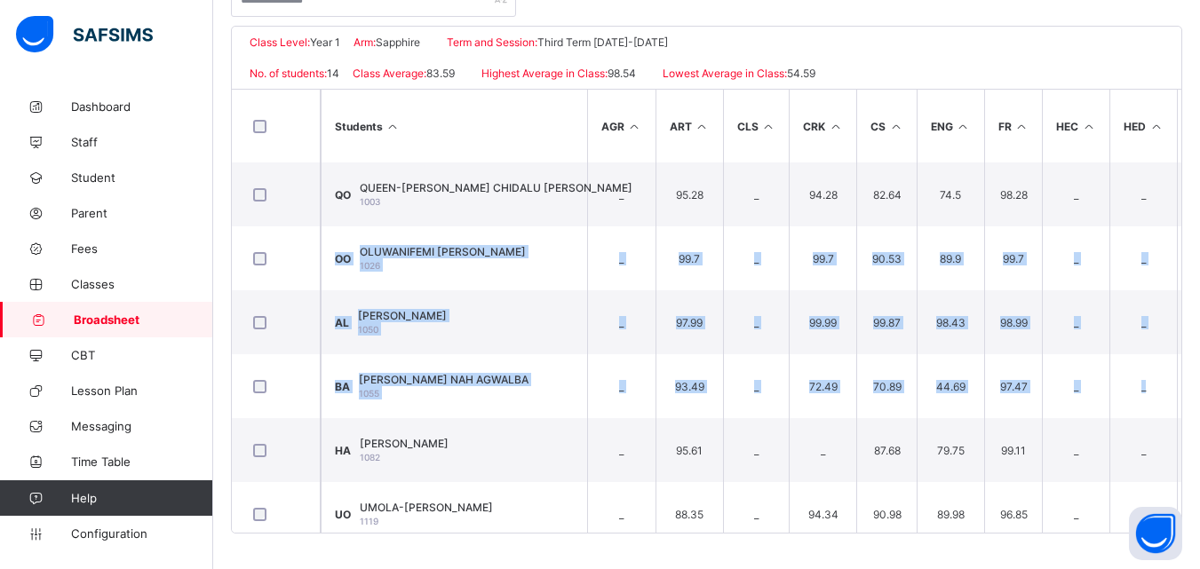
drag, startPoint x: 1195, startPoint y: 220, endPoint x: 1210, endPoint y: 179, distance: 43.6
click at [1199, 179] on html "Year 1 Sapphire Broadsheet Third Term / 2024-2025 Miracle Job jobmiracle080@gma…" at bounding box center [600, 89] width 1200 height 960
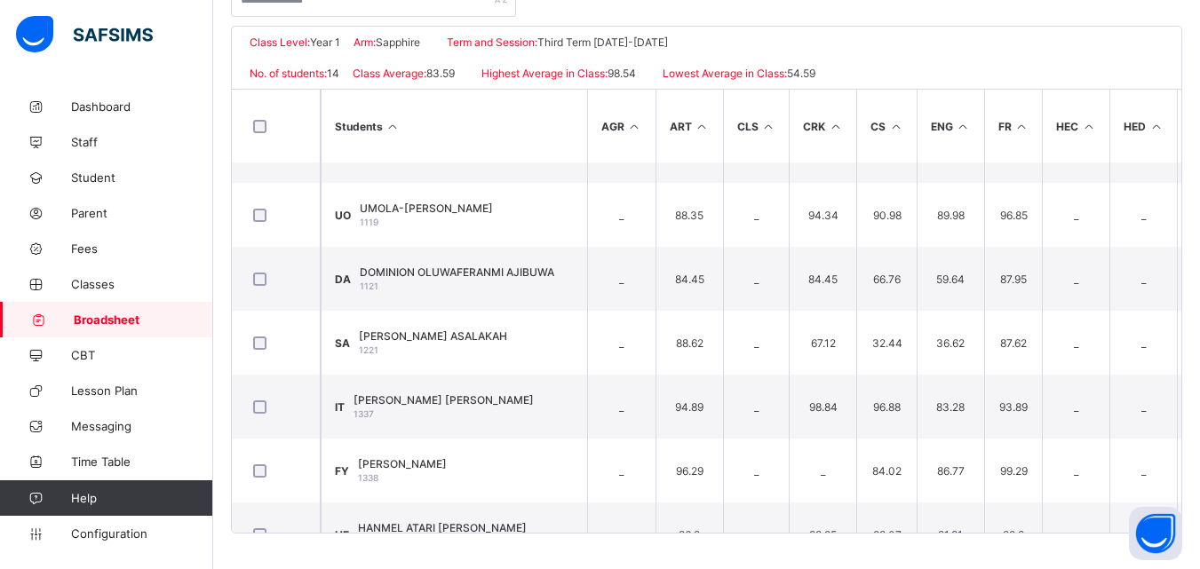
scroll to position [315, 0]
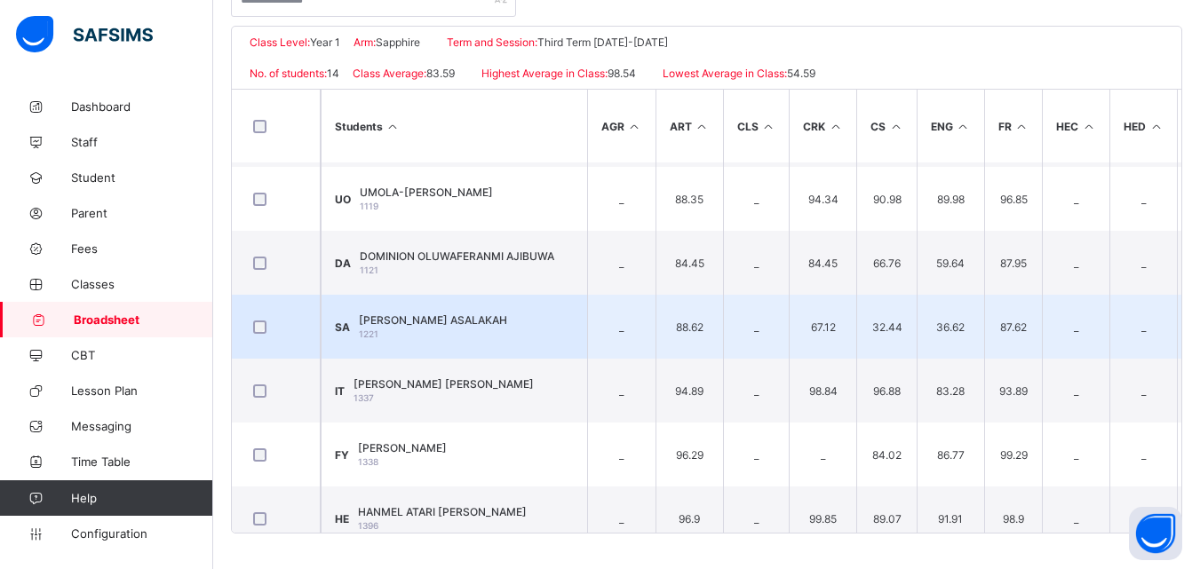
click at [550, 330] on td "SA SETH ADANWO ASALAKAH 1221" at bounding box center [454, 327] width 266 height 64
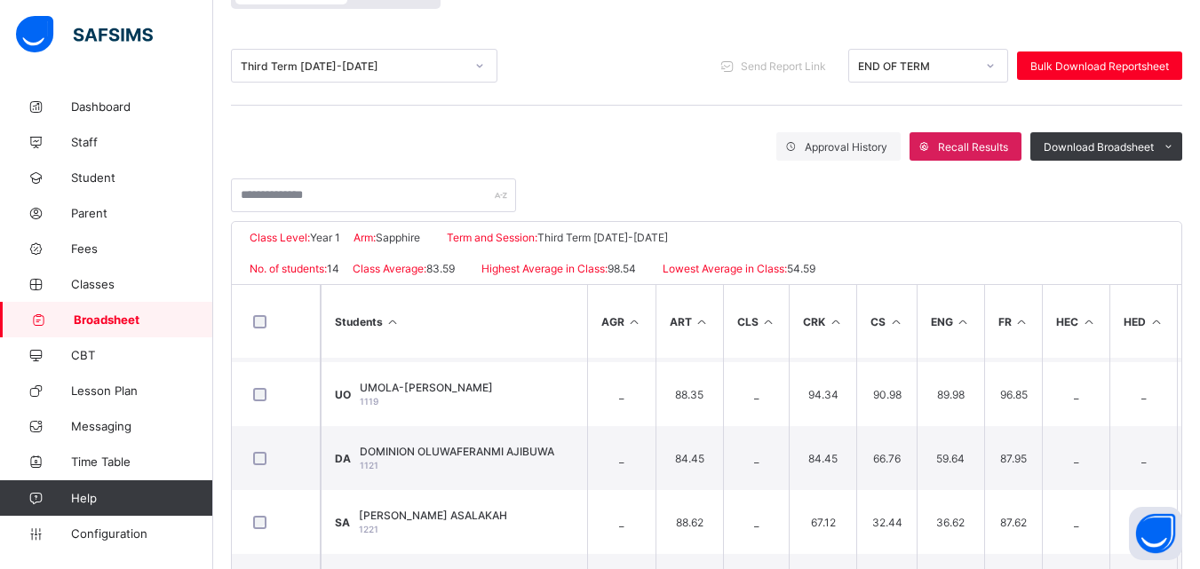
scroll to position [169, 0]
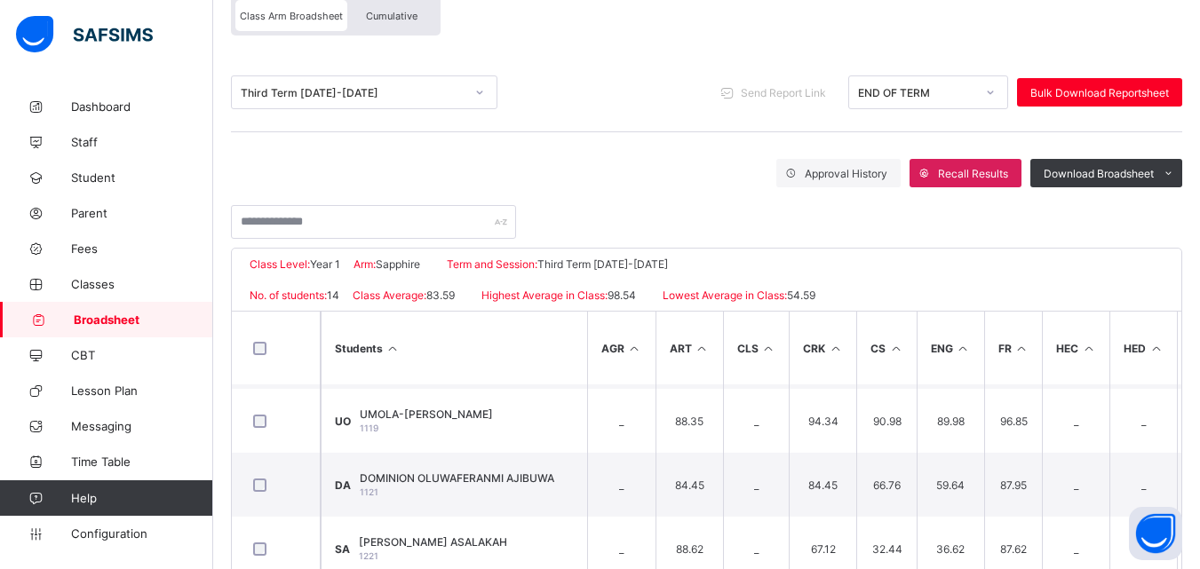
click at [353, 96] on div "Third Term 2024-2025" at bounding box center [353, 92] width 224 height 13
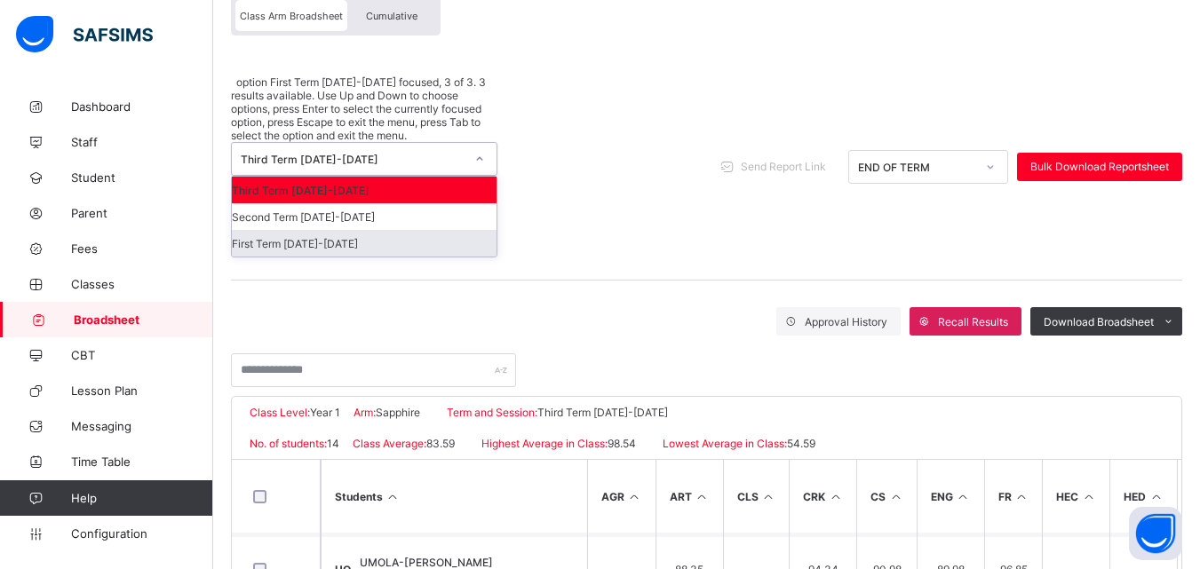
click at [327, 230] on div "First Term 2024-2025" at bounding box center [364, 243] width 265 height 27
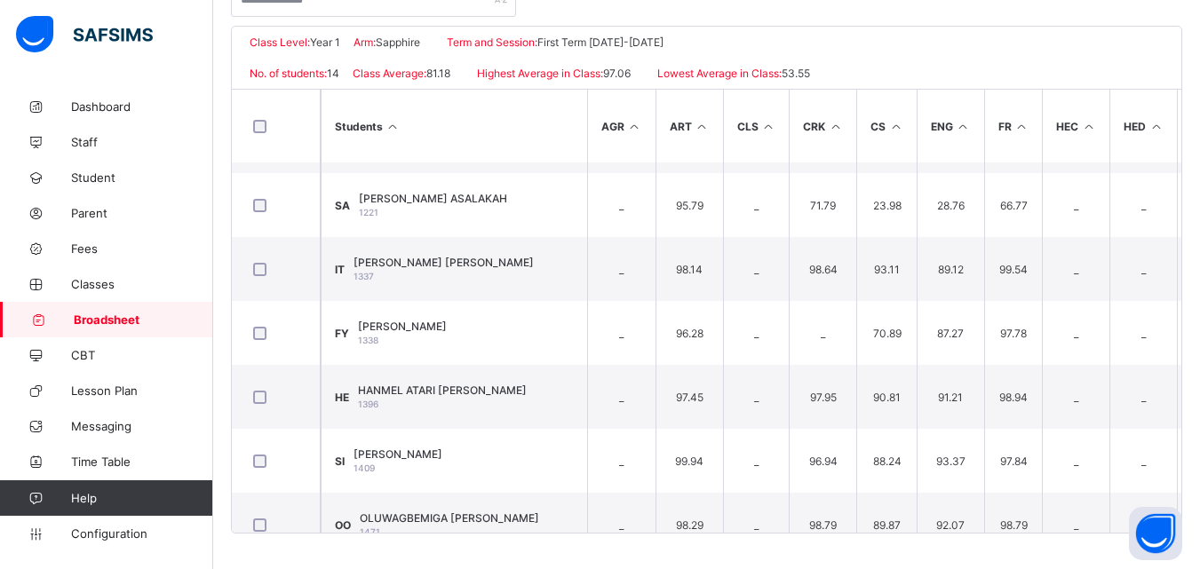
scroll to position [425, 0]
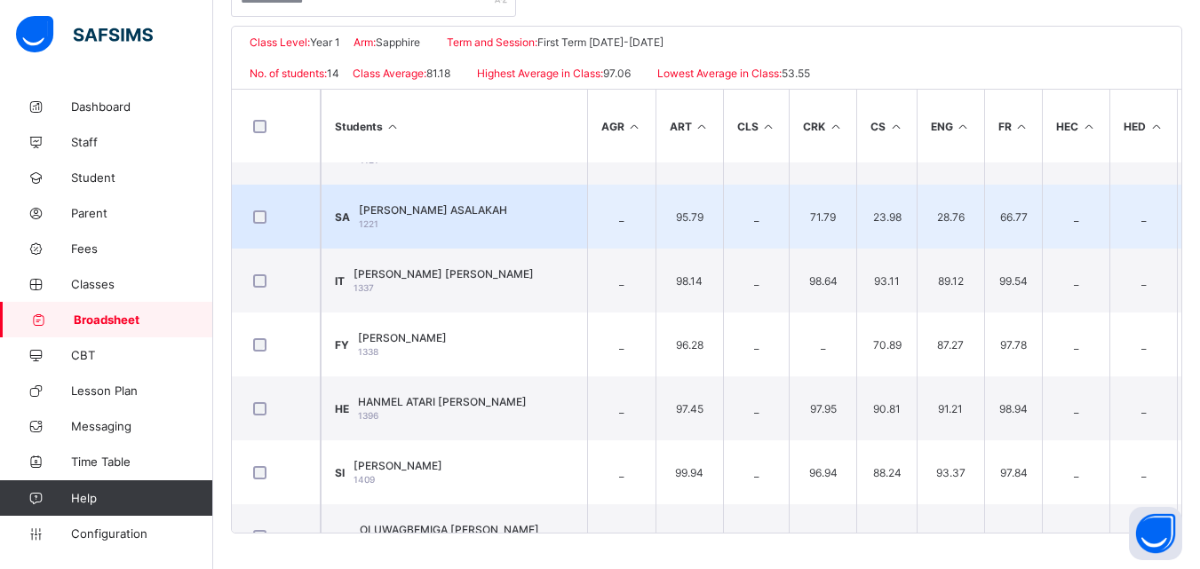
click at [496, 202] on td "SA SETH ADANWO ASALAKAH 1221" at bounding box center [454, 217] width 266 height 64
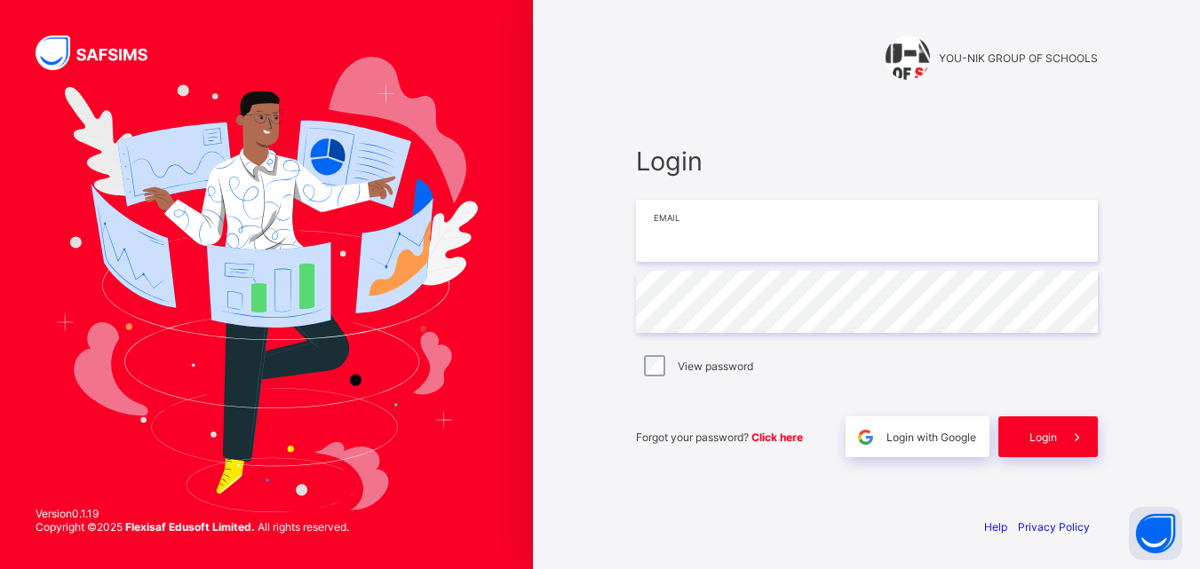
type input "**********"
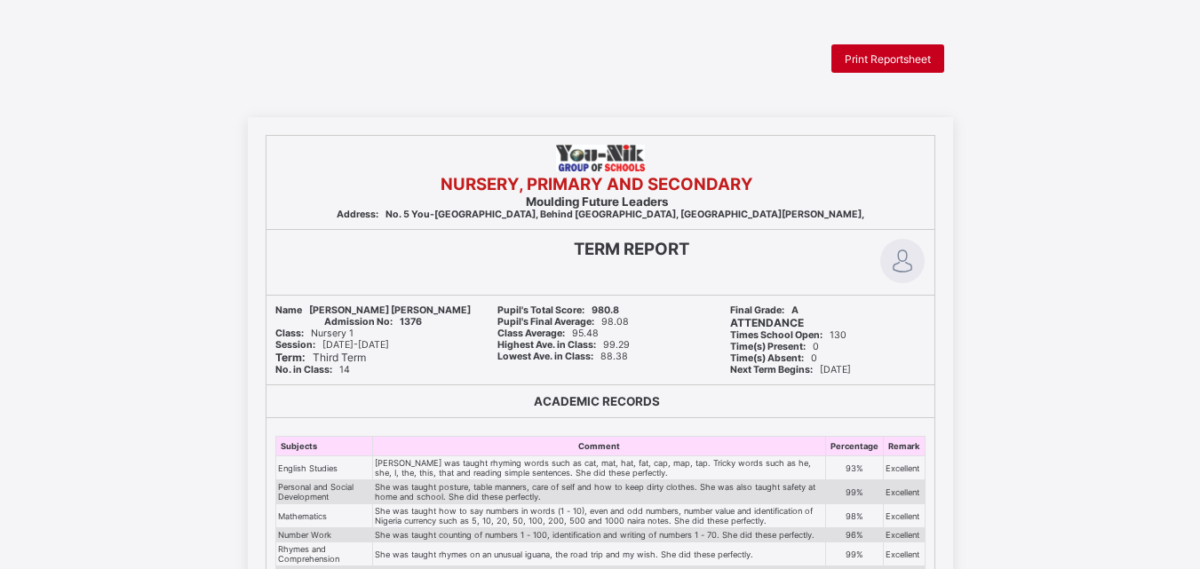
click at [863, 46] on div "Print Reportsheet" at bounding box center [887, 58] width 113 height 28
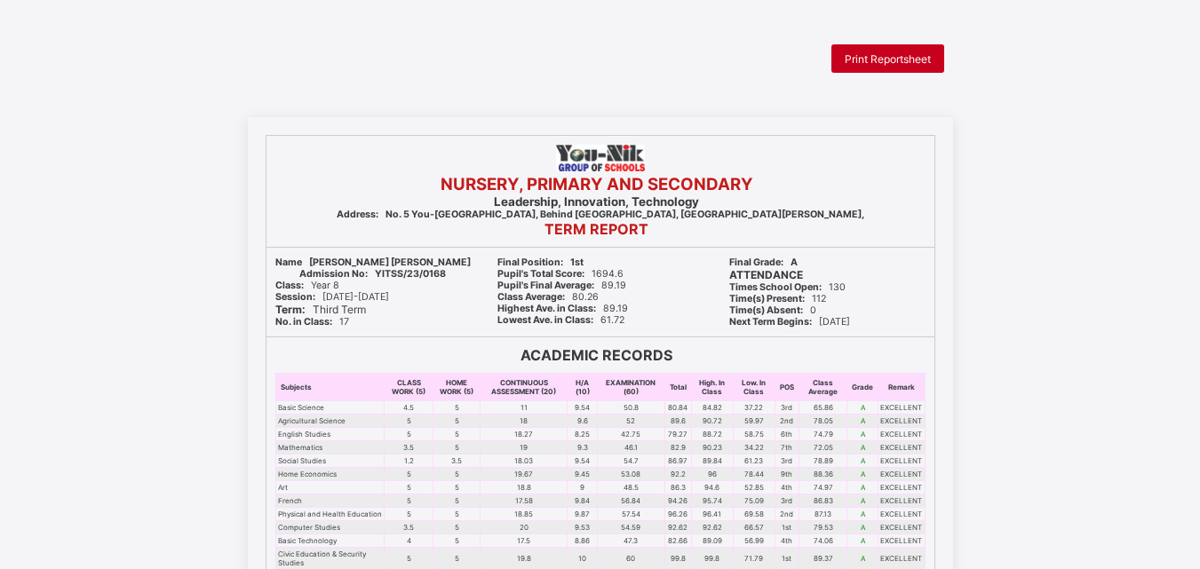
click at [902, 51] on div "Print Reportsheet" at bounding box center [887, 58] width 113 height 28
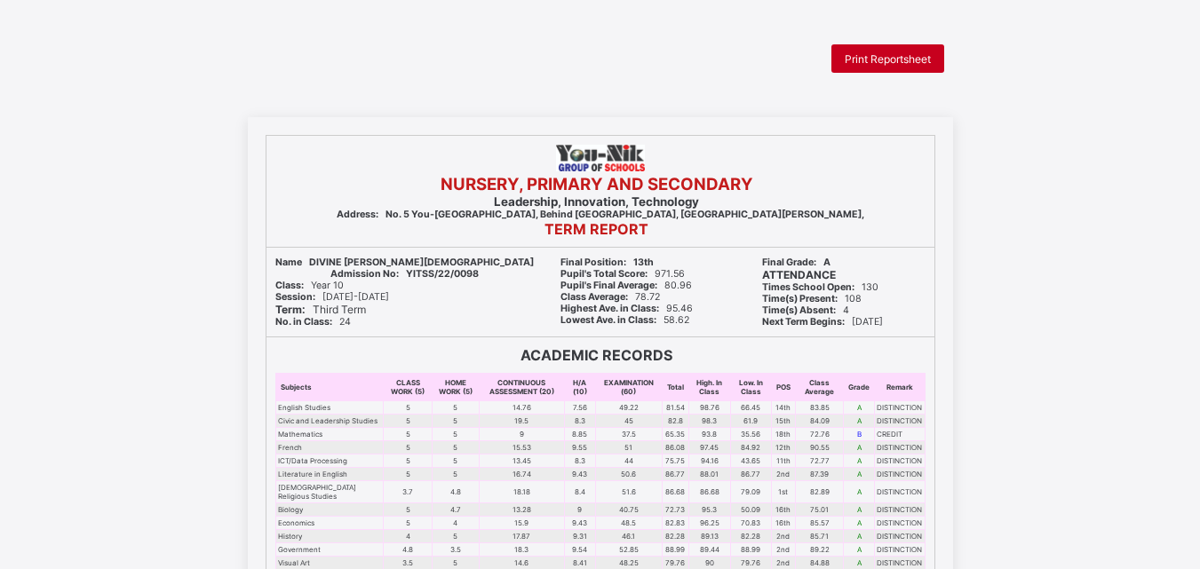
click at [886, 66] on div "Print Reportsheet" at bounding box center [887, 58] width 113 height 28
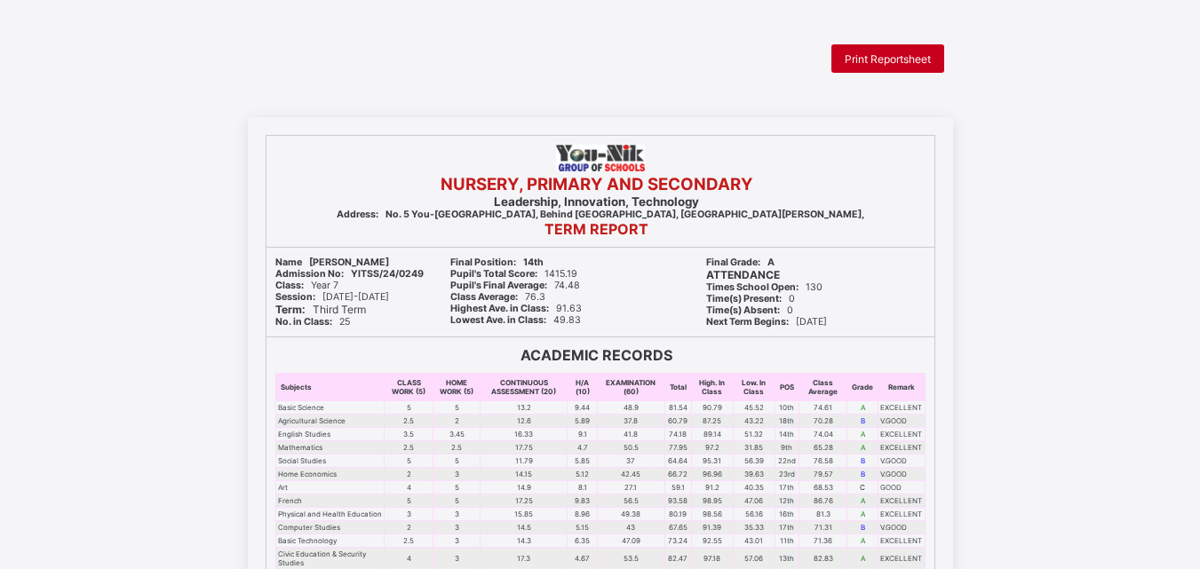
click at [901, 60] on span "Print Reportsheet" at bounding box center [888, 58] width 86 height 13
